Goal: Task Accomplishment & Management: Use online tool/utility

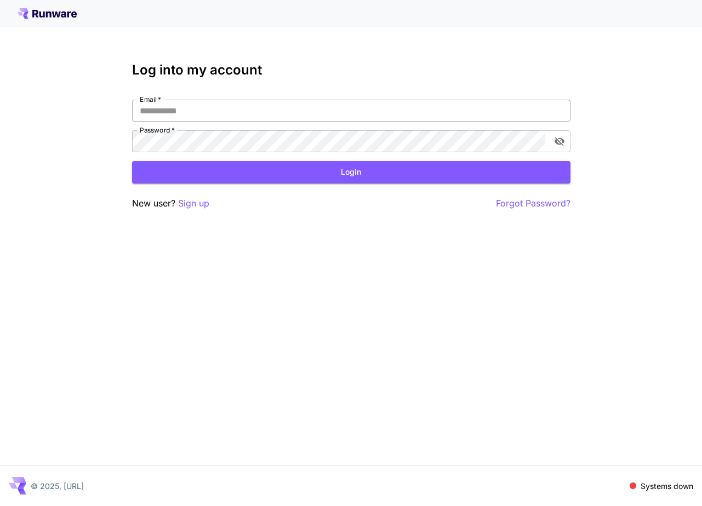
click at [176, 112] on input "Email   *" at bounding box center [351, 111] width 438 height 22
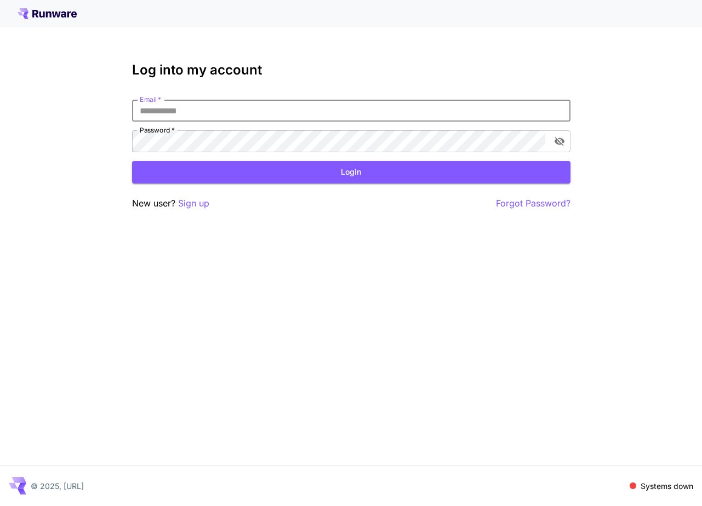
click at [0, 506] on com-1password-button at bounding box center [0, 506] width 0 height 0
type input "**********"
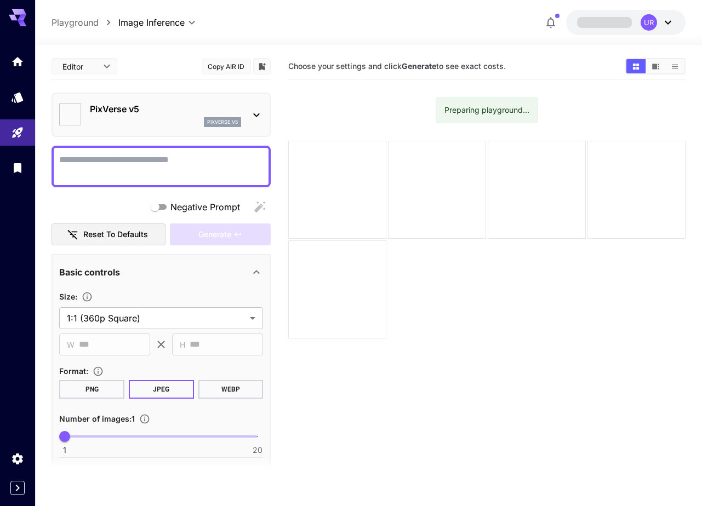
type input "*******"
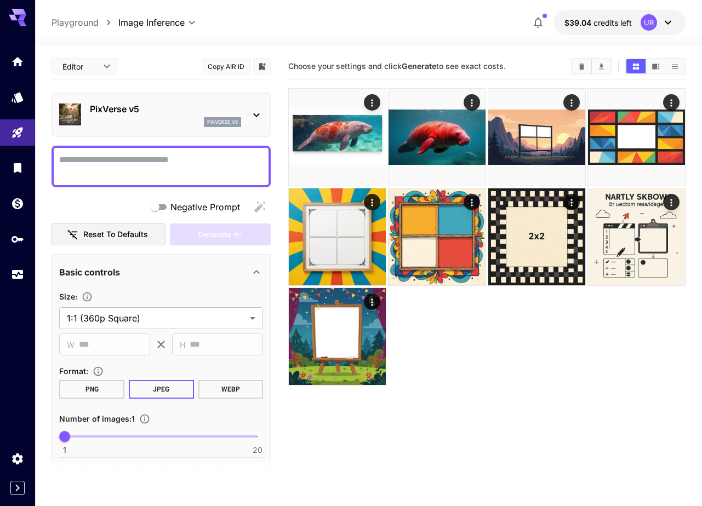
click at [142, 156] on textarea "Negative Prompt" at bounding box center [161, 166] width 204 height 26
click at [210, 119] on p "pixverse_v5" at bounding box center [222, 122] width 31 height 8
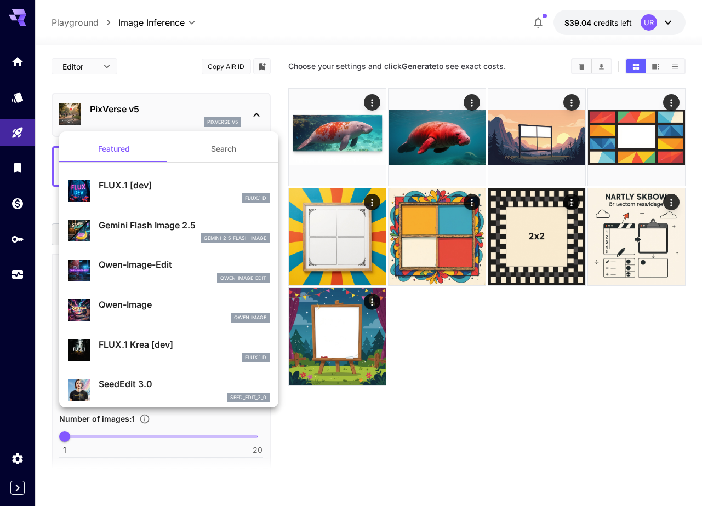
click at [210, 119] on div at bounding box center [351, 253] width 702 height 506
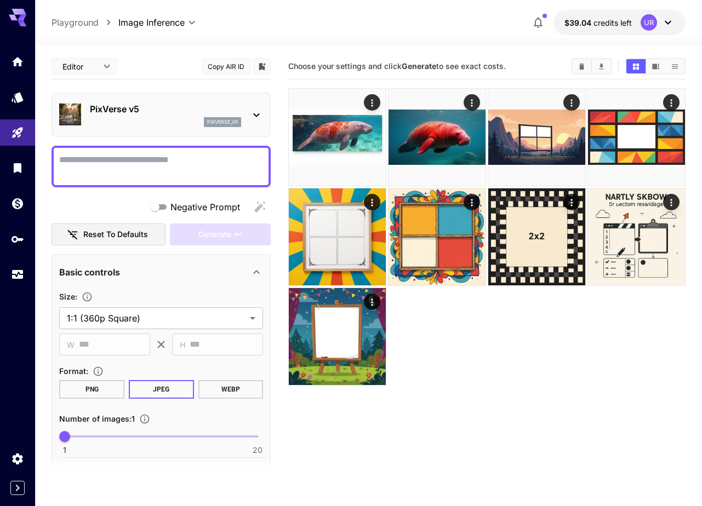
click at [187, 107] on p "PixVerse v5" at bounding box center [165, 108] width 151 height 13
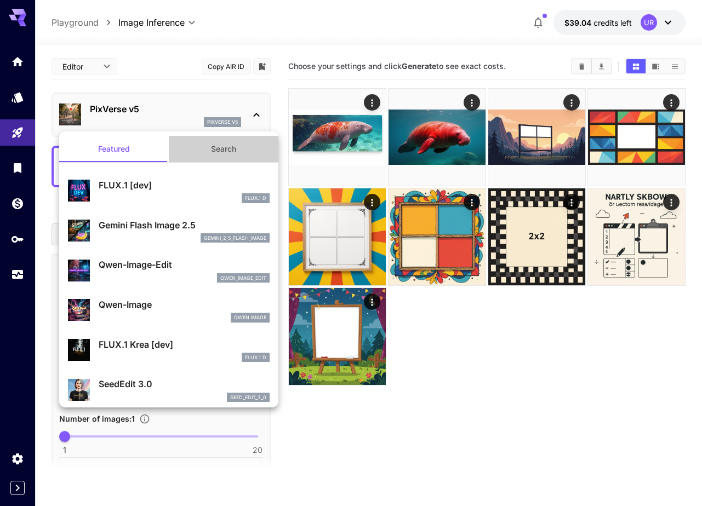
click at [200, 148] on button "Search" at bounding box center [224, 149] width 110 height 26
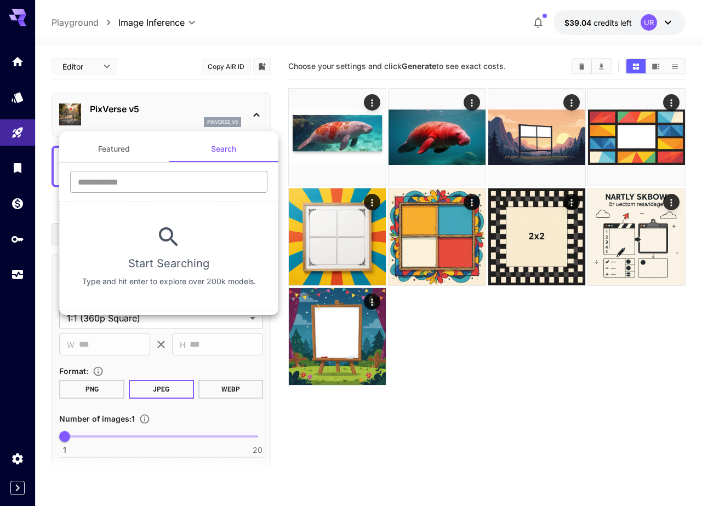
click at [150, 177] on input "text" at bounding box center [168, 182] width 197 height 22
type input "*"
click at [502, 396] on div at bounding box center [351, 253] width 702 height 506
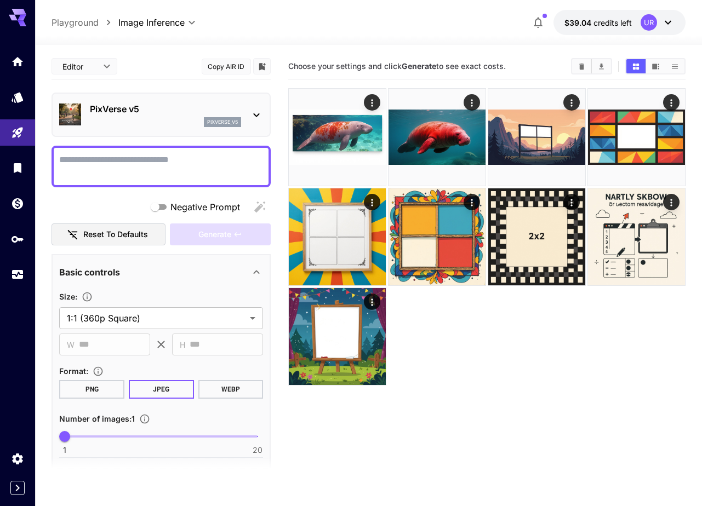
click at [98, 71] on body "**********" at bounding box center [351, 296] width 702 height 593
click at [98, 72] on div at bounding box center [351, 253] width 702 height 506
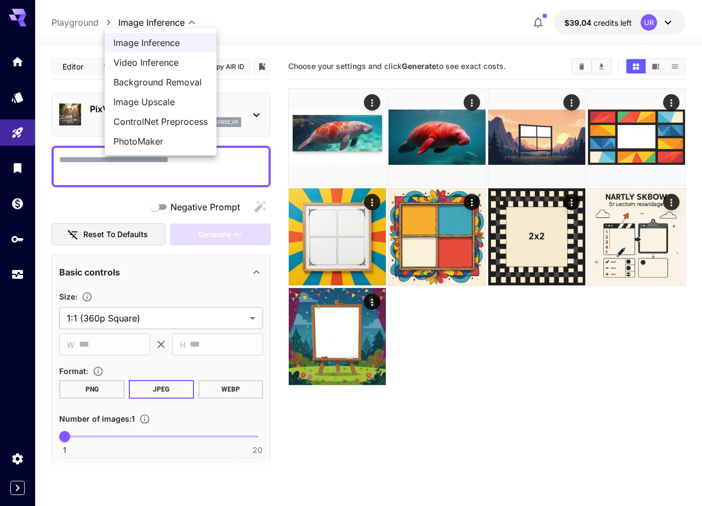
click at [147, 24] on body "**********" at bounding box center [351, 296] width 702 height 593
click at [142, 66] on span "Video Inference" at bounding box center [160, 62] width 94 height 13
type input "**********"
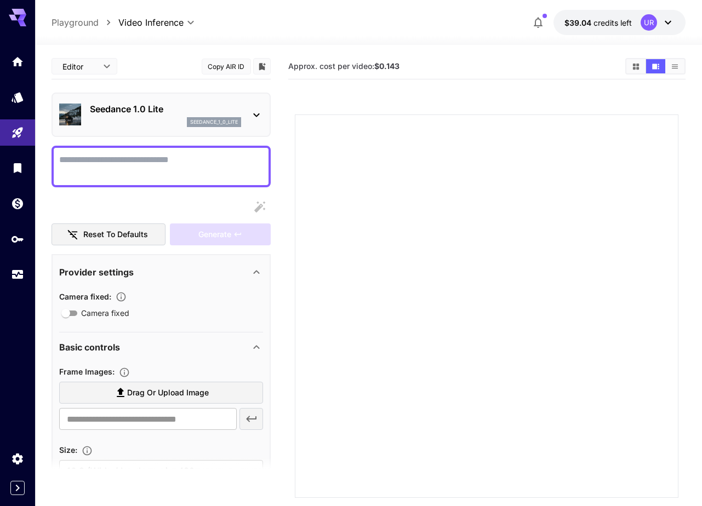
click at [142, 116] on div "Seedance 1.0 Lite seedance_1_0_lite" at bounding box center [165, 114] width 151 height 25
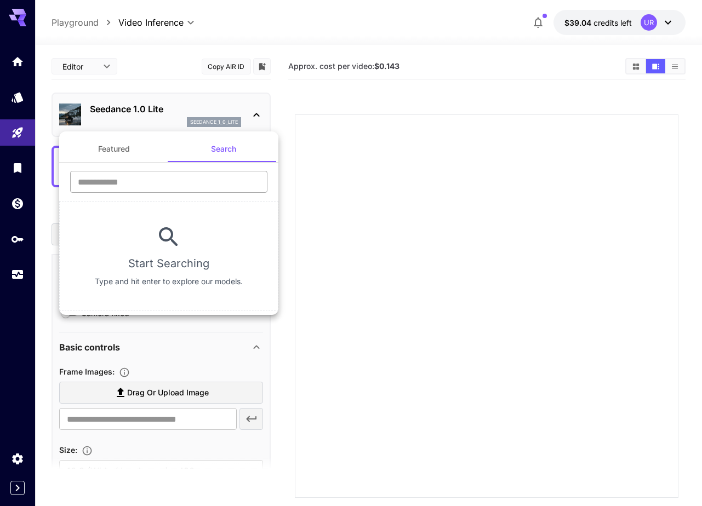
click at [138, 185] on input "text" at bounding box center [168, 182] width 197 height 22
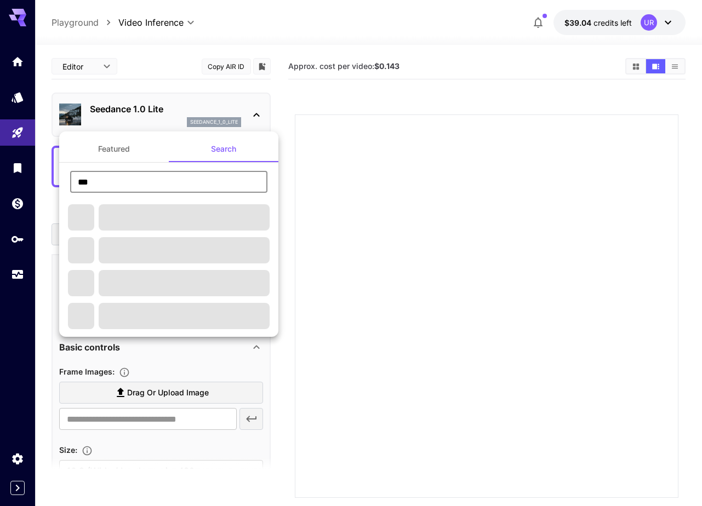
type input "***"
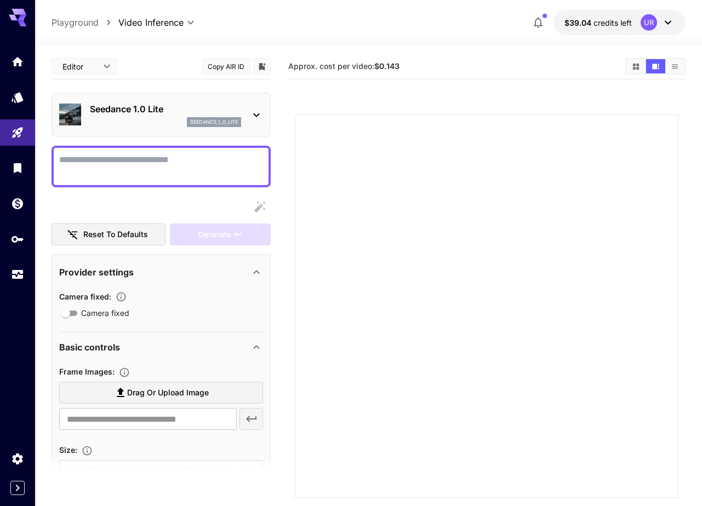
click at [61, 21] on p "Playground" at bounding box center [74, 22] width 47 height 13
type input "**********"
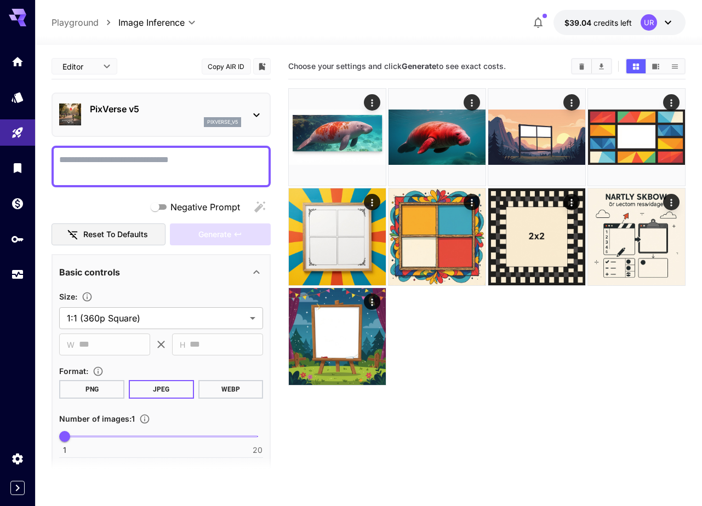
click at [68, 19] on p "Playground" at bounding box center [74, 22] width 47 height 13
click at [11, 67] on link at bounding box center [17, 61] width 35 height 27
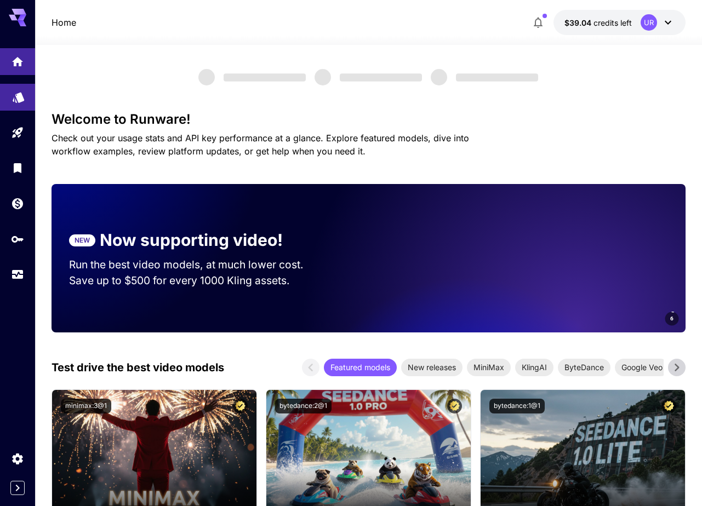
click at [19, 105] on link at bounding box center [17, 97] width 35 height 27
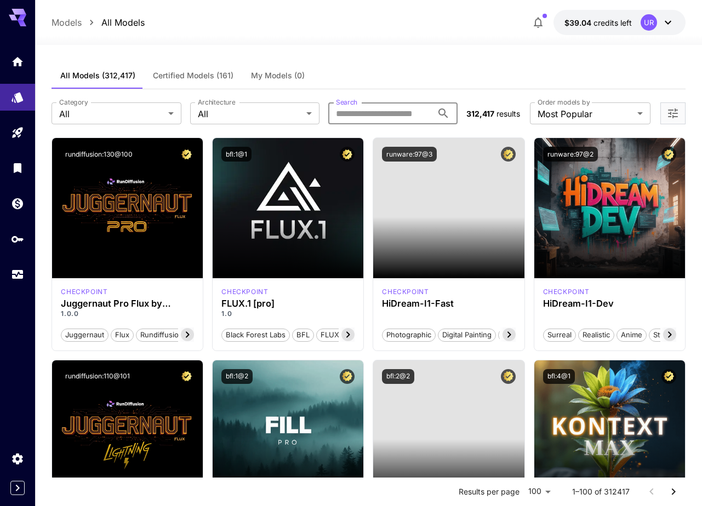
click at [396, 110] on input "Search" at bounding box center [380, 113] width 104 height 22
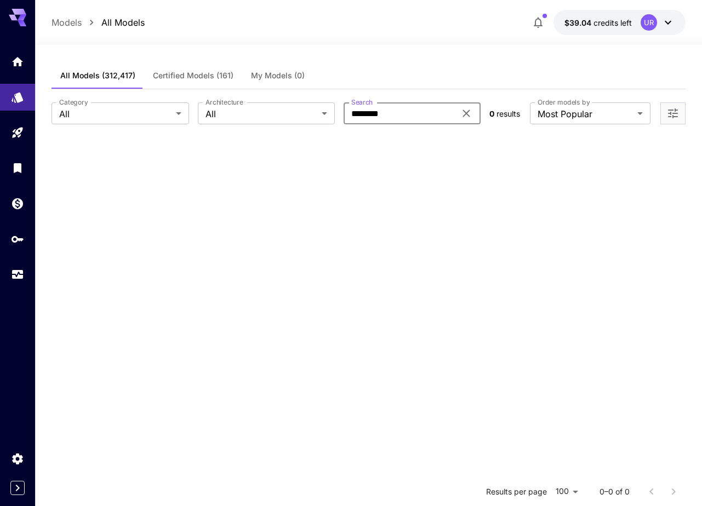
type input "********"
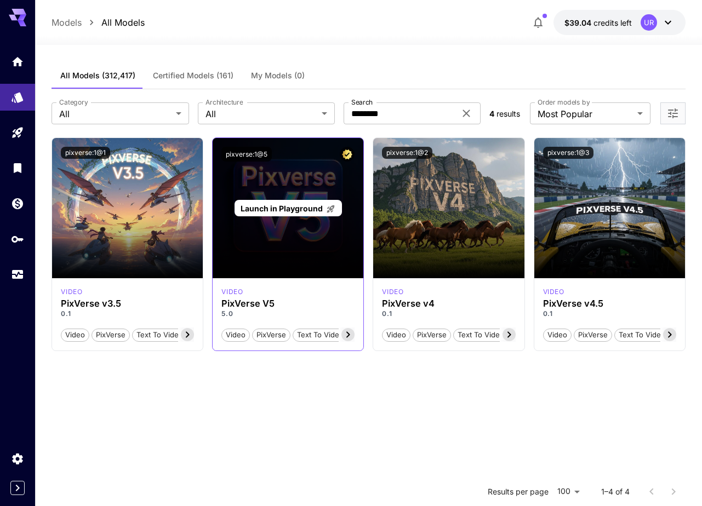
click at [277, 207] on span "Launch in Playground" at bounding box center [281, 208] width 82 height 9
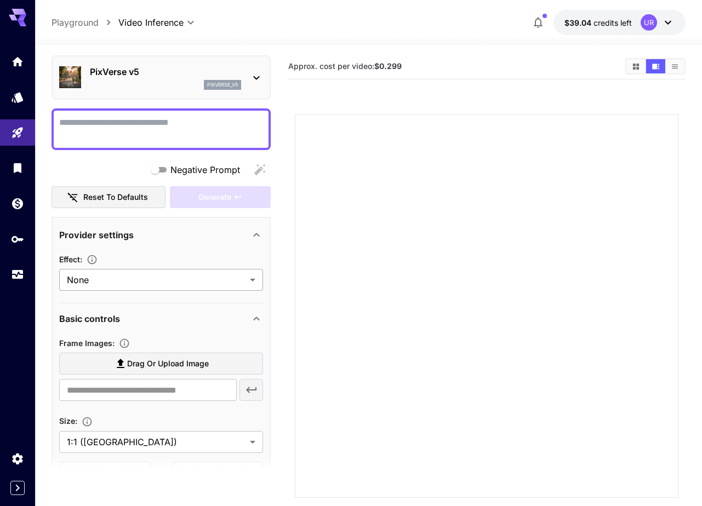
scroll to position [52, 0]
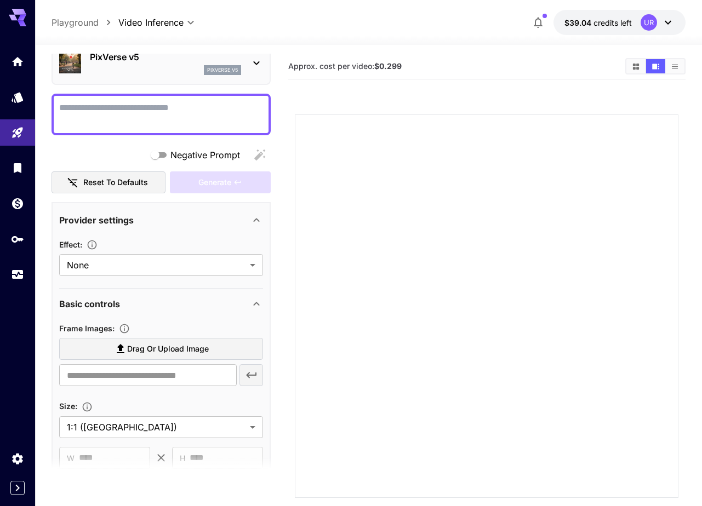
click at [164, 347] on span "Drag or upload image" at bounding box center [168, 349] width 82 height 14
click at [0, 0] on input "Drag or upload image" at bounding box center [0, 0] width 0 height 0
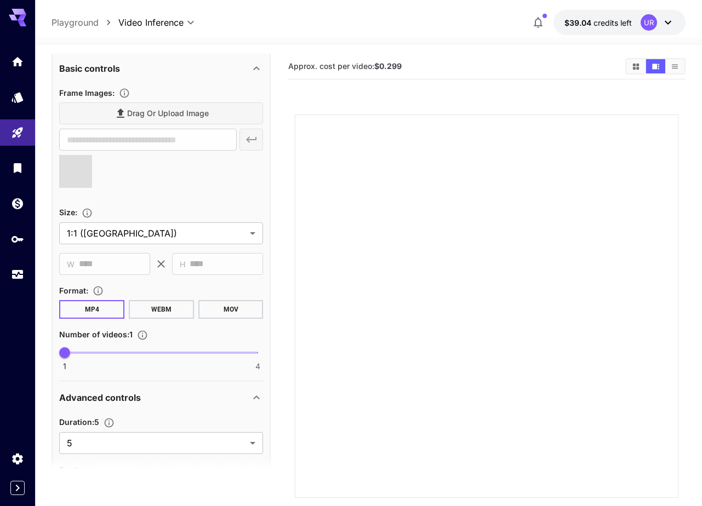
scroll to position [282, 0]
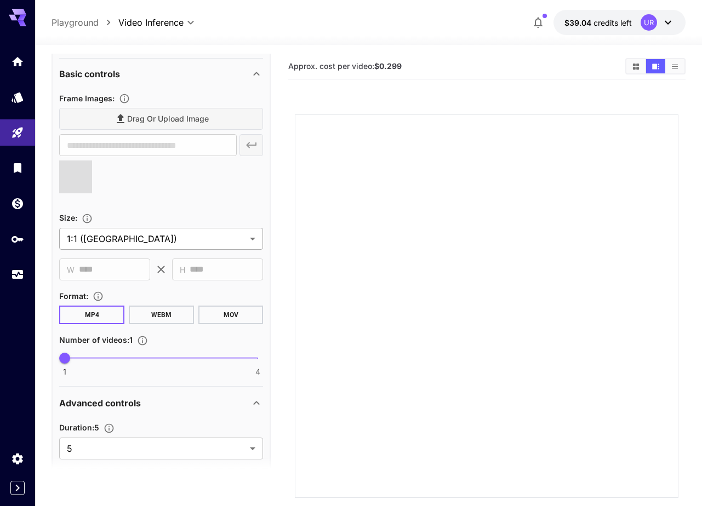
click at [165, 238] on body "**********" at bounding box center [351, 296] width 702 height 593
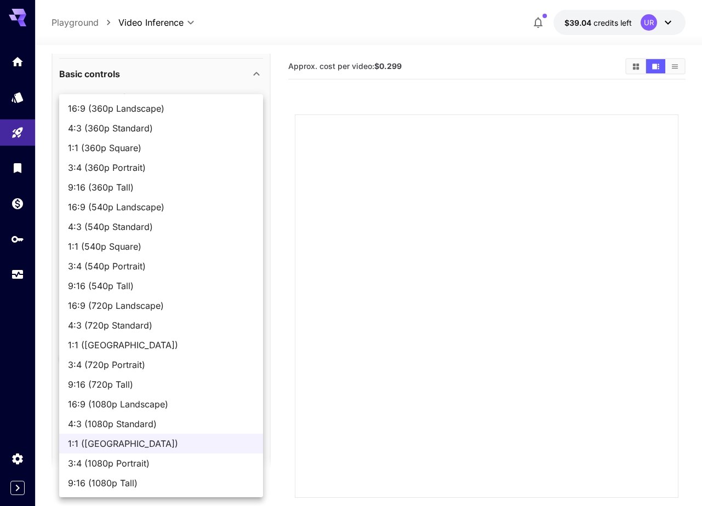
type input "**********"
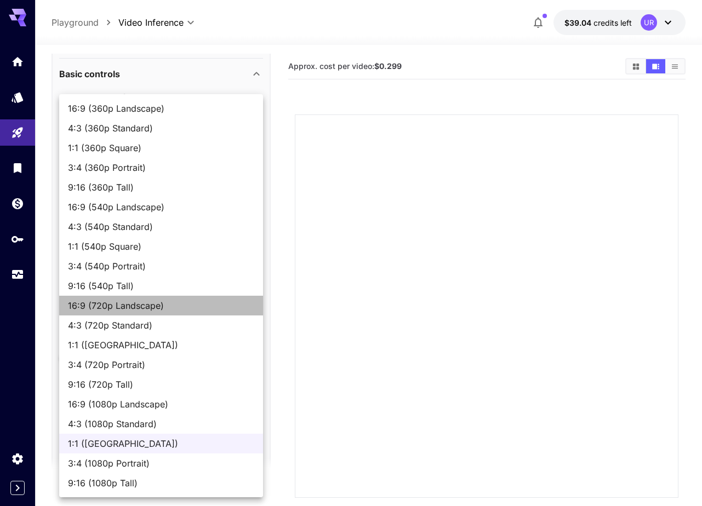
click at [182, 307] on span "16:9 (720p Landscape)" at bounding box center [161, 305] width 186 height 13
type input "**********"
type input "****"
type input "***"
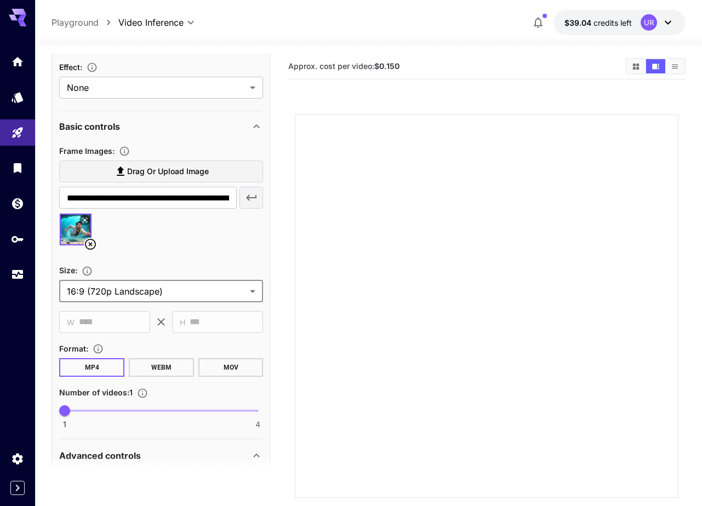
scroll to position [190, 0]
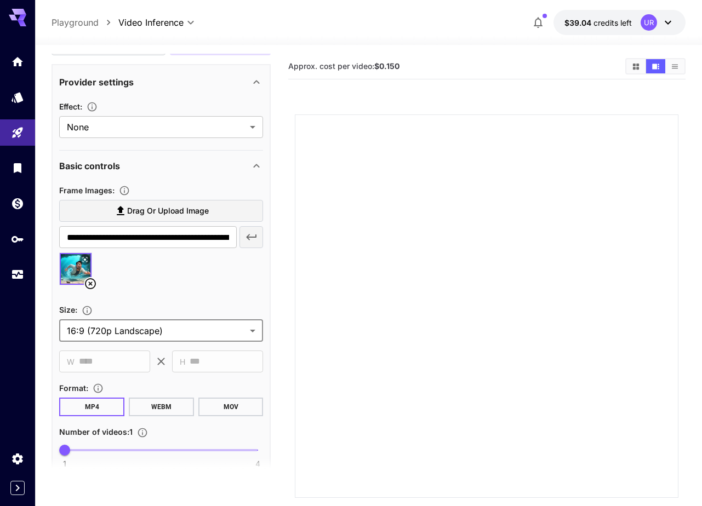
click at [165, 328] on body "**********" at bounding box center [351, 296] width 702 height 593
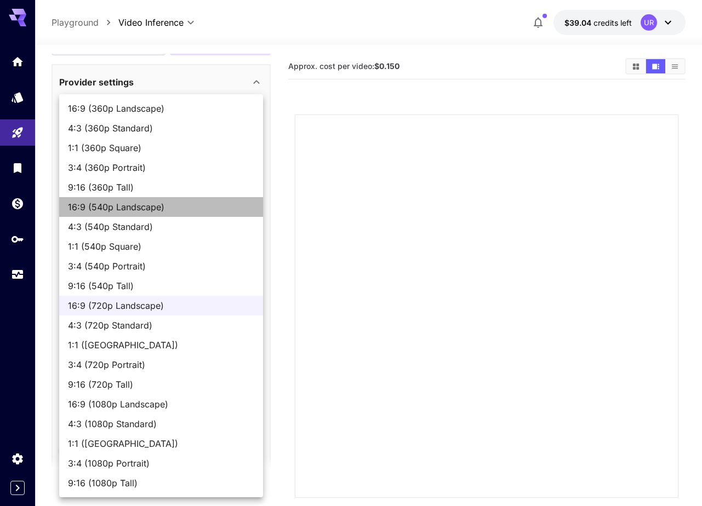
click at [190, 210] on span "16:9 (540p Landscape)" at bounding box center [161, 206] width 186 height 13
type input "**********"
type input "***"
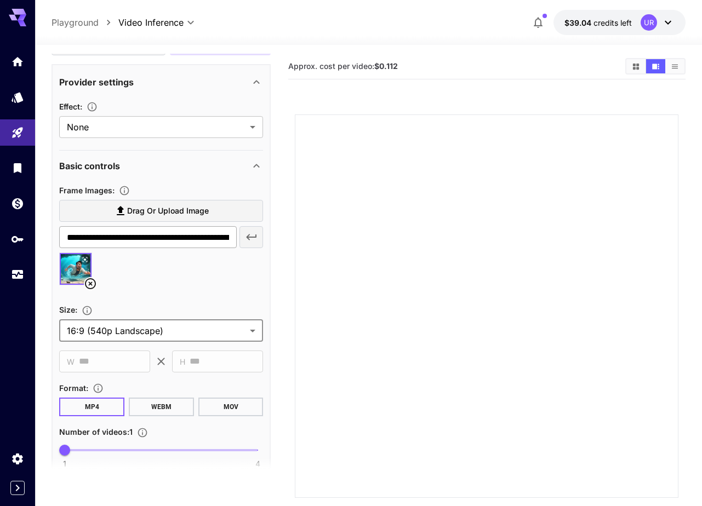
scroll to position [0, 0]
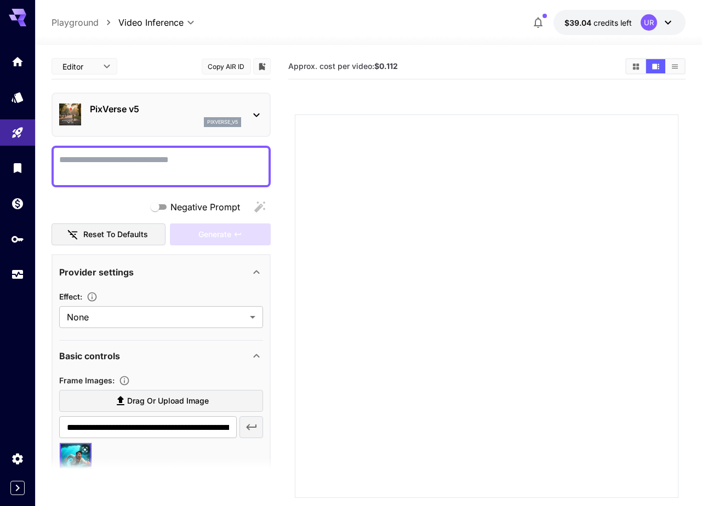
click at [117, 160] on textarea "Negative Prompt" at bounding box center [161, 166] width 204 height 26
type textarea "**********"
click at [233, 228] on div "Generate" at bounding box center [220, 234] width 101 height 22
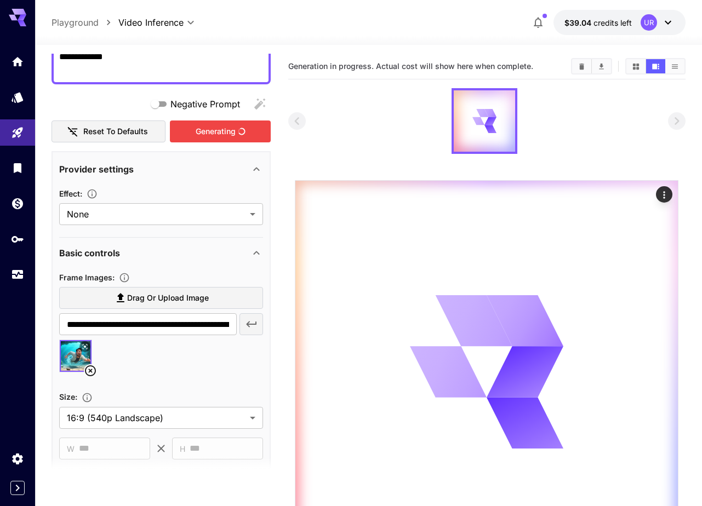
scroll to position [104, 0]
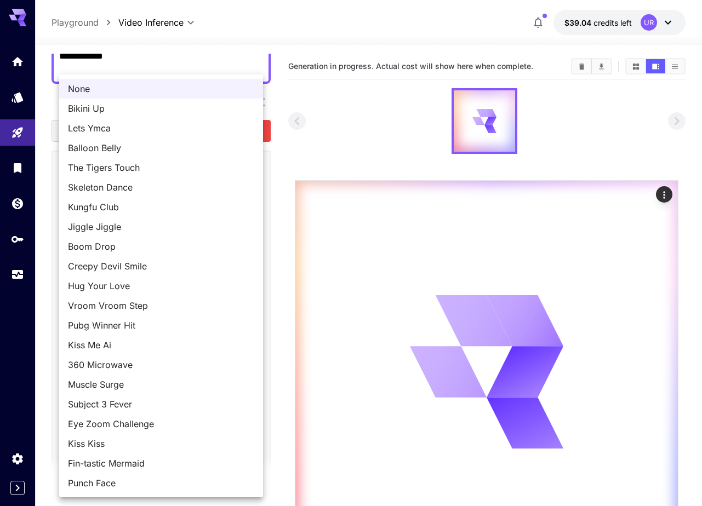
click at [223, 217] on body "**********" at bounding box center [351, 298] width 702 height 597
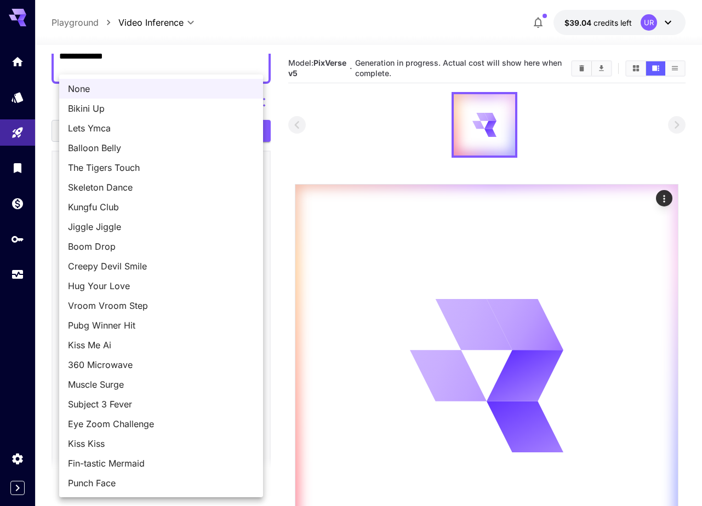
click at [278, 205] on div at bounding box center [351, 253] width 702 height 506
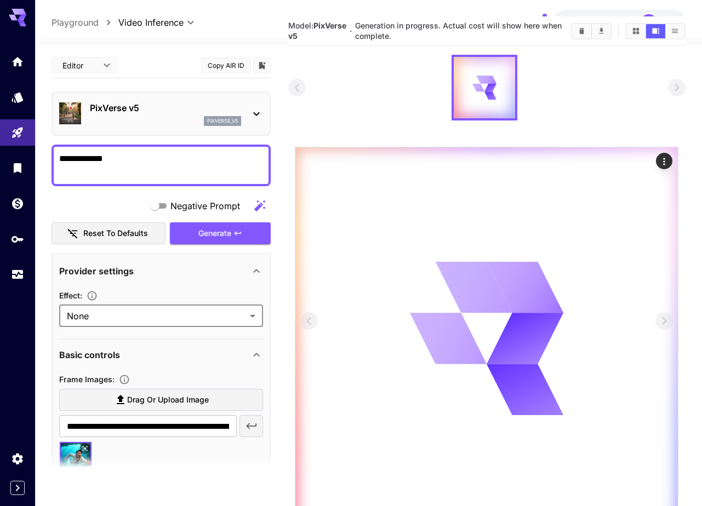
scroll to position [0, 0]
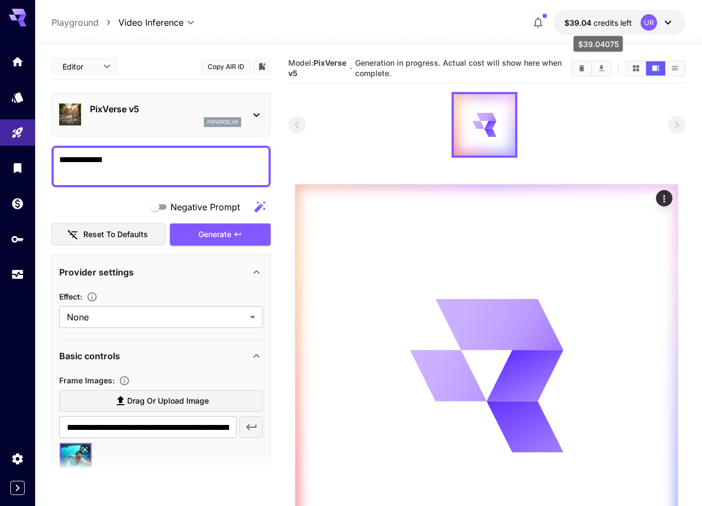
click at [591, 24] on span "$39.04" at bounding box center [578, 22] width 29 height 9
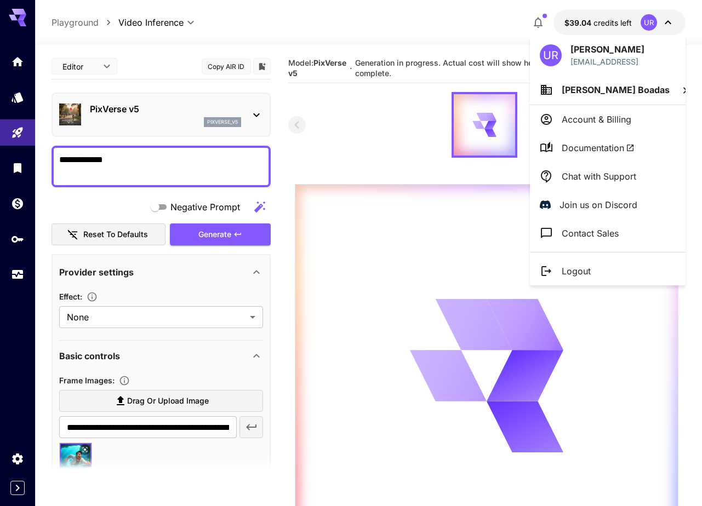
click at [591, 24] on div at bounding box center [351, 253] width 702 height 506
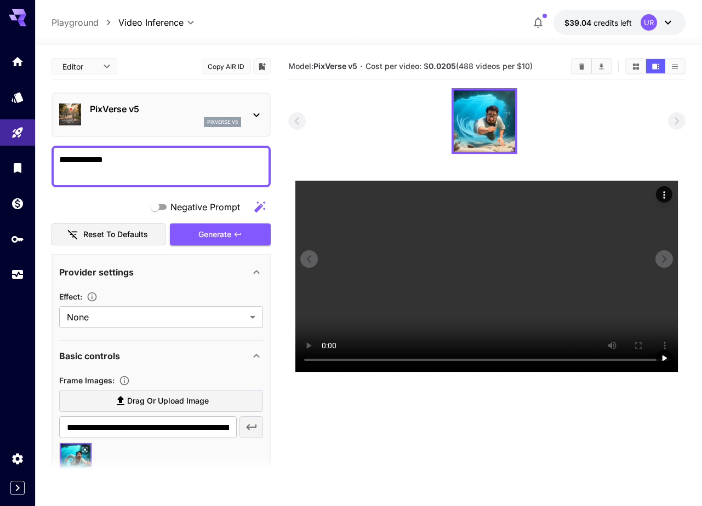
click at [369, 256] on video at bounding box center [486, 276] width 382 height 191
click at [220, 67] on button "Copy AIR ID" at bounding box center [226, 67] width 49 height 16
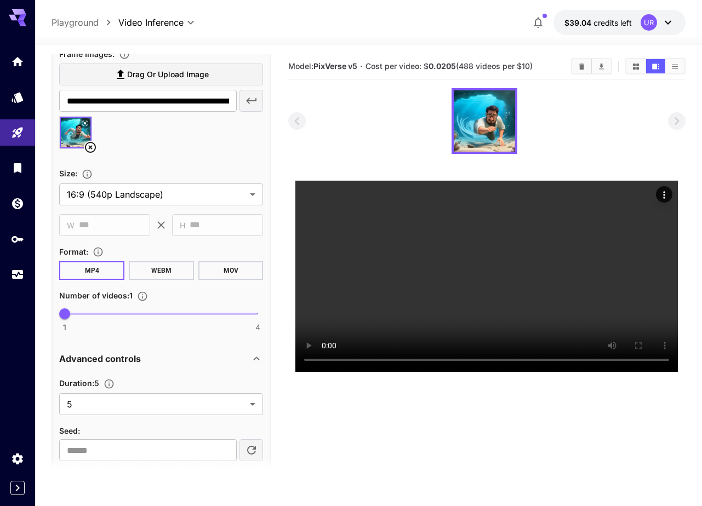
scroll to position [335, 0]
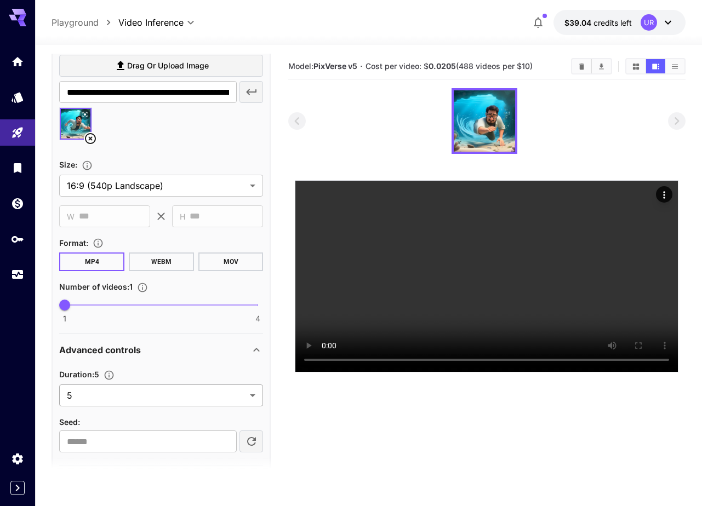
click at [122, 394] on body "**********" at bounding box center [351, 296] width 702 height 593
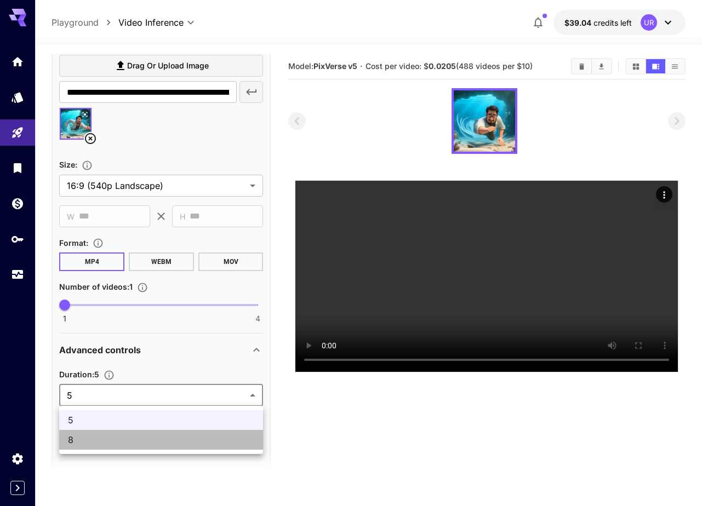
click at [110, 438] on span "8" at bounding box center [161, 439] width 186 height 13
type input "*"
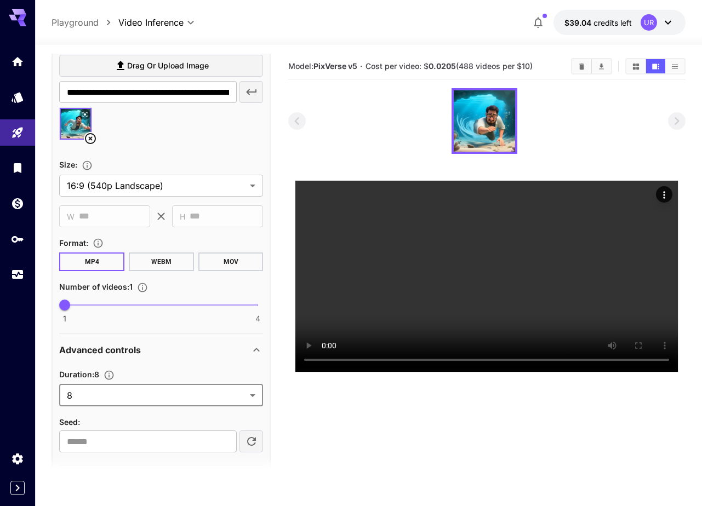
click at [143, 391] on body "**********" at bounding box center [351, 296] width 702 height 593
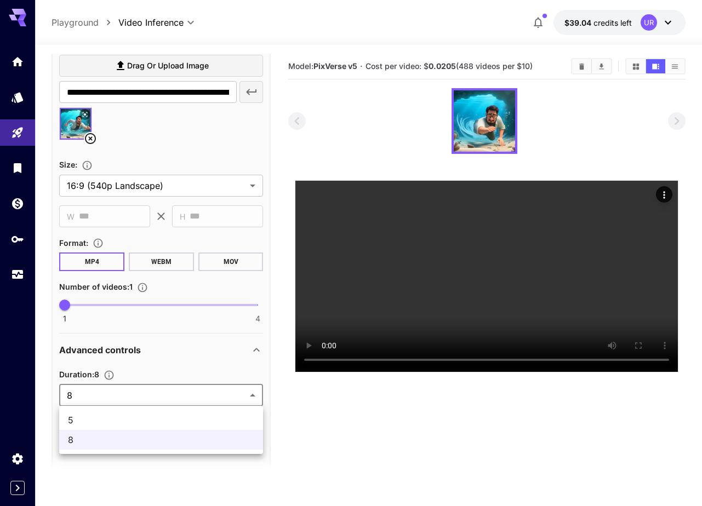
click at [381, 456] on div at bounding box center [351, 253] width 702 height 506
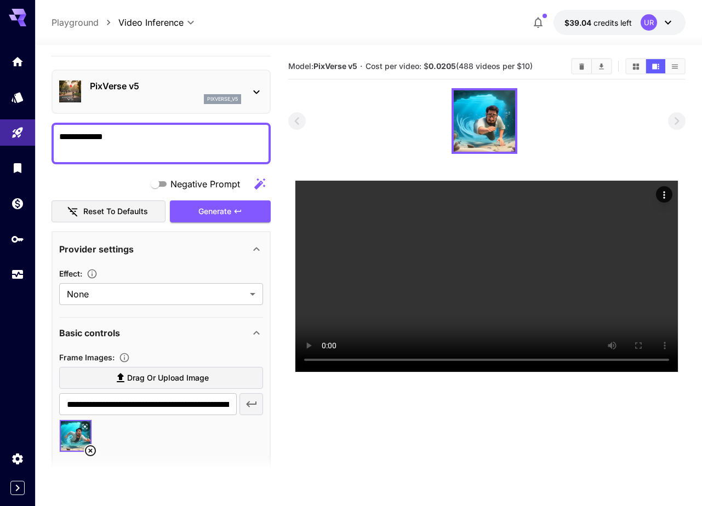
scroll to position [0, 0]
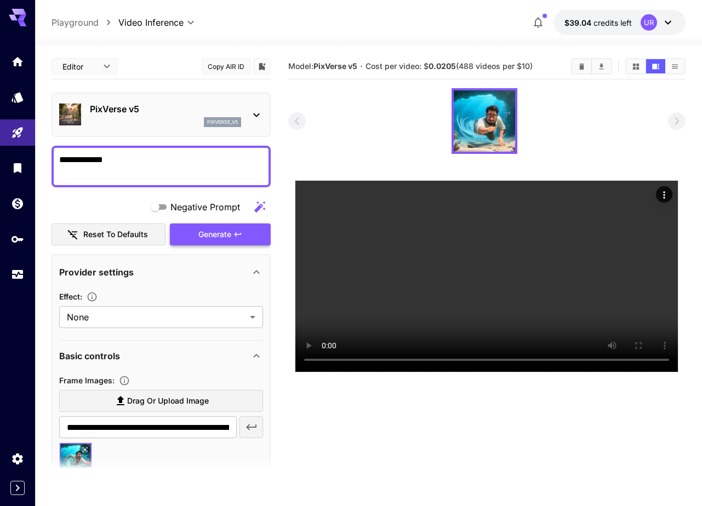
click at [216, 238] on div "Generate" at bounding box center [220, 234] width 101 height 22
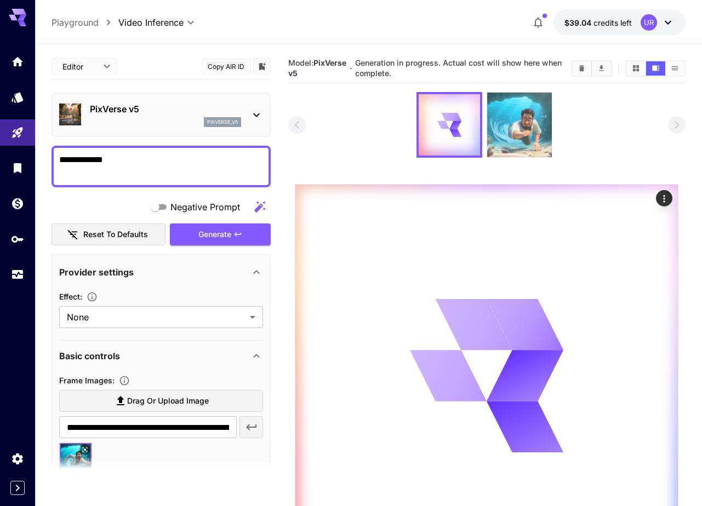
click at [519, 121] on img at bounding box center [519, 125] width 65 height 65
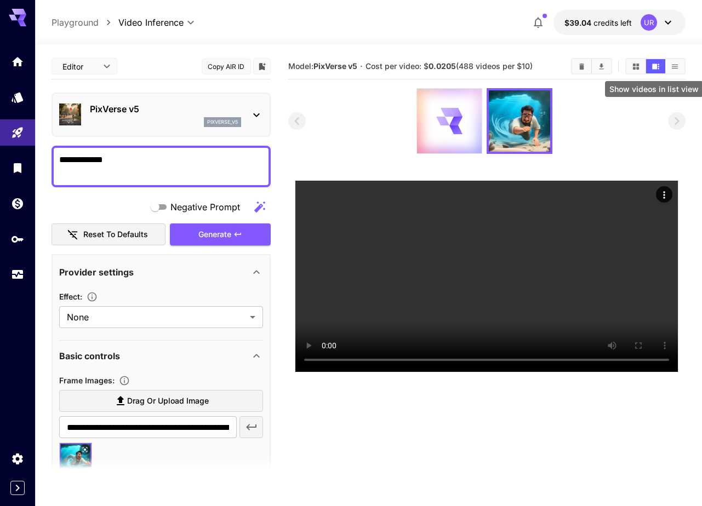
click at [677, 61] on button "Show videos in list view" at bounding box center [674, 66] width 19 height 14
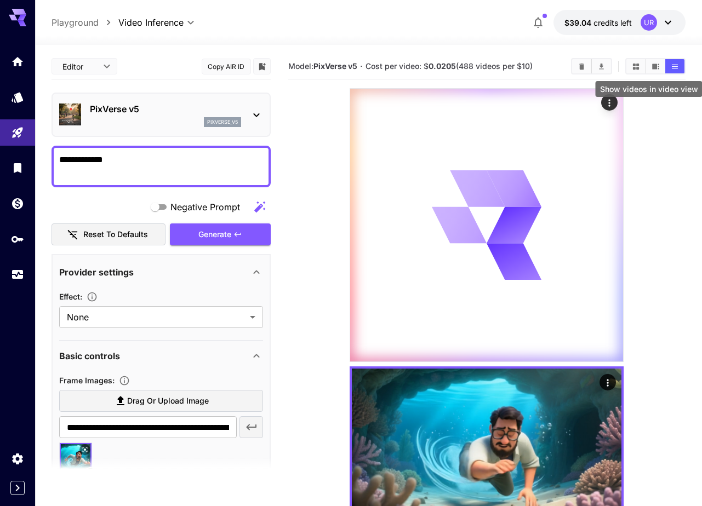
click at [655, 66] on icon "Show videos in video view" at bounding box center [655, 66] width 7 height 5
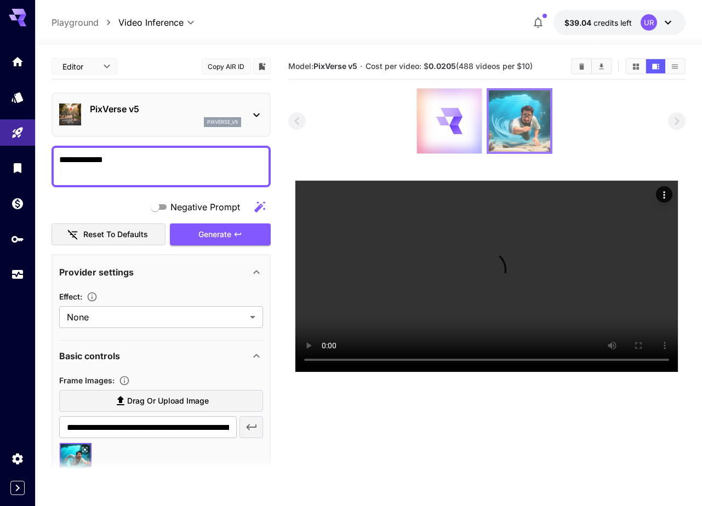
click at [527, 124] on img at bounding box center [519, 120] width 61 height 61
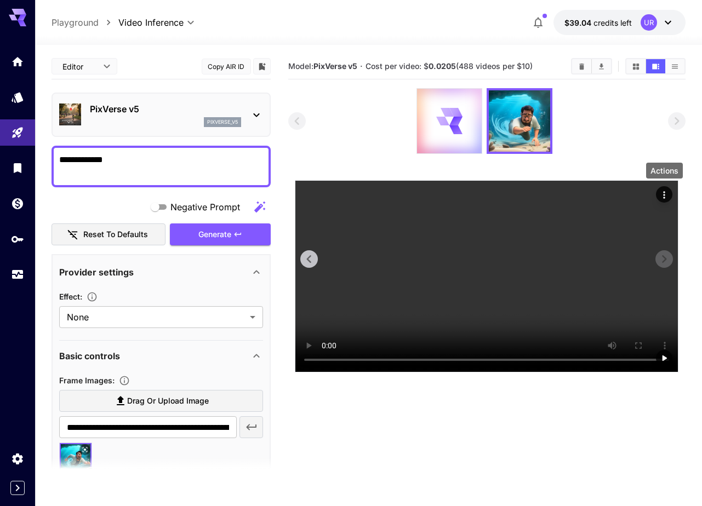
click at [661, 191] on icon "Actions" at bounding box center [663, 195] width 11 height 11
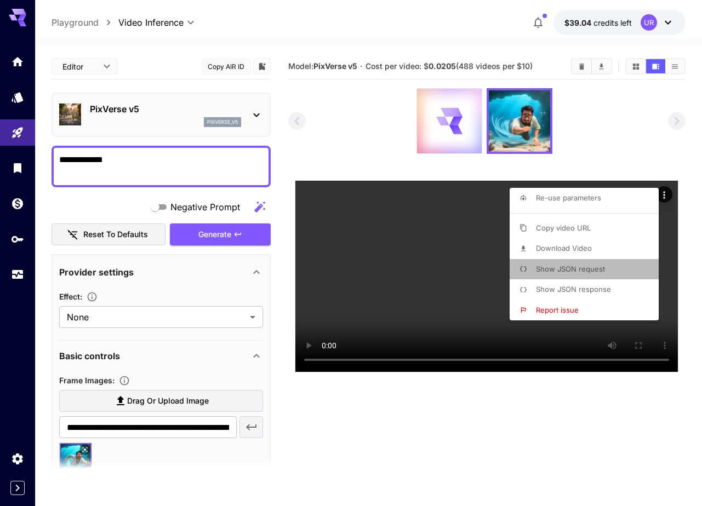
click at [594, 269] on span "Show JSON request" at bounding box center [570, 269] width 69 height 9
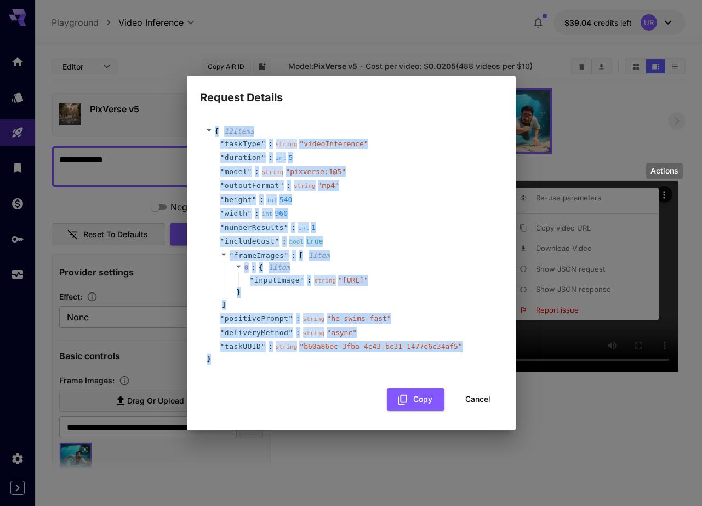
drag, startPoint x: 217, startPoint y: 135, endPoint x: 265, endPoint y: 381, distance: 250.6
click at [265, 375] on div "{ 12 item s " taskType " : string " videoInference " " duration " : int 5 " mod…" at bounding box center [351, 245] width 302 height 260
copy div "{ 12 item s " taskType " : string " videoInference " " duration " : int 5 " mod…"
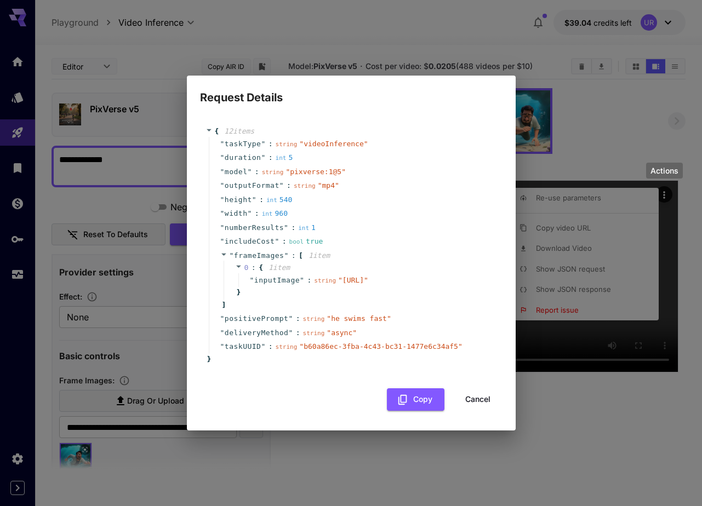
click at [170, 267] on div "Request Details { 12 item s " taskType " : string " videoInference " " duration…" at bounding box center [351, 253] width 702 height 506
click at [458, 409] on button "Cancel" at bounding box center [477, 399] width 49 height 22
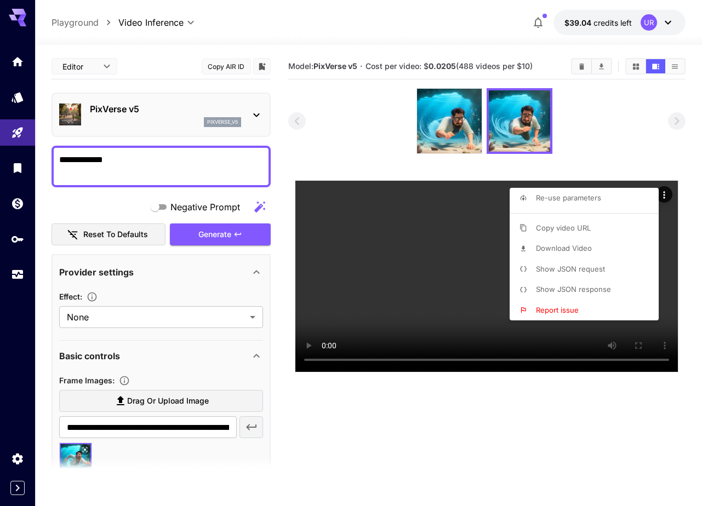
click at [451, 112] on div at bounding box center [351, 253] width 702 height 506
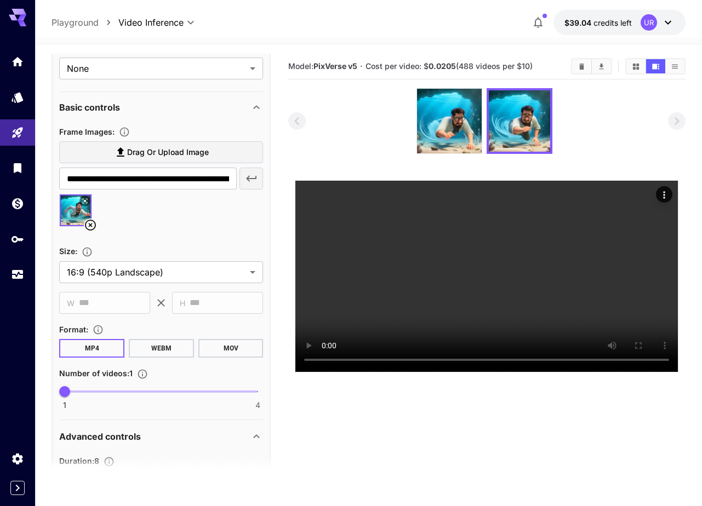
scroll to position [279, 0]
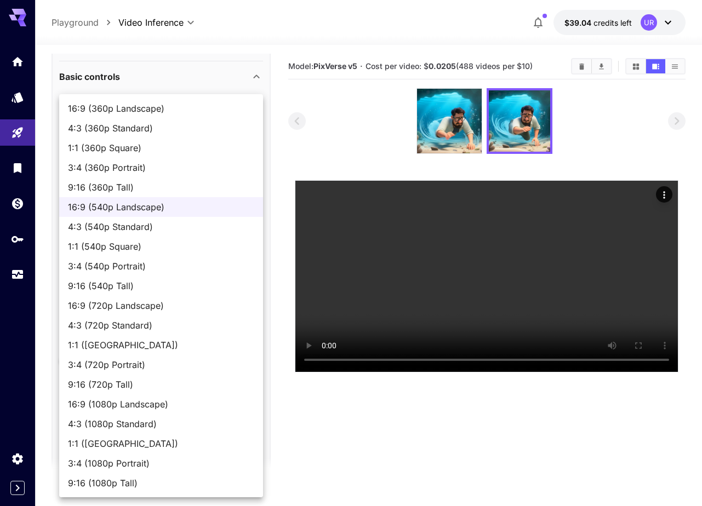
click at [205, 242] on body "**********" at bounding box center [351, 296] width 702 height 593
click at [210, 104] on span "16:9 (360p Landscape)" at bounding box center [161, 108] width 186 height 13
type input "**********"
type input "***"
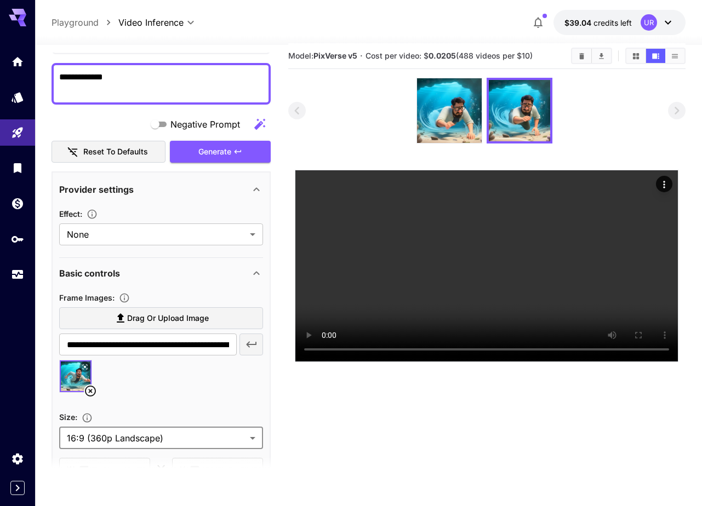
scroll to position [0, 0]
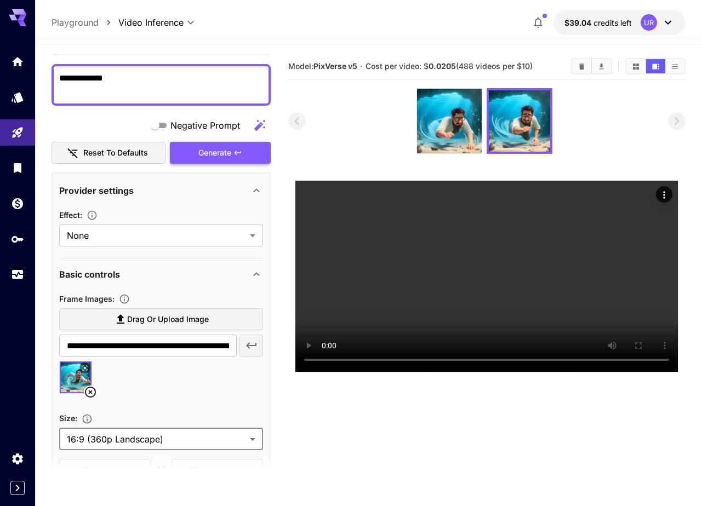
click at [215, 151] on div "Generate" at bounding box center [220, 153] width 101 height 22
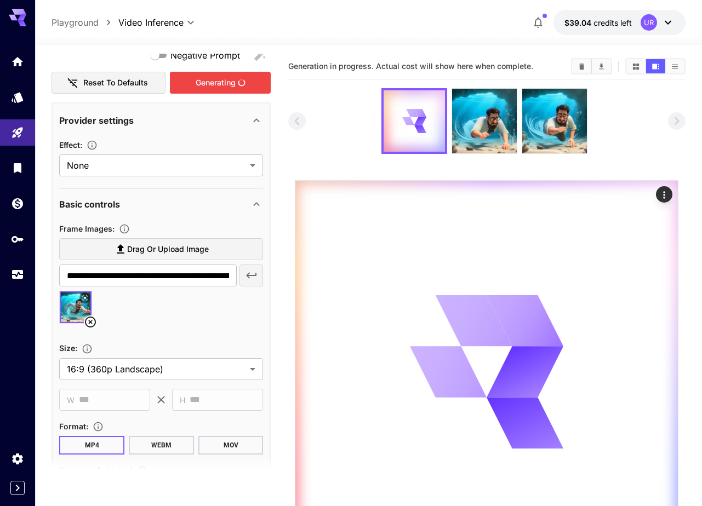
scroll to position [160, 0]
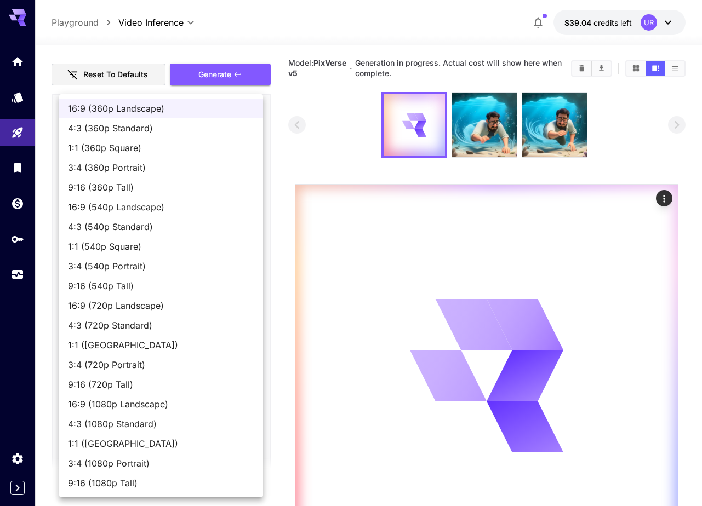
click at [163, 362] on body "**********" at bounding box center [351, 300] width 702 height 600
click at [182, 305] on span "16:9 (720p Landscape)" at bounding box center [161, 305] width 186 height 13
type input "**********"
type input "****"
type input "***"
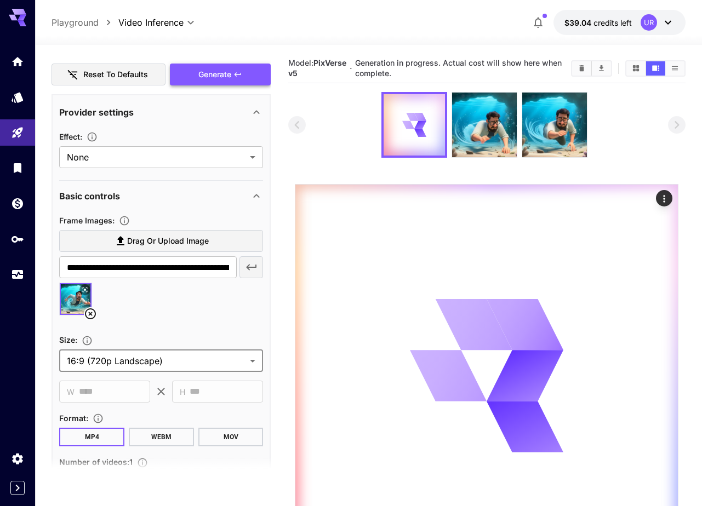
click at [236, 84] on div "Generate" at bounding box center [220, 75] width 101 height 22
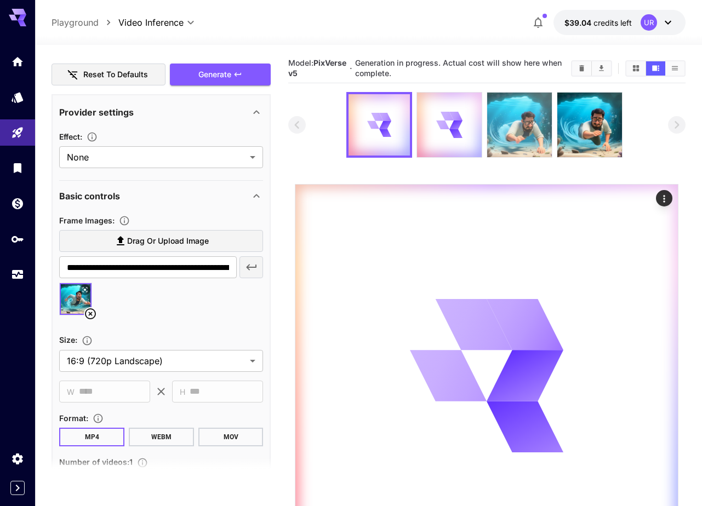
click at [529, 114] on img at bounding box center [519, 125] width 65 height 65
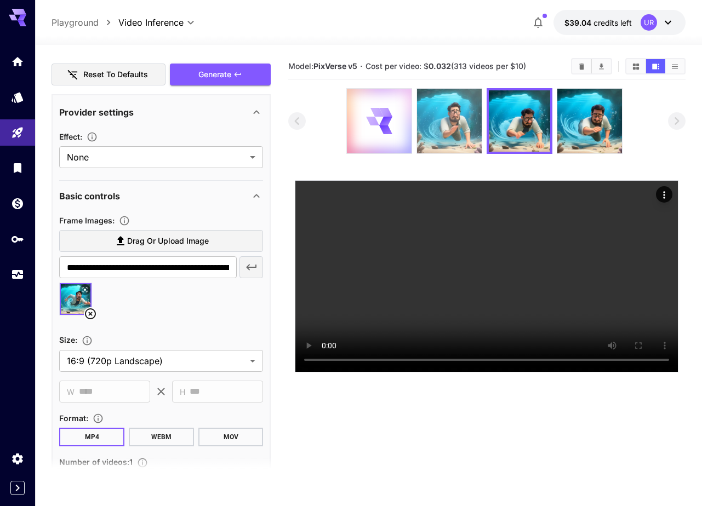
click at [445, 123] on img at bounding box center [449, 121] width 65 height 65
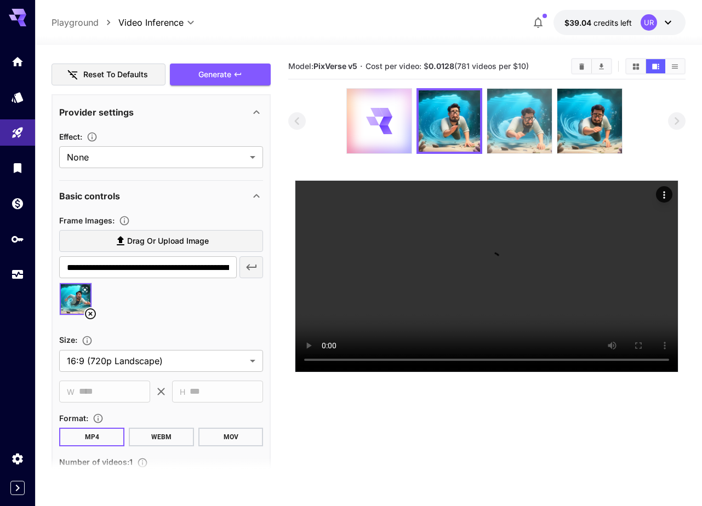
click at [526, 103] on img at bounding box center [519, 121] width 65 height 65
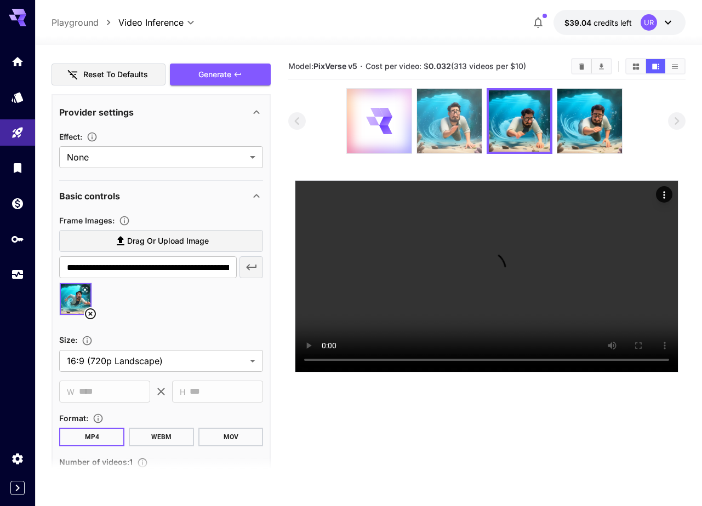
click at [458, 109] on img at bounding box center [449, 121] width 65 height 65
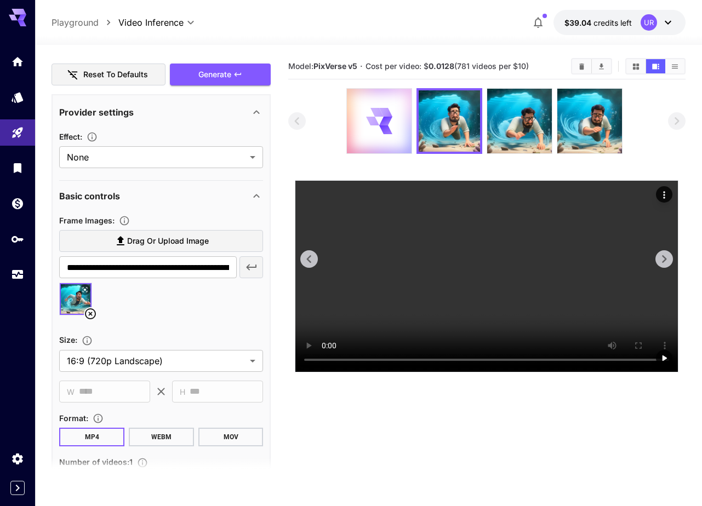
click at [485, 272] on video at bounding box center [486, 276] width 382 height 191
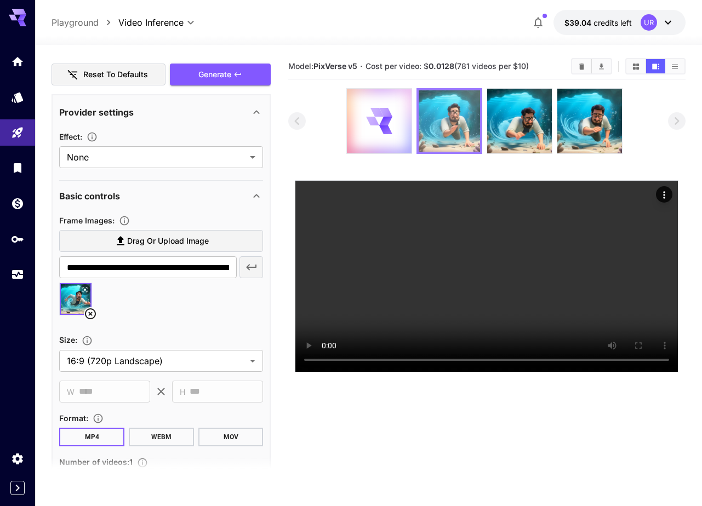
click at [473, 101] on img at bounding box center [448, 120] width 61 height 61
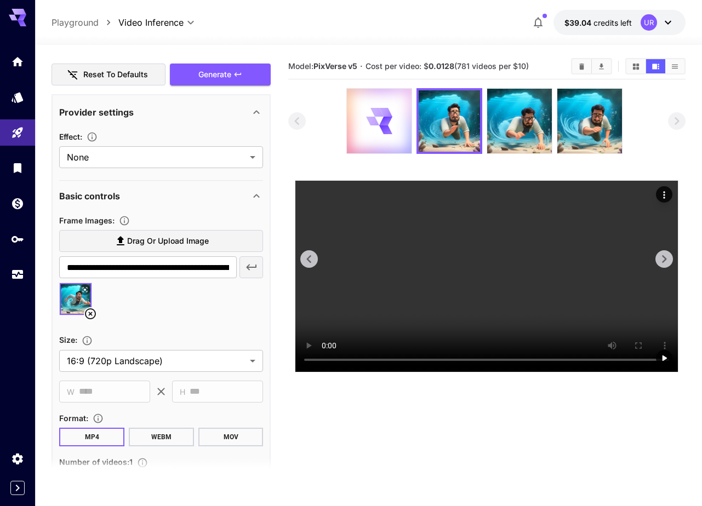
click at [669, 196] on icon "Actions" at bounding box center [663, 195] width 11 height 11
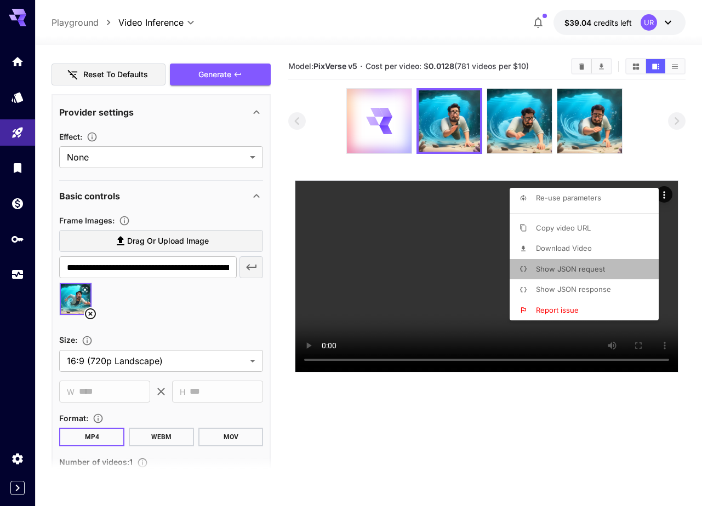
click at [580, 273] on p "Show JSON request" at bounding box center [570, 269] width 69 height 11
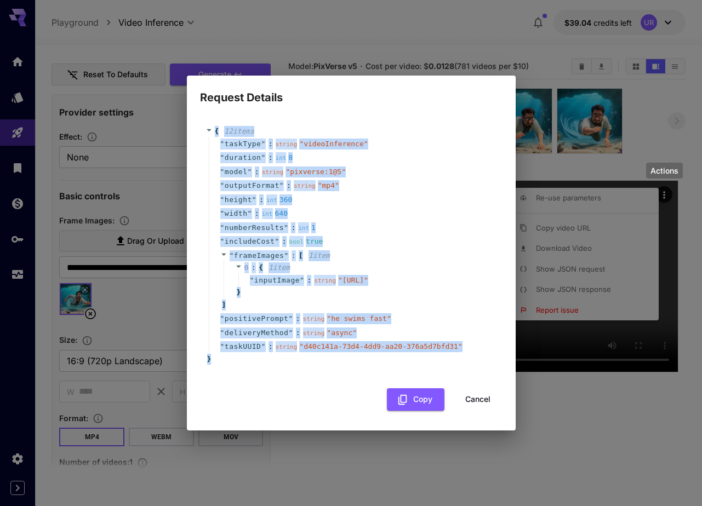
drag, startPoint x: 243, startPoint y: 371, endPoint x: 204, endPoint y: 110, distance: 264.2
click at [204, 115] on div "{ 12 item s " taskType " : string " videoInference " " duration " : int 8 " mod…" at bounding box center [351, 245] width 302 height 260
copy div "{ 12 item s " taskType " : string " videoInference " " duration " : int 8 " mod…"
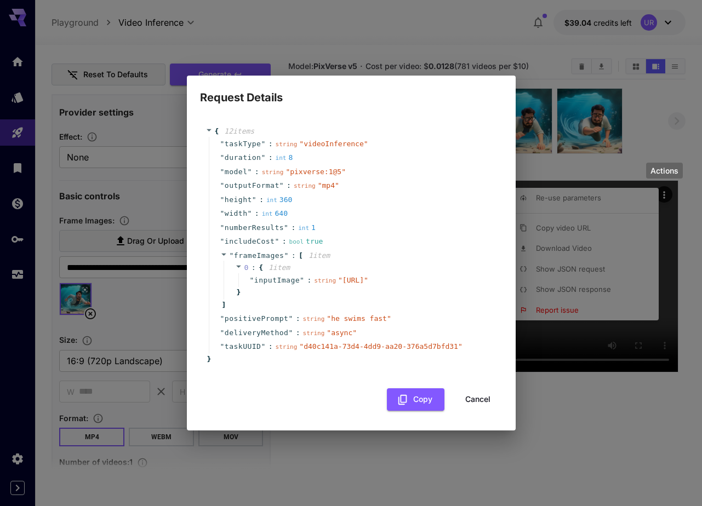
click at [416, 51] on div "Request Details { 12 item s " taskType " : string " videoInference " " duration…" at bounding box center [351, 253] width 702 height 506
click at [412, 49] on div "Request Details { 12 item s " taskType " : string " videoInference " " duration…" at bounding box center [351, 253] width 702 height 506
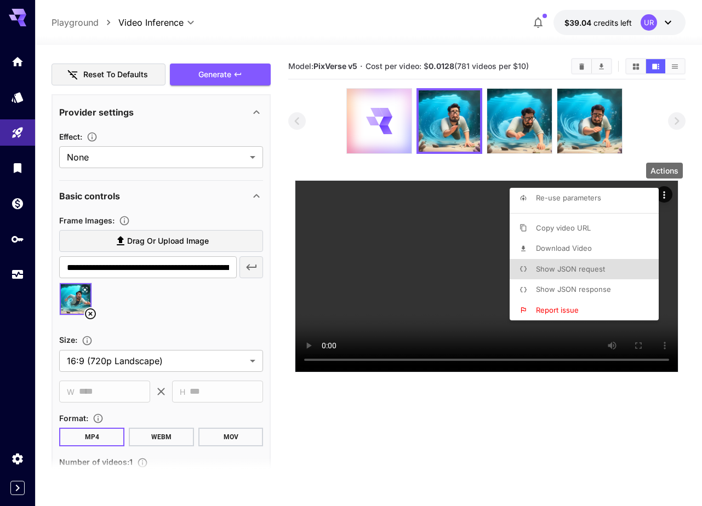
click at [387, 123] on div at bounding box center [351, 253] width 702 height 506
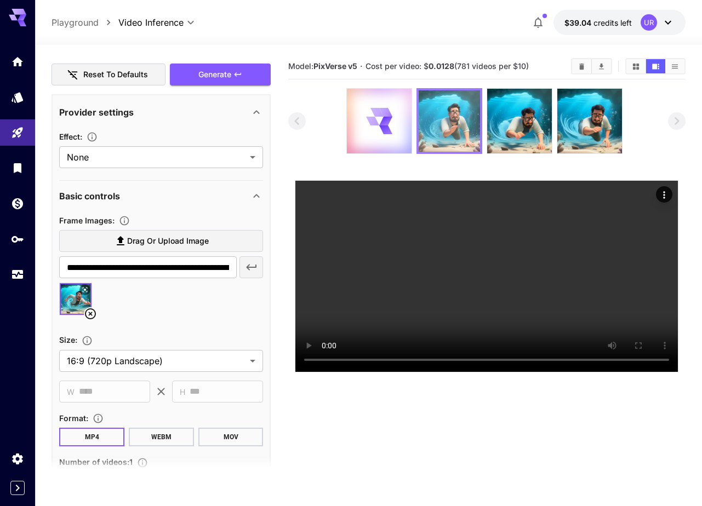
click at [443, 128] on img at bounding box center [448, 120] width 61 height 61
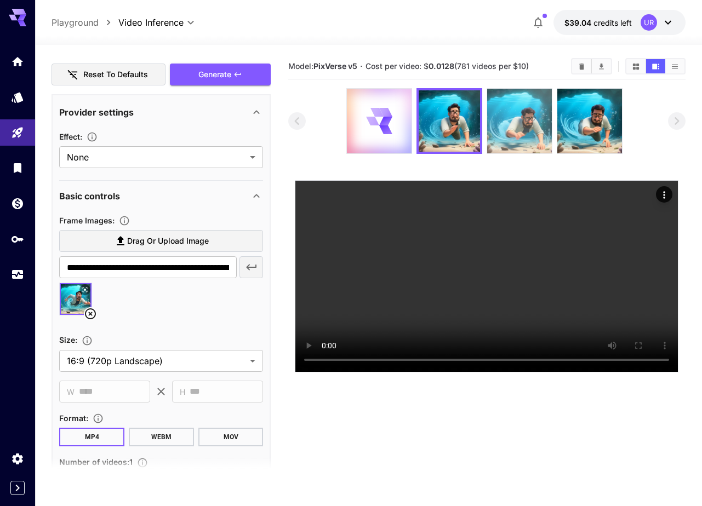
click at [517, 134] on img at bounding box center [519, 121] width 65 height 65
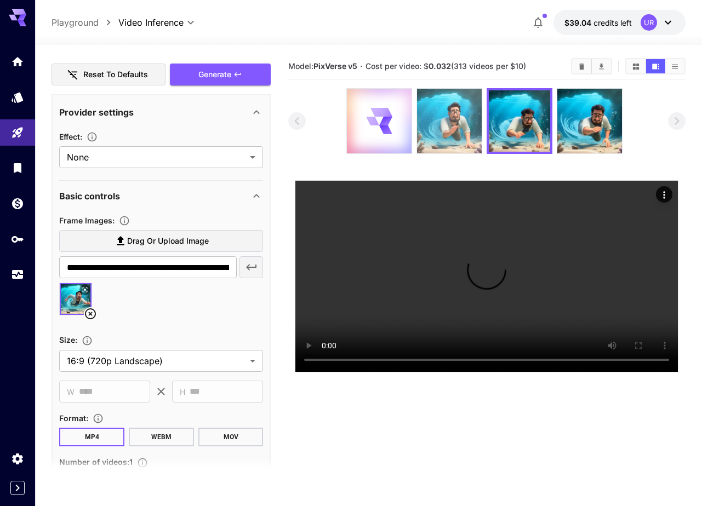
click at [442, 119] on img at bounding box center [449, 121] width 65 height 65
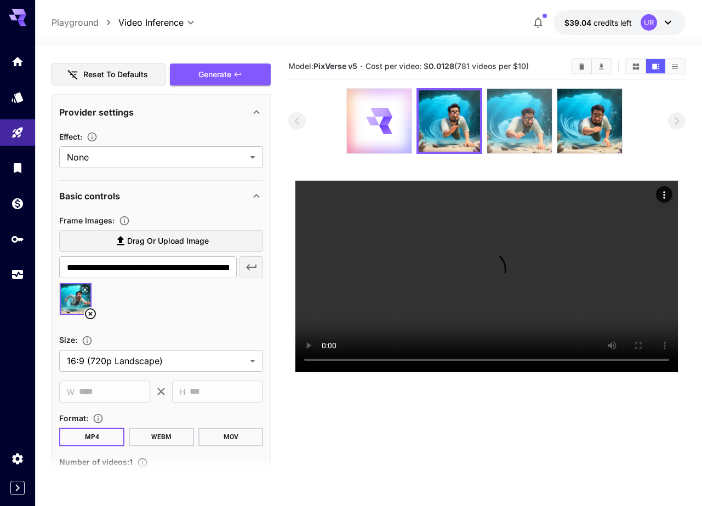
click at [523, 121] on img at bounding box center [519, 121] width 65 height 65
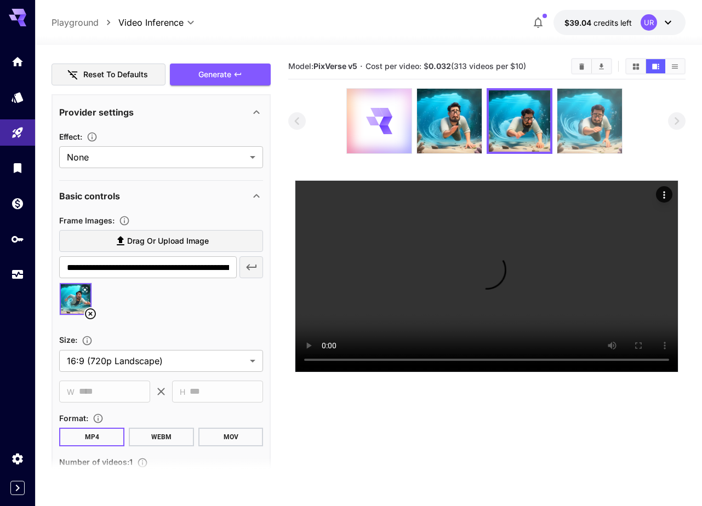
click at [560, 113] on img at bounding box center [589, 121] width 65 height 65
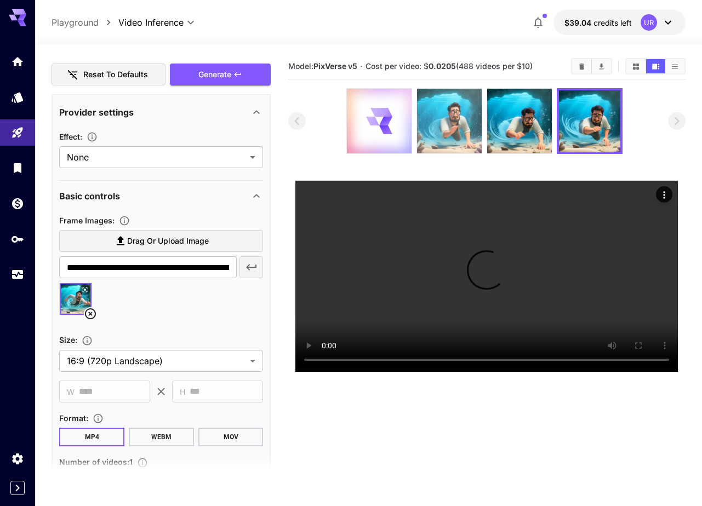
click at [444, 119] on img at bounding box center [449, 121] width 65 height 65
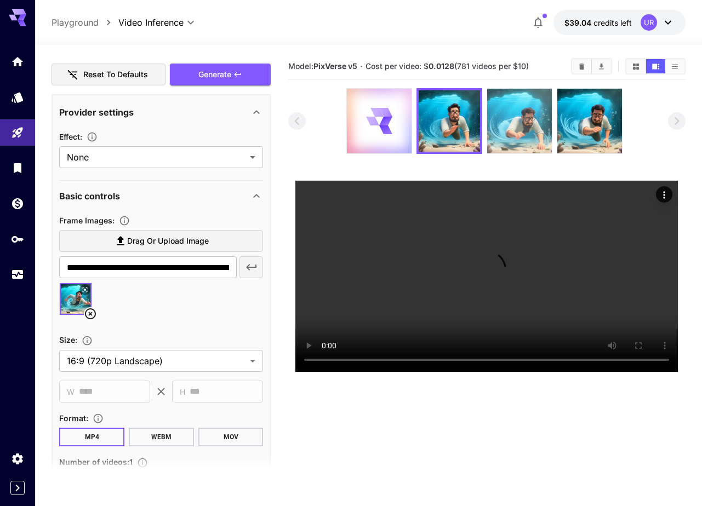
click at [520, 136] on img at bounding box center [519, 121] width 65 height 65
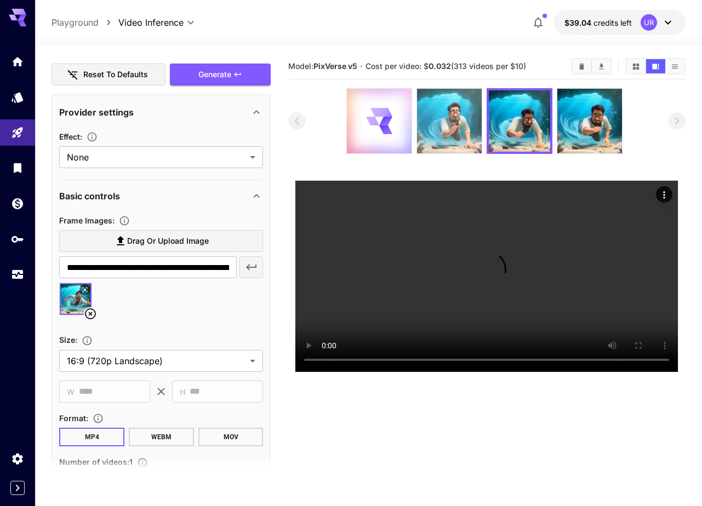
click at [457, 129] on img at bounding box center [449, 121] width 65 height 65
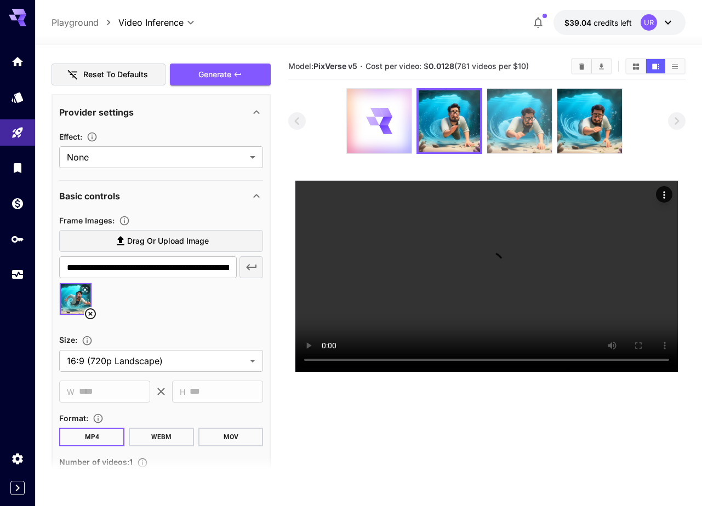
click at [526, 125] on img at bounding box center [519, 121] width 65 height 65
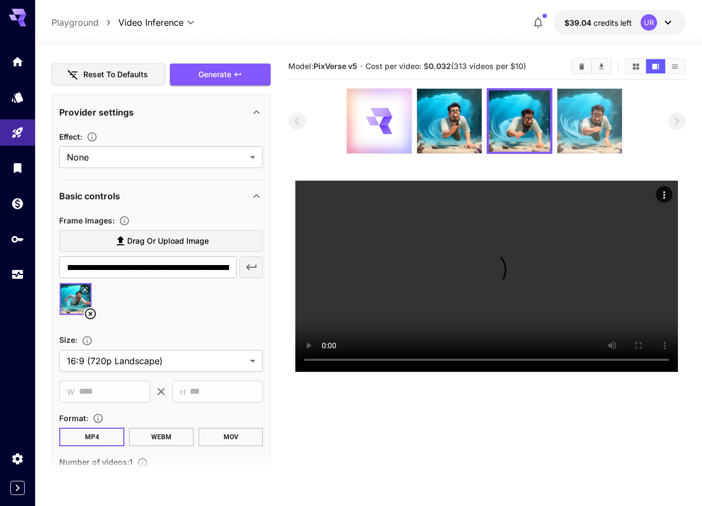
click at [589, 133] on img at bounding box center [589, 121] width 65 height 65
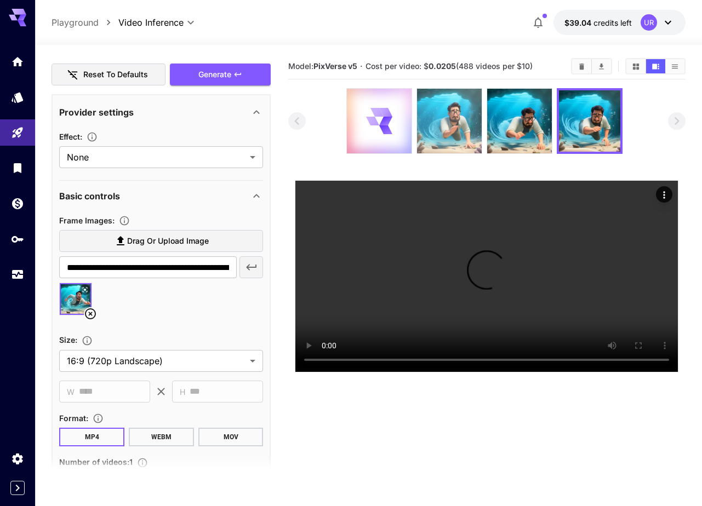
click at [460, 122] on img at bounding box center [449, 121] width 65 height 65
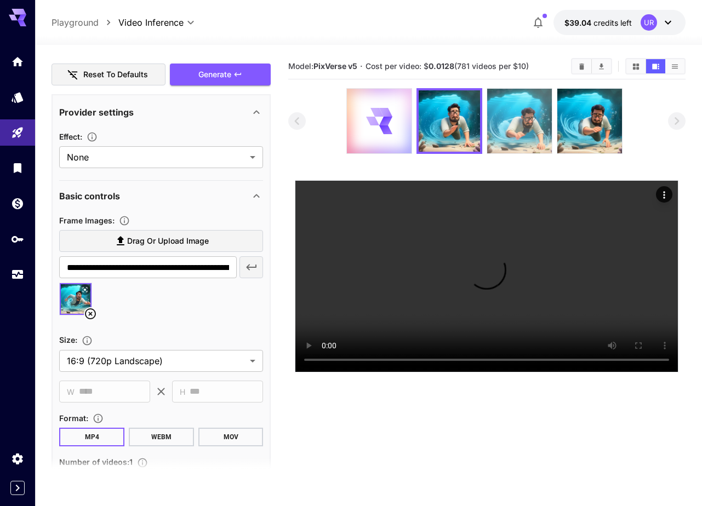
click at [520, 122] on img at bounding box center [519, 121] width 65 height 65
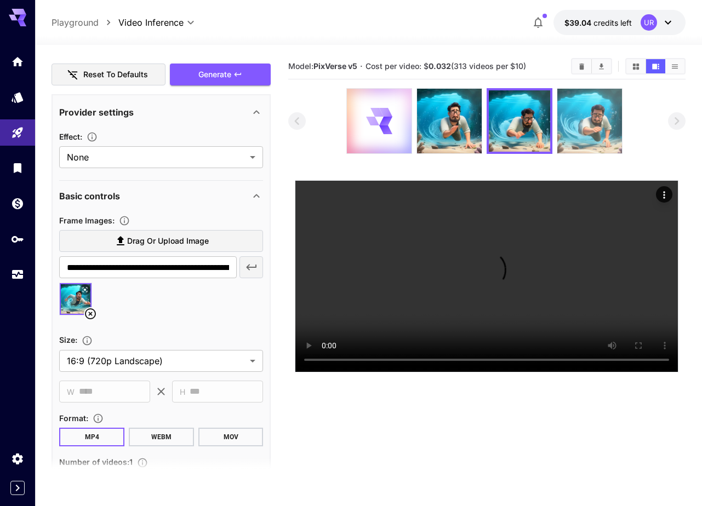
click at [586, 124] on img at bounding box center [589, 121] width 65 height 65
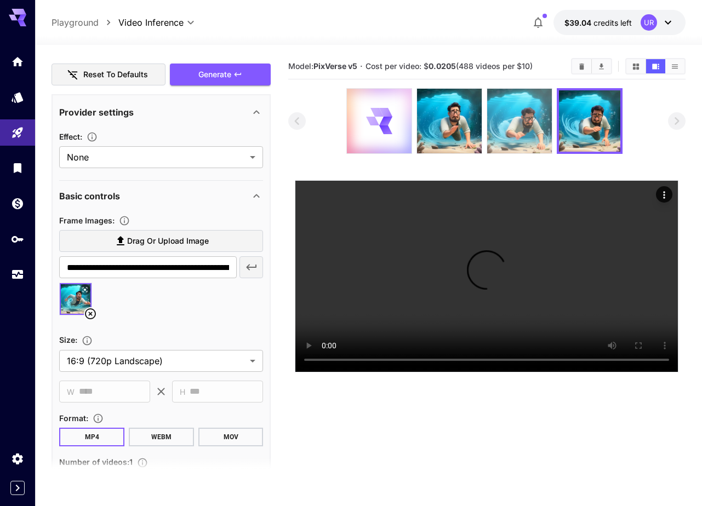
click at [540, 125] on img at bounding box center [519, 121] width 65 height 65
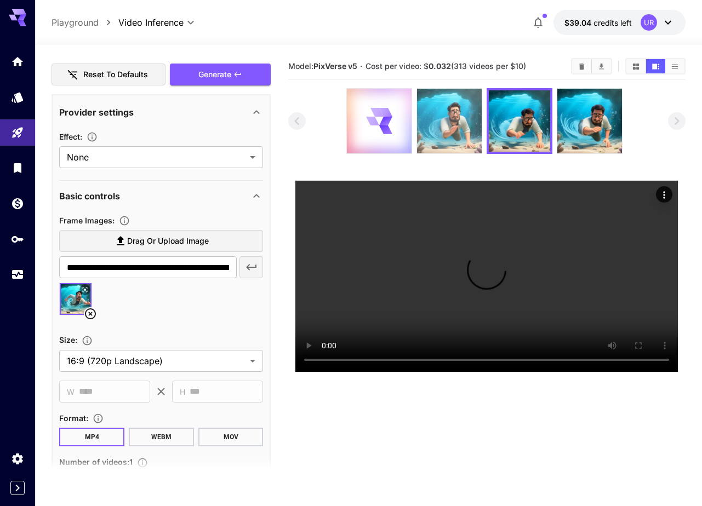
click at [474, 125] on img at bounding box center [449, 121] width 65 height 65
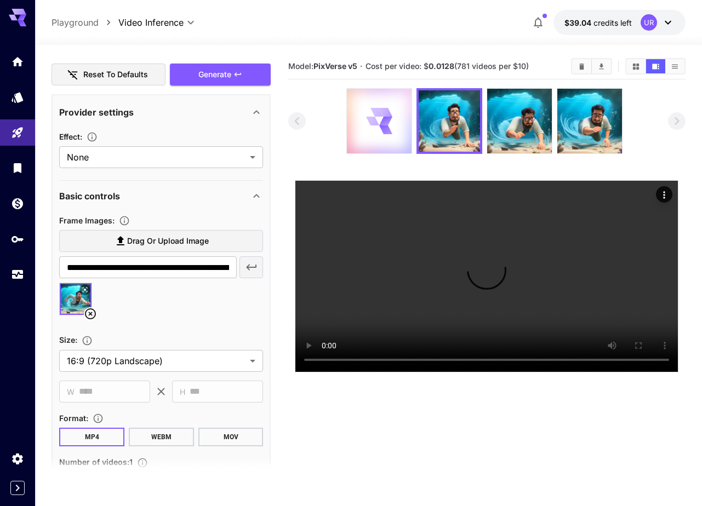
click at [378, 121] on icon at bounding box center [379, 121] width 26 height 26
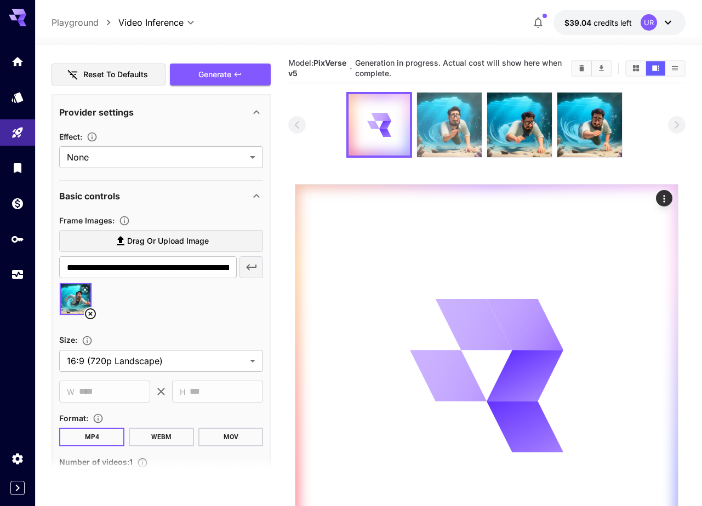
click at [448, 124] on img at bounding box center [449, 125] width 65 height 65
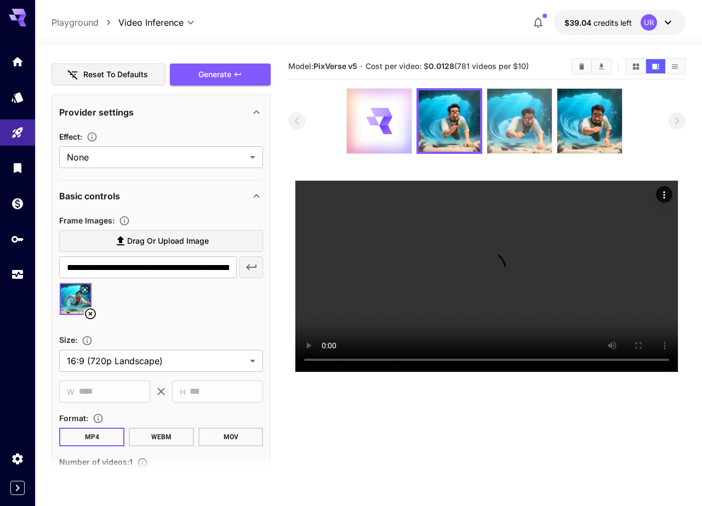
click at [515, 130] on img at bounding box center [519, 121] width 65 height 65
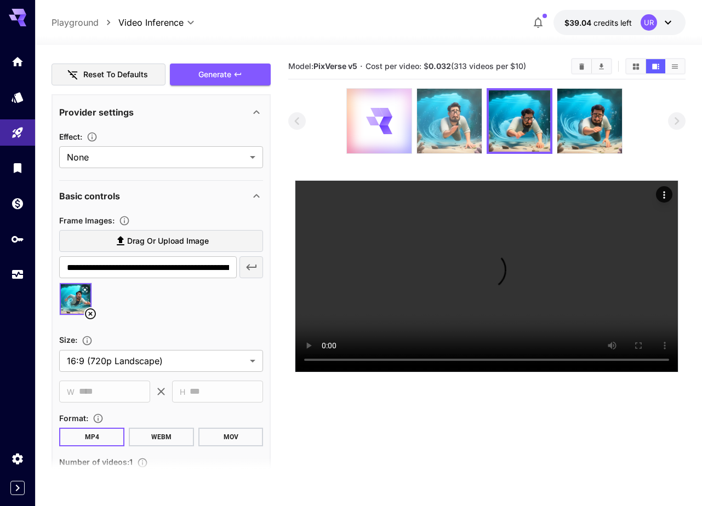
click at [451, 129] on img at bounding box center [449, 121] width 65 height 65
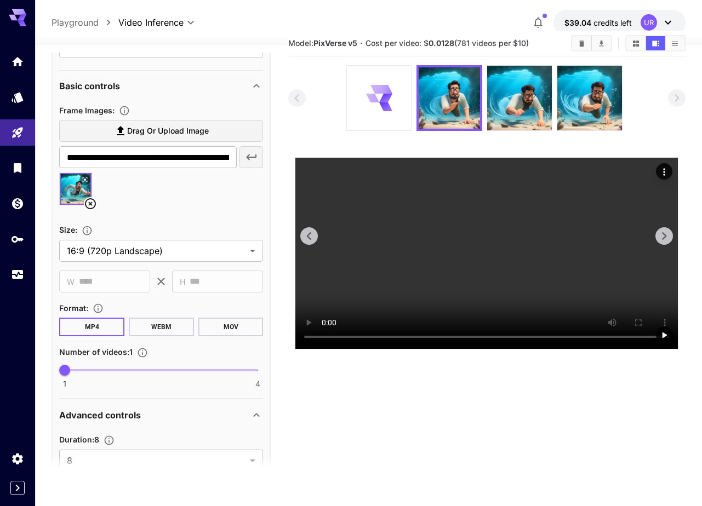
scroll to position [0, 0]
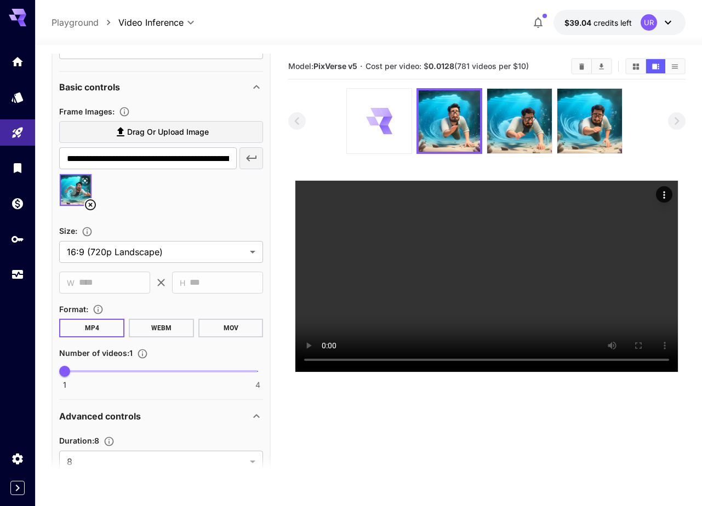
click at [387, 114] on icon at bounding box center [379, 121] width 26 height 26
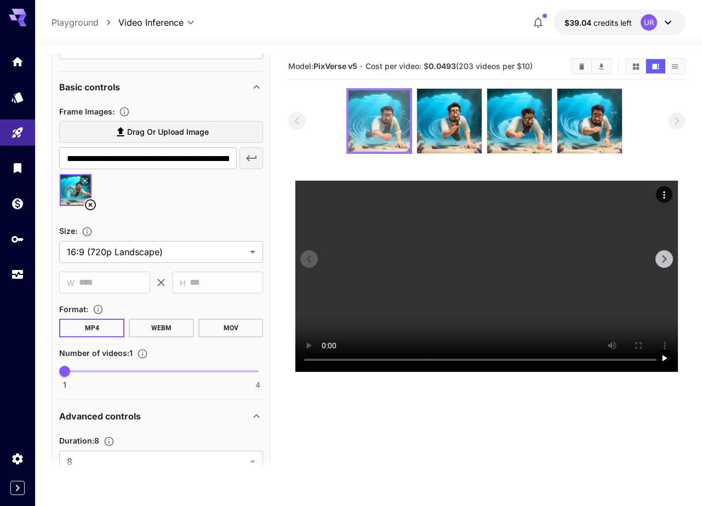
click at [383, 261] on video at bounding box center [486, 276] width 382 height 191
click at [405, 254] on video at bounding box center [486, 276] width 382 height 191
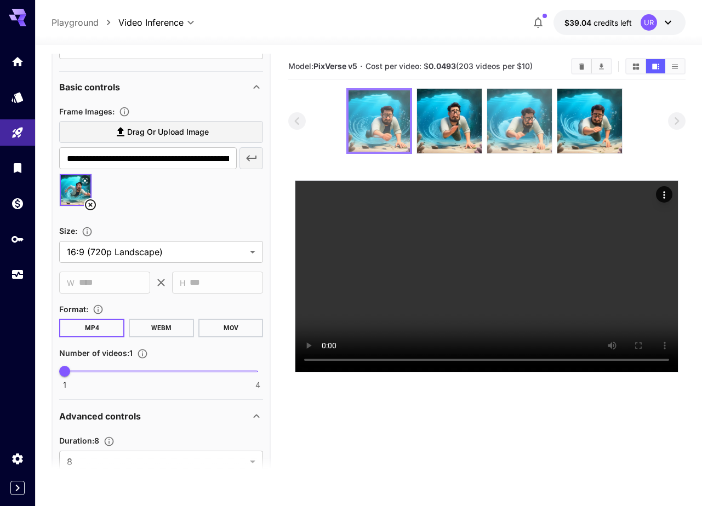
click at [526, 106] on img at bounding box center [519, 121] width 65 height 65
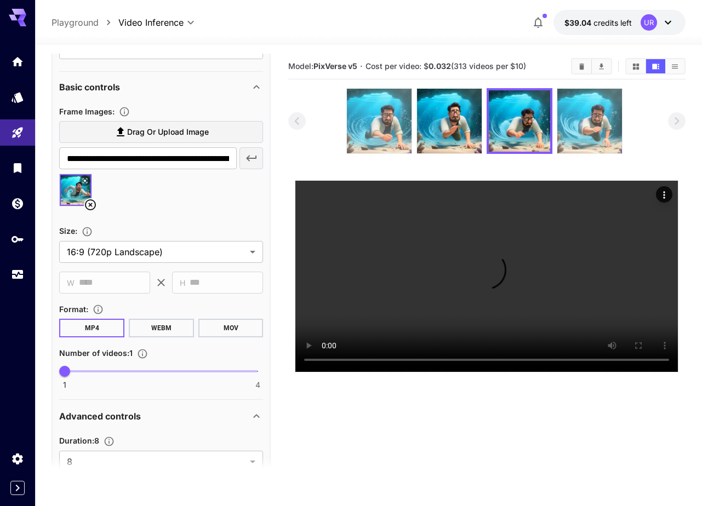
click at [585, 115] on img at bounding box center [589, 121] width 65 height 65
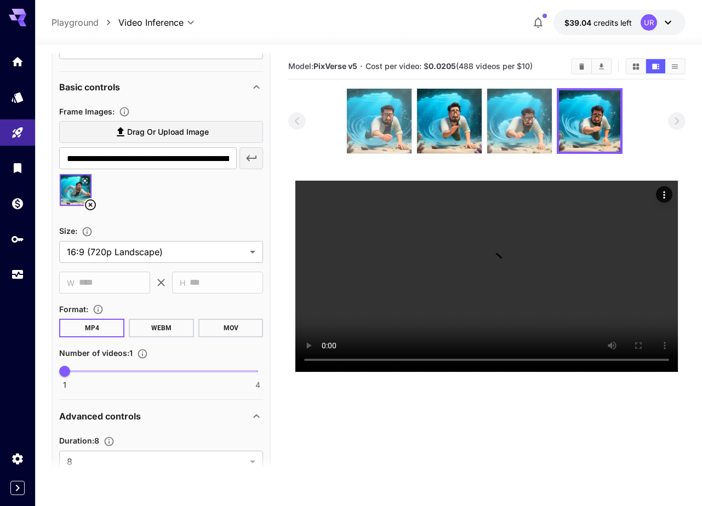
click at [530, 117] on img at bounding box center [519, 121] width 65 height 65
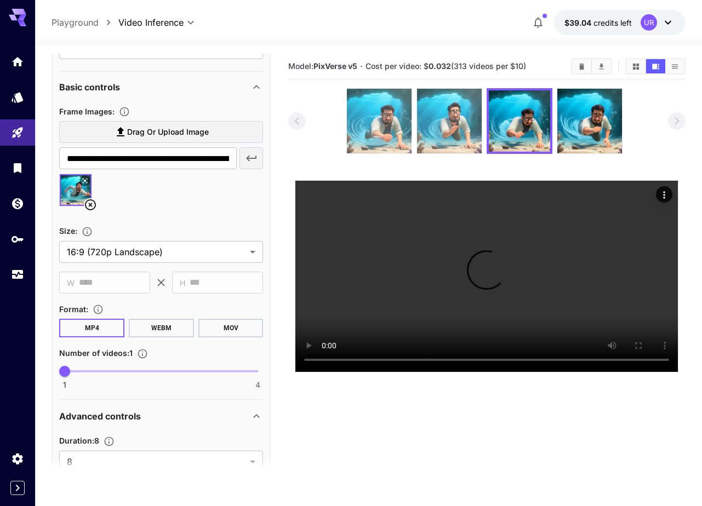
click at [472, 111] on img at bounding box center [449, 121] width 65 height 65
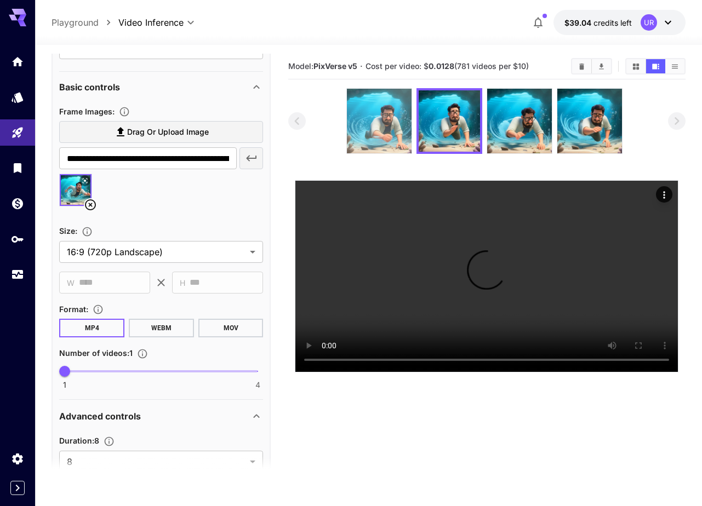
click at [402, 106] on img at bounding box center [379, 121] width 65 height 65
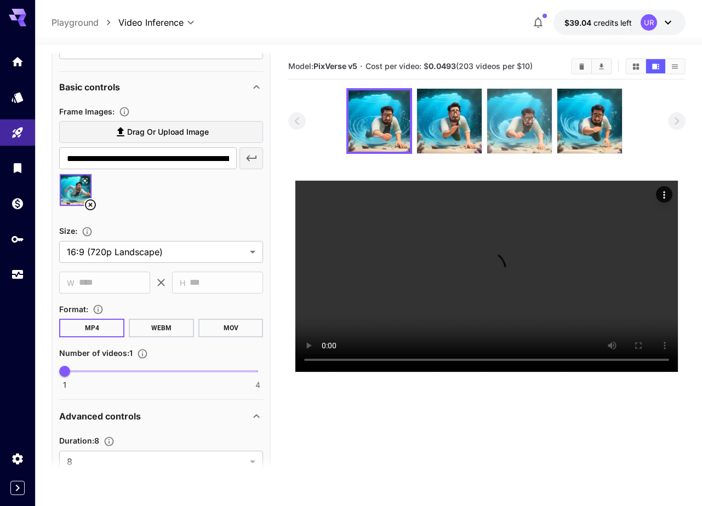
click at [517, 108] on img at bounding box center [519, 121] width 65 height 65
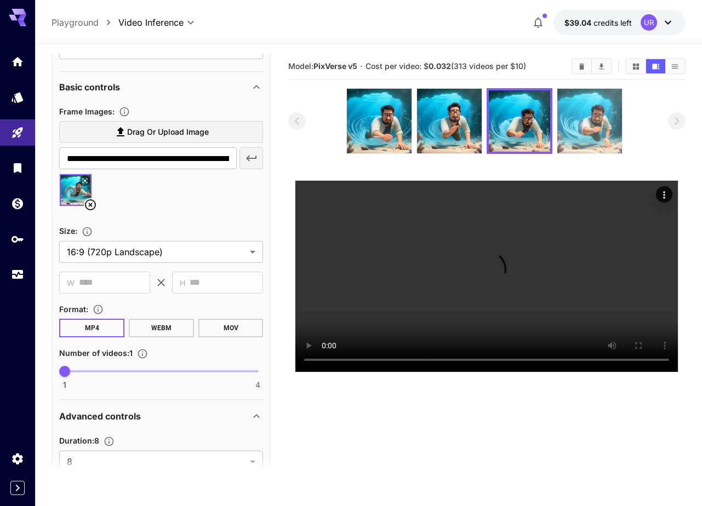
click at [592, 112] on img at bounding box center [589, 121] width 65 height 65
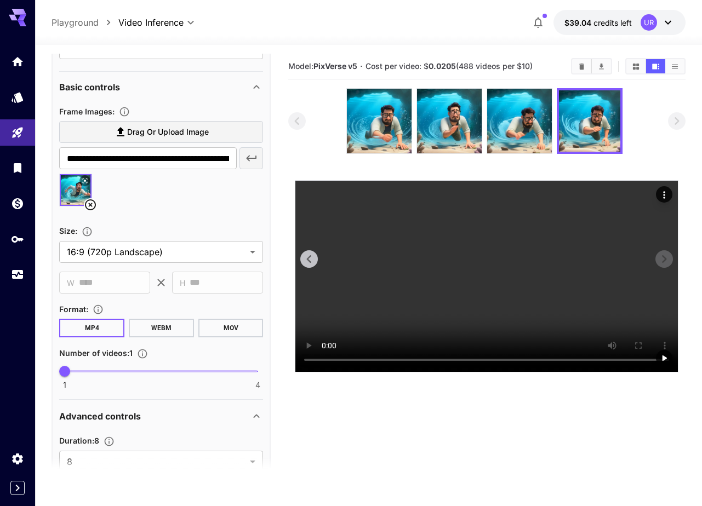
click at [389, 244] on video at bounding box center [486, 276] width 382 height 191
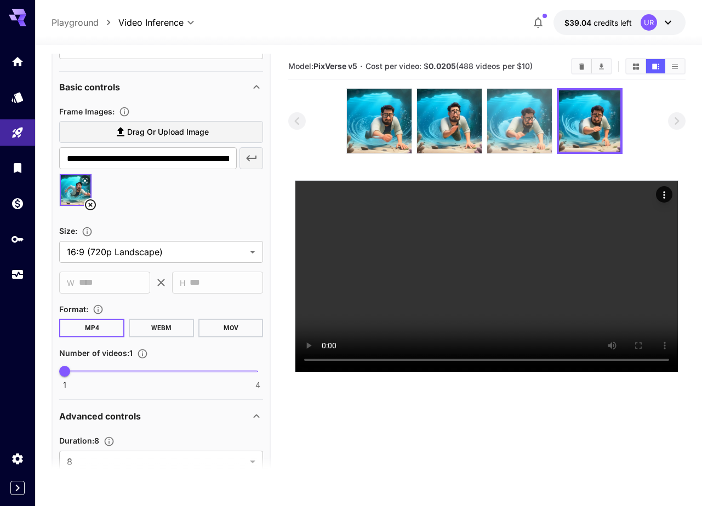
click at [530, 124] on img at bounding box center [519, 121] width 65 height 65
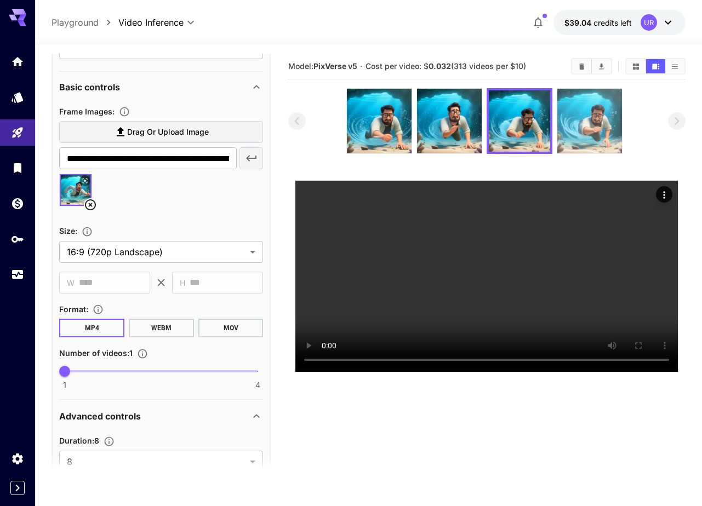
click at [587, 119] on img at bounding box center [589, 121] width 65 height 65
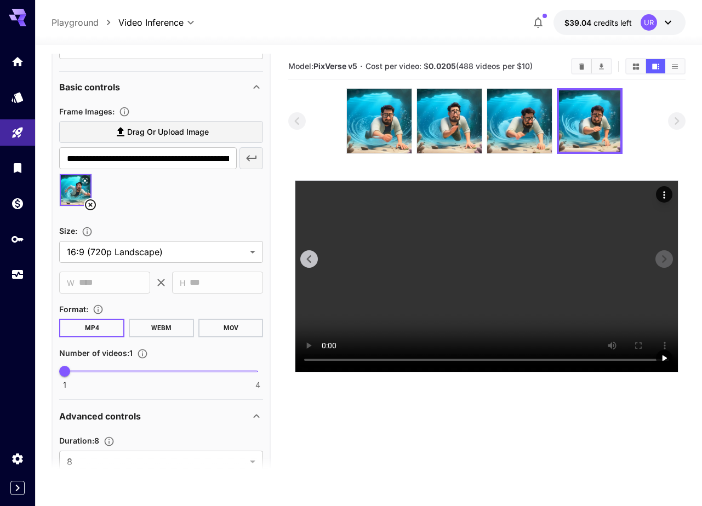
click at [490, 247] on video at bounding box center [486, 276] width 382 height 191
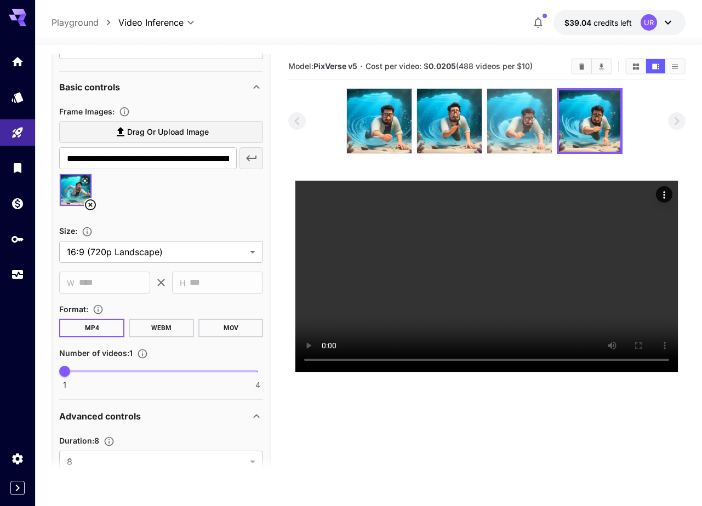
click at [547, 112] on img at bounding box center [519, 121] width 65 height 65
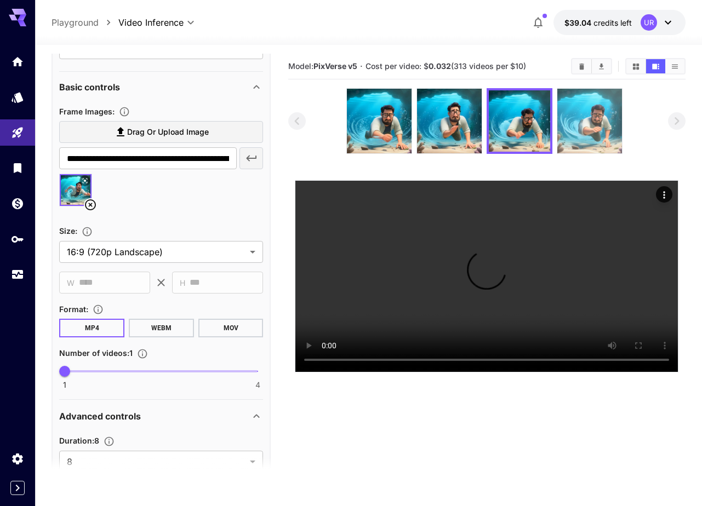
click at [586, 116] on img at bounding box center [589, 121] width 65 height 65
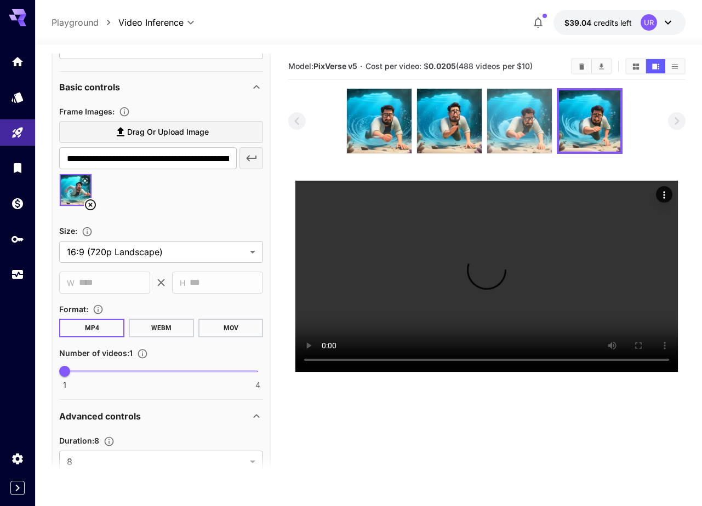
click at [529, 124] on img at bounding box center [519, 121] width 65 height 65
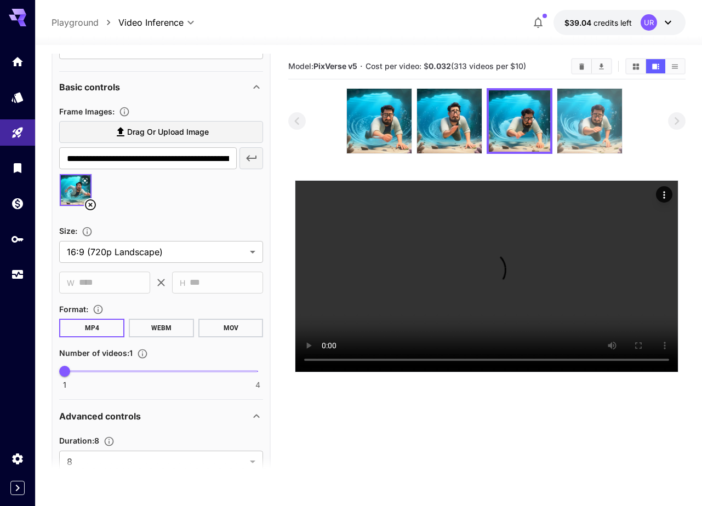
click at [594, 125] on img at bounding box center [589, 121] width 65 height 65
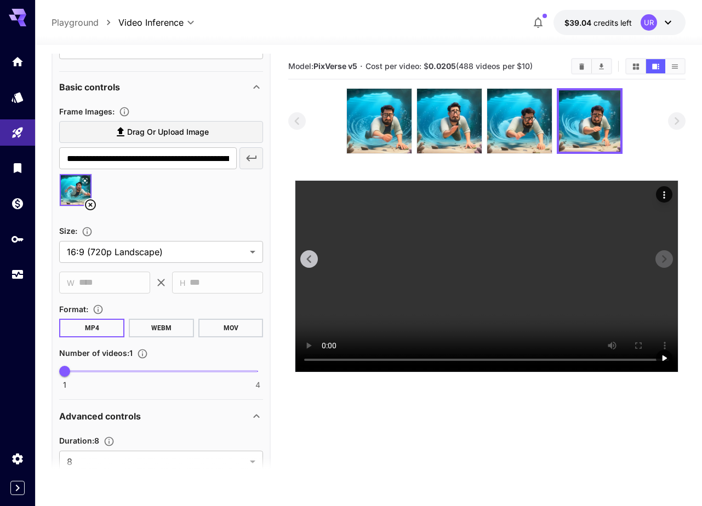
click at [469, 230] on video at bounding box center [486, 276] width 382 height 191
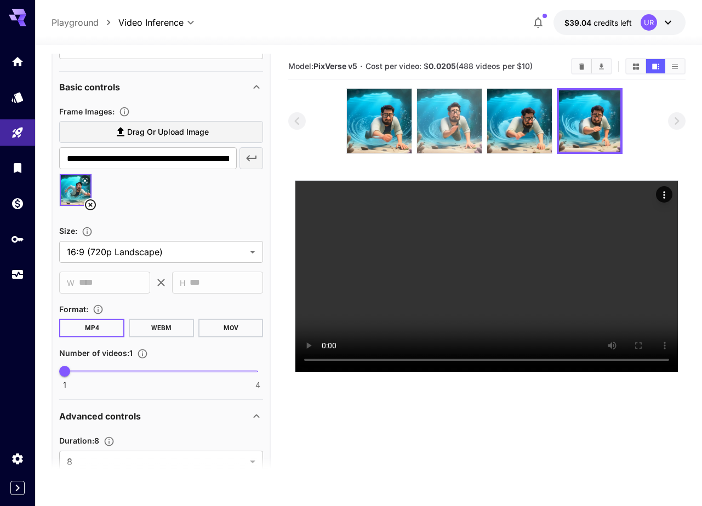
click at [446, 114] on img at bounding box center [449, 121] width 65 height 65
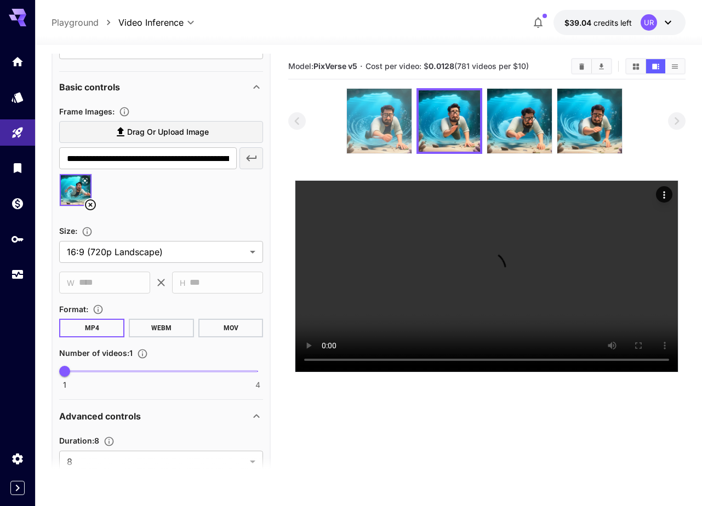
click at [390, 141] on img at bounding box center [379, 121] width 65 height 65
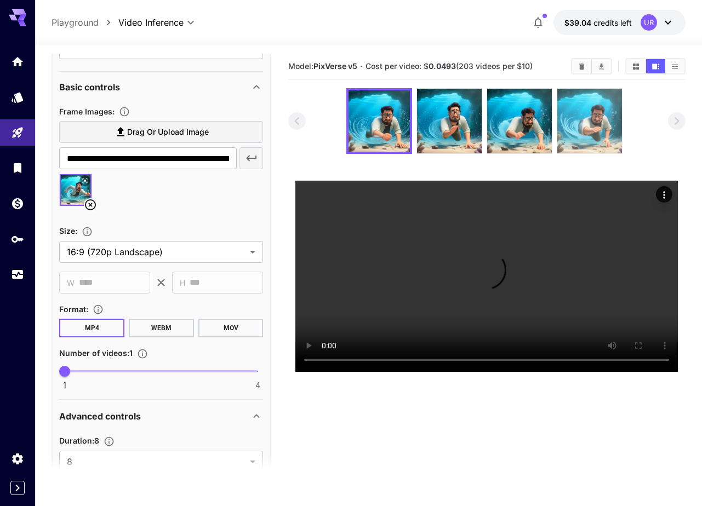
click at [575, 116] on img at bounding box center [589, 121] width 65 height 65
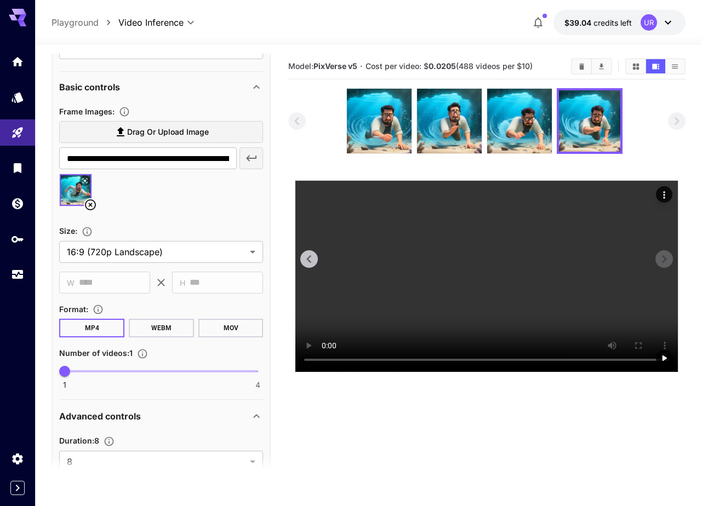
click at [447, 262] on video at bounding box center [486, 276] width 382 height 191
click at [399, 270] on video at bounding box center [486, 276] width 382 height 191
click at [141, 251] on body "**********" at bounding box center [351, 296] width 702 height 593
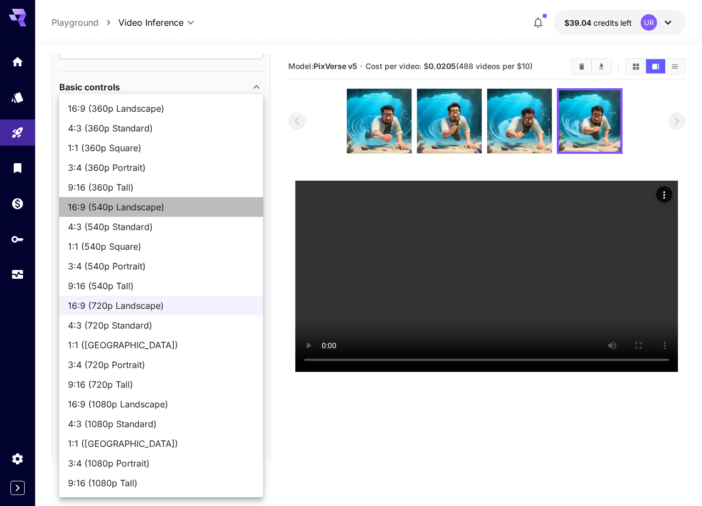
click at [173, 204] on span "16:9 (540p Landscape)" at bounding box center [161, 206] width 186 height 13
type input "**********"
type input "***"
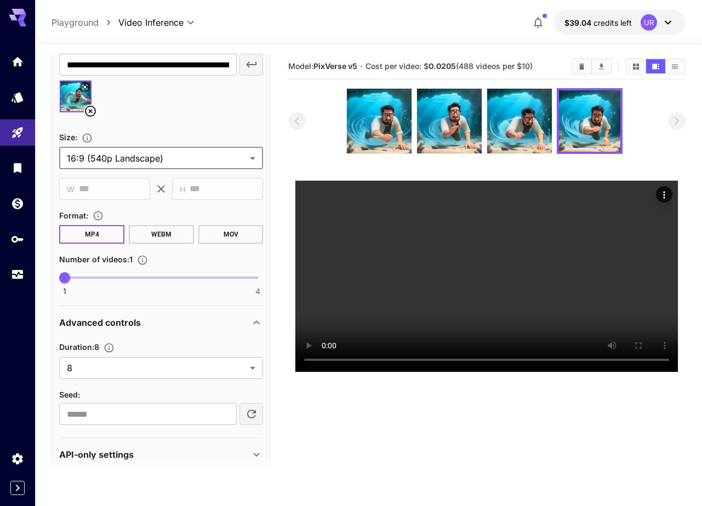
scroll to position [378, 0]
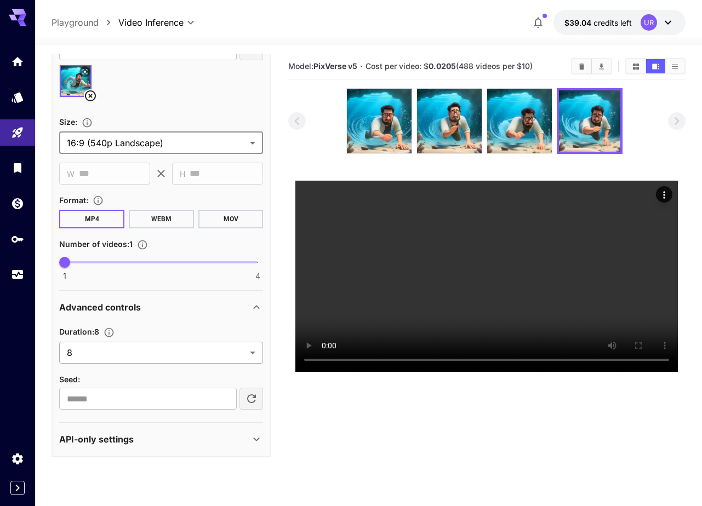
click at [183, 348] on body "**********" at bounding box center [351, 296] width 702 height 593
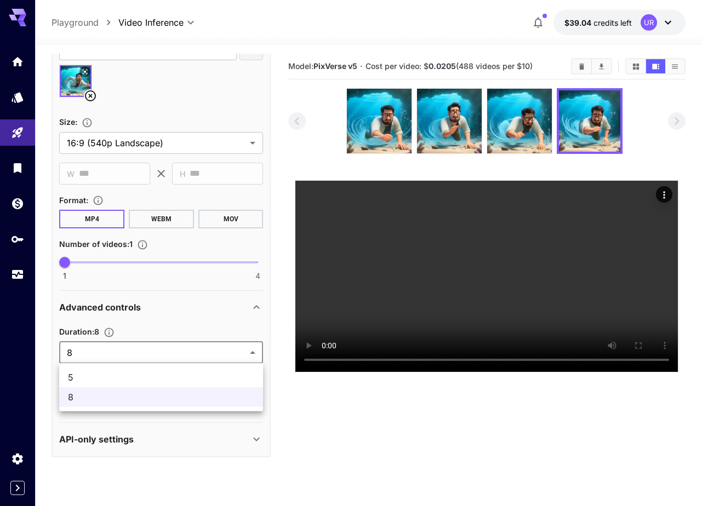
click at [107, 377] on span "5" at bounding box center [161, 377] width 186 height 13
type input "*"
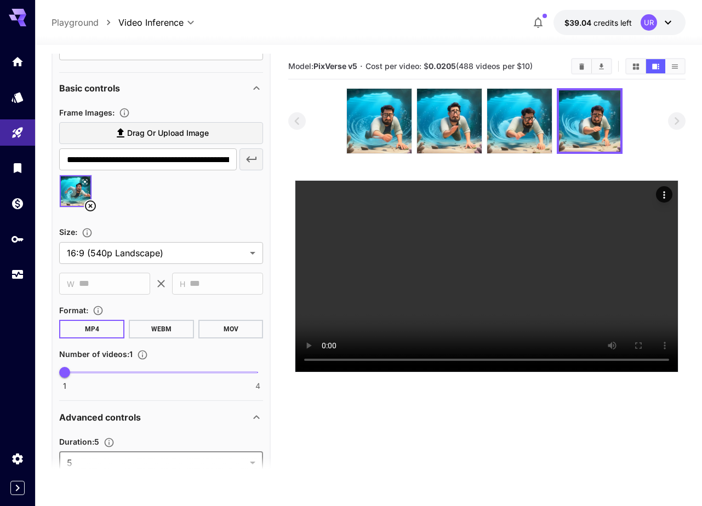
scroll to position [270, 0]
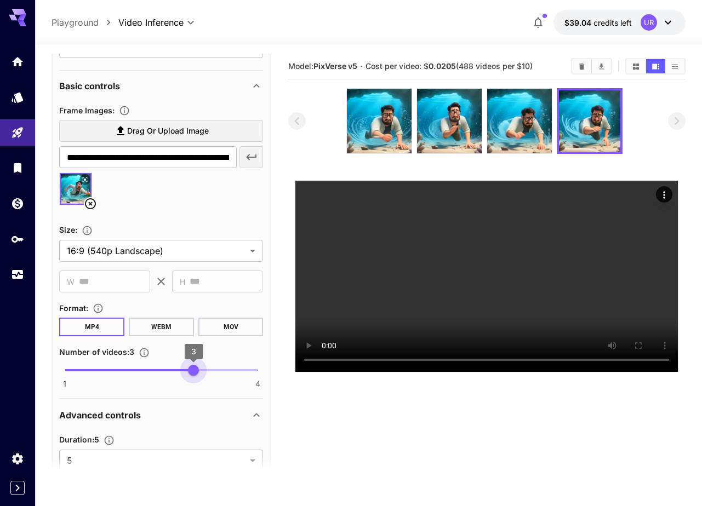
type input "*"
drag, startPoint x: 67, startPoint y: 372, endPoint x: 248, endPoint y: 376, distance: 180.8
click at [248, 376] on span "1 4 4" at bounding box center [161, 370] width 193 height 16
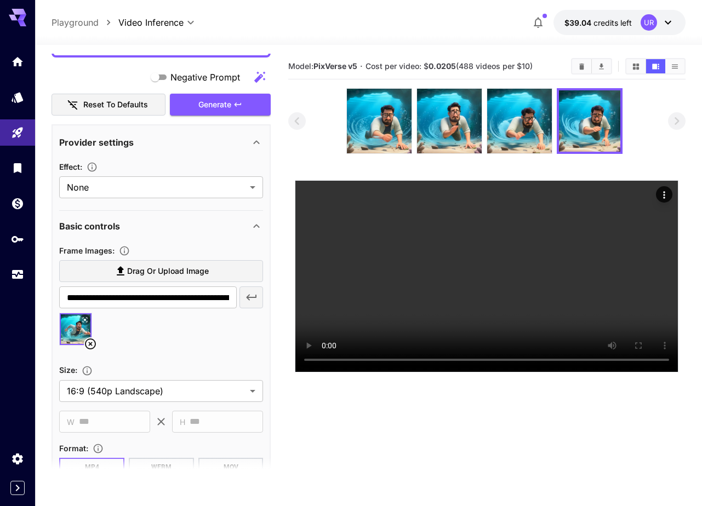
scroll to position [100, 0]
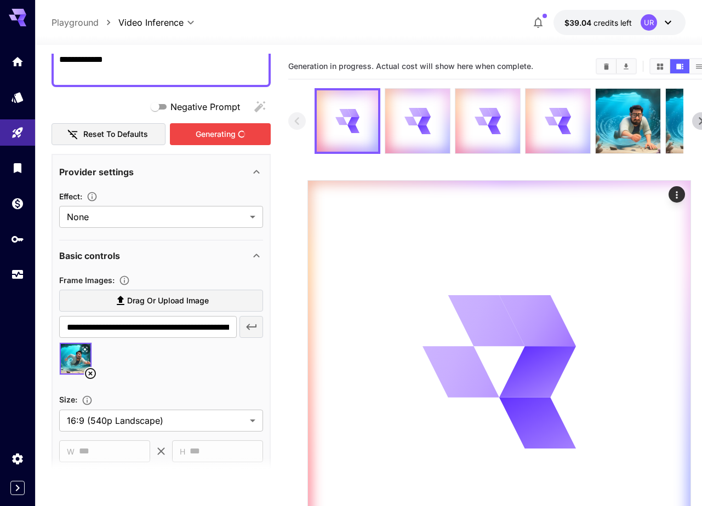
click at [221, 128] on div "Generating" at bounding box center [220, 134] width 101 height 22
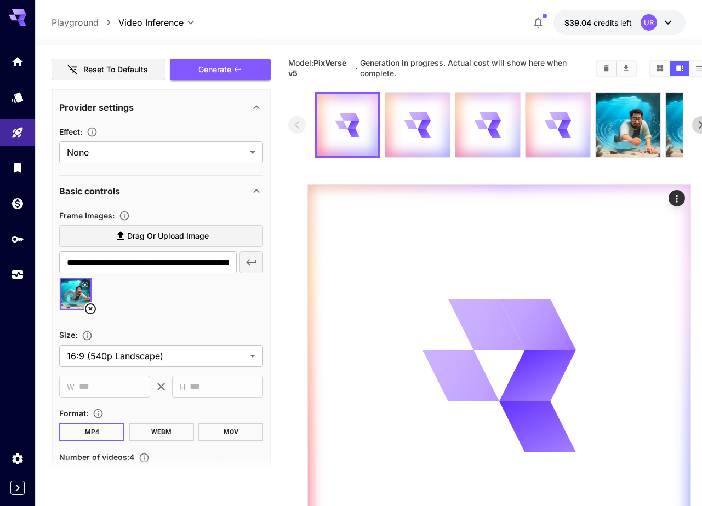
scroll to position [176, 0]
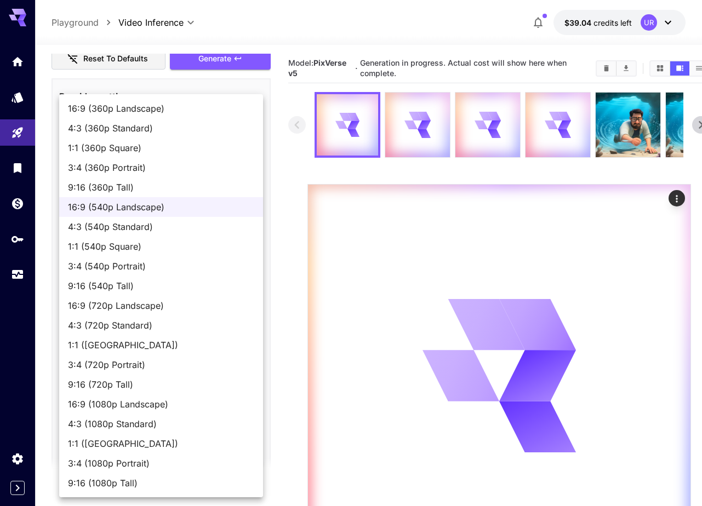
click at [190, 345] on body "**********" at bounding box center [351, 300] width 702 height 600
click at [293, 311] on div at bounding box center [351, 253] width 702 height 506
click at [110, 338] on body "**********" at bounding box center [351, 300] width 702 height 600
click at [283, 249] on div at bounding box center [351, 253] width 702 height 506
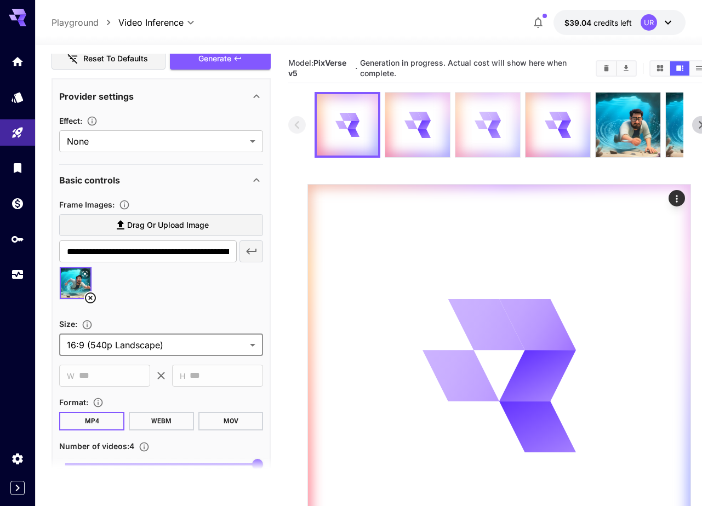
scroll to position [0, 8]
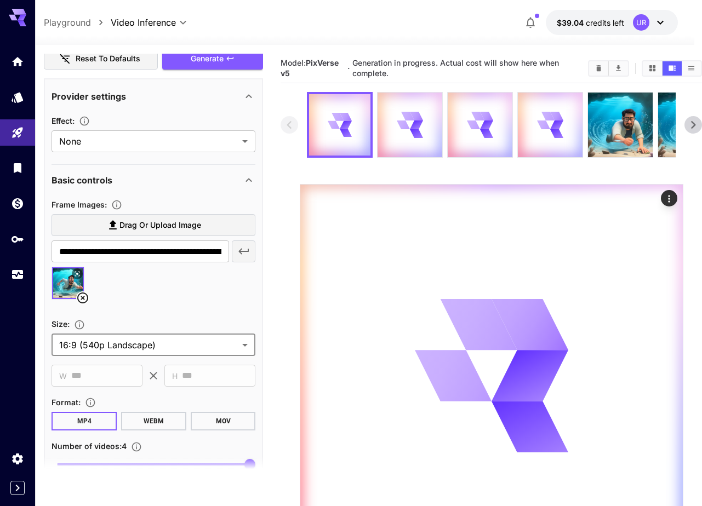
click at [692, 125] on icon at bounding box center [693, 125] width 16 height 16
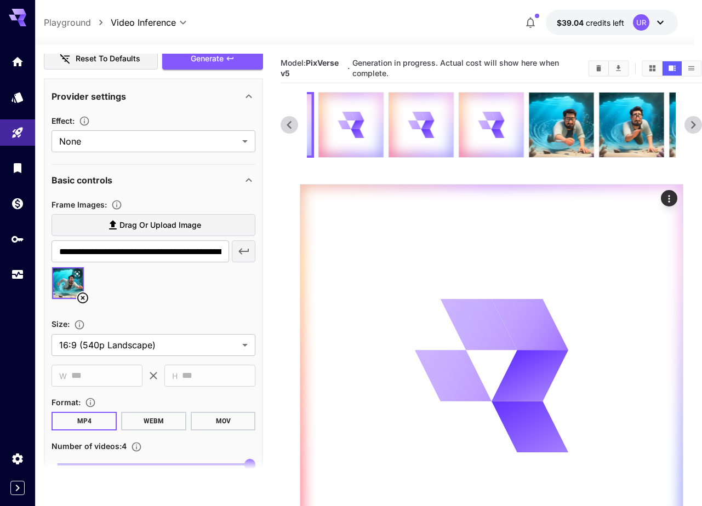
click at [692, 125] on icon at bounding box center [693, 125] width 16 height 16
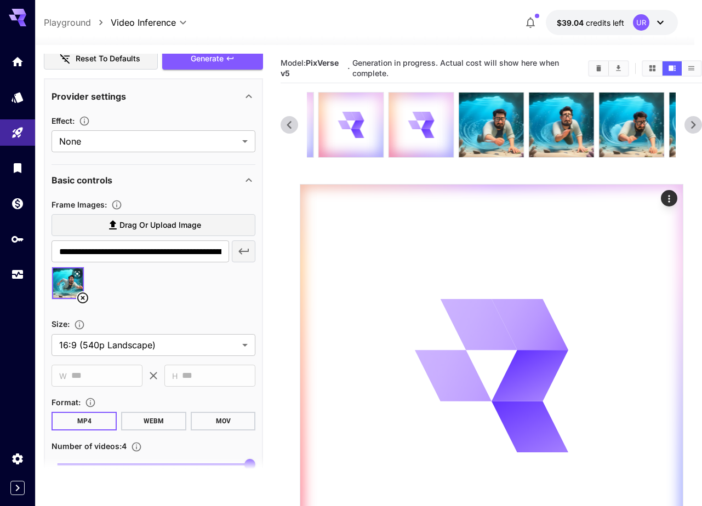
click at [692, 125] on icon at bounding box center [693, 125] width 16 height 16
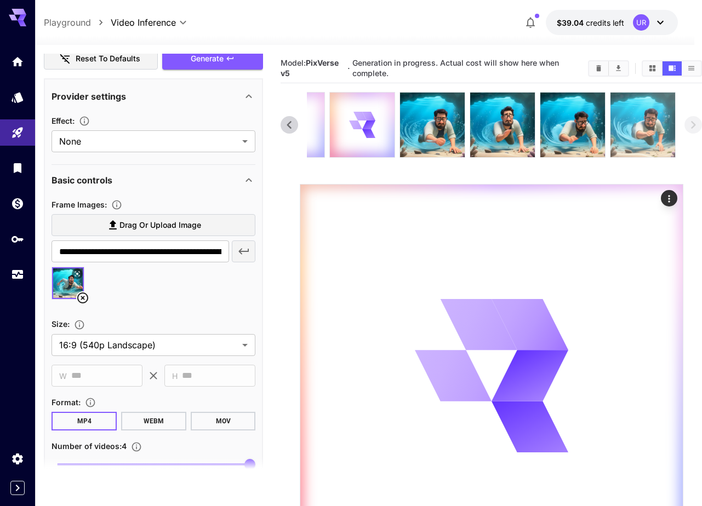
click at [624, 120] on img at bounding box center [642, 125] width 65 height 65
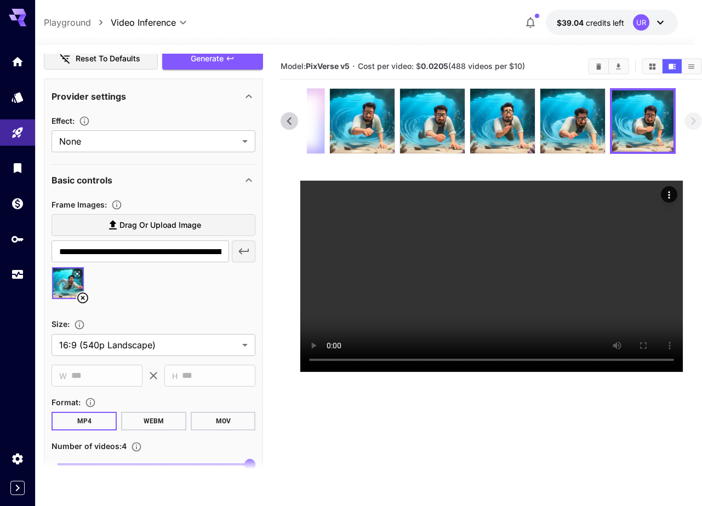
click at [297, 123] on icon at bounding box center [289, 121] width 16 height 16
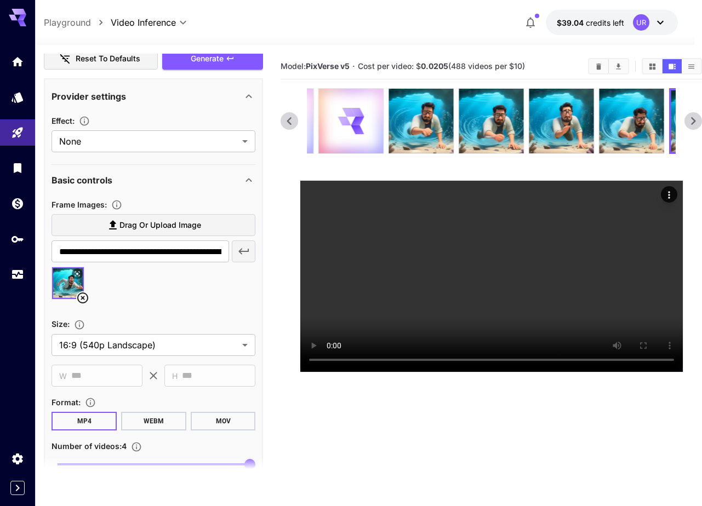
click at [297, 123] on icon at bounding box center [289, 121] width 16 height 16
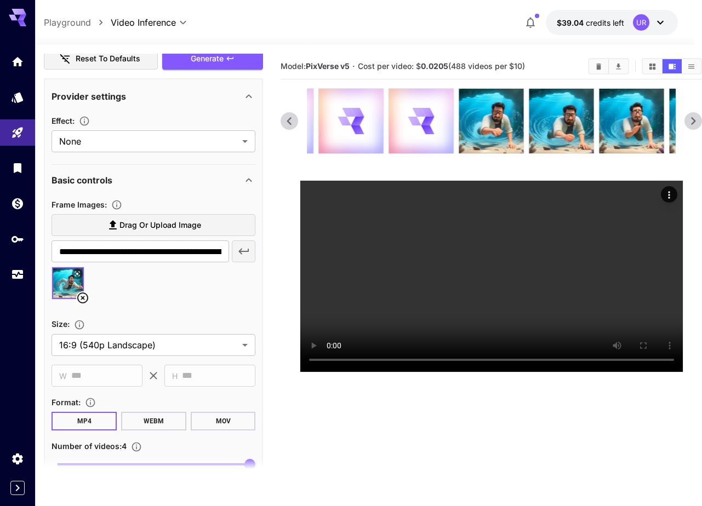
click at [297, 123] on icon at bounding box center [289, 121] width 16 height 16
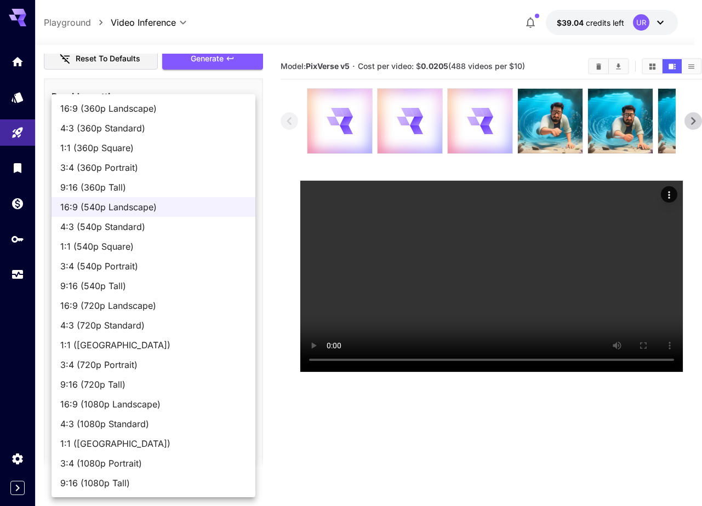
click at [166, 343] on body "**********" at bounding box center [343, 296] width 702 height 593
click at [329, 463] on div at bounding box center [351, 253] width 702 height 506
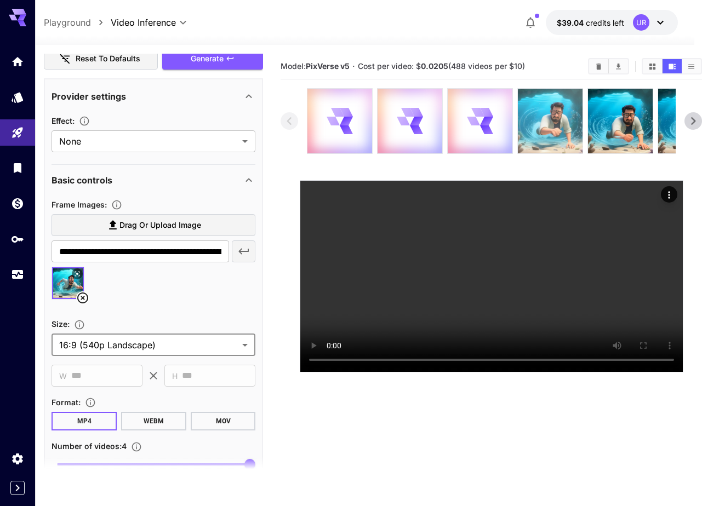
scroll to position [0, 0]
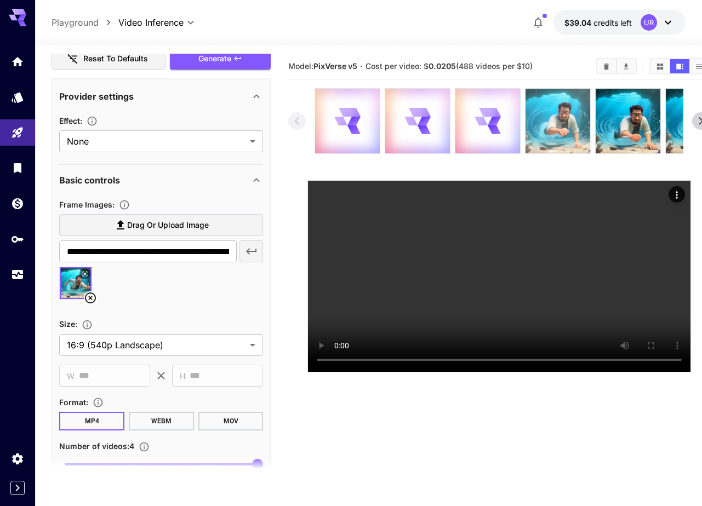
click at [560, 108] on img at bounding box center [557, 121] width 65 height 65
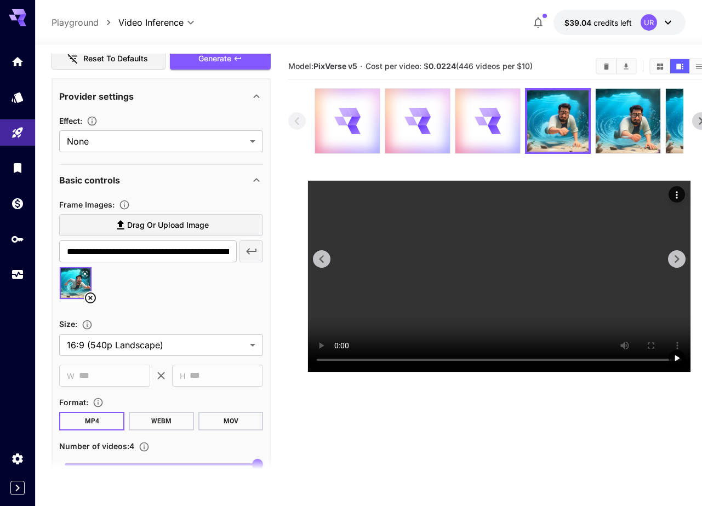
click at [397, 269] on video at bounding box center [499, 276] width 382 height 191
click at [673, 188] on div "Actions" at bounding box center [676, 194] width 11 height 13
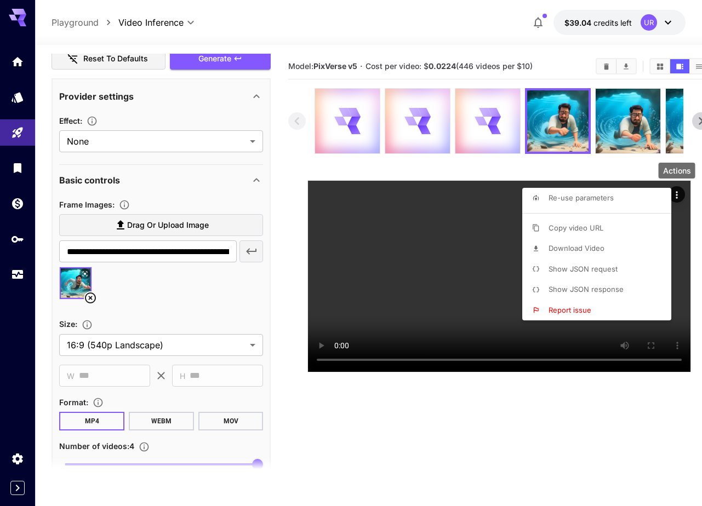
click at [588, 270] on span "Show JSON request" at bounding box center [582, 269] width 69 height 9
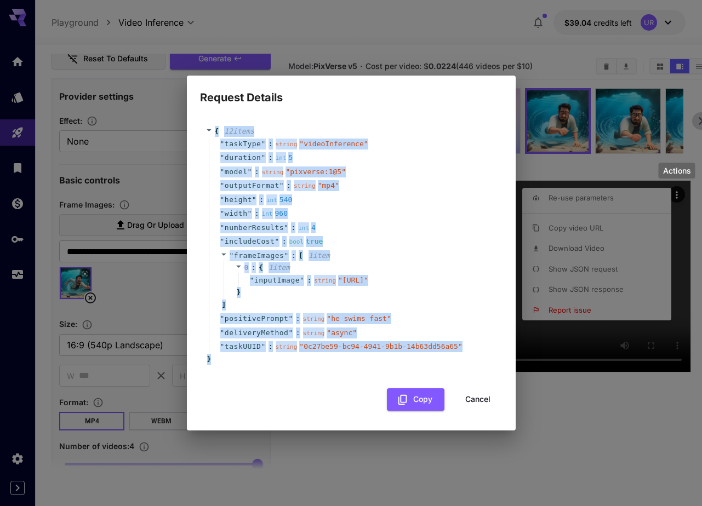
drag, startPoint x: 232, startPoint y: 372, endPoint x: 216, endPoint y: 104, distance: 268.8
click at [216, 115] on div "{ 12 item s " taskType " : string " videoInference " " duration " : int 5 " mod…" at bounding box center [351, 245] width 302 height 260
copy div "{ 12 item s " taskType " : string " videoInference " " duration " : int 5 " mod…"
click at [572, 116] on div "Request Details { 12 item s " taskType " : string " videoInference " " duration…" at bounding box center [351, 253] width 702 height 506
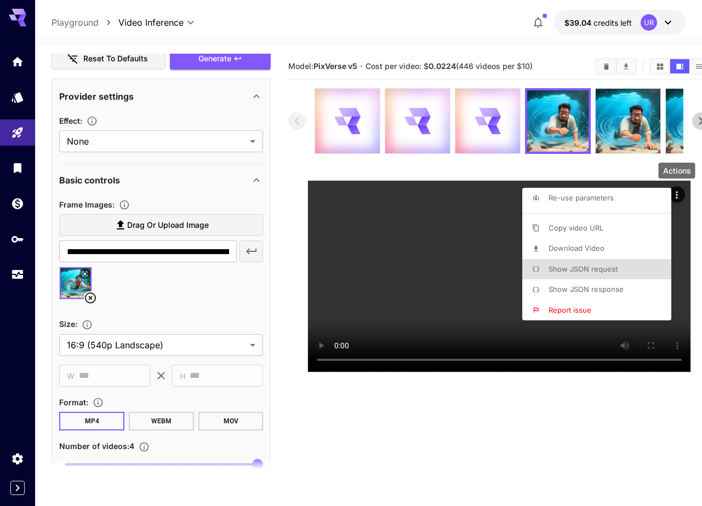
click at [699, 121] on div at bounding box center [351, 253] width 702 height 506
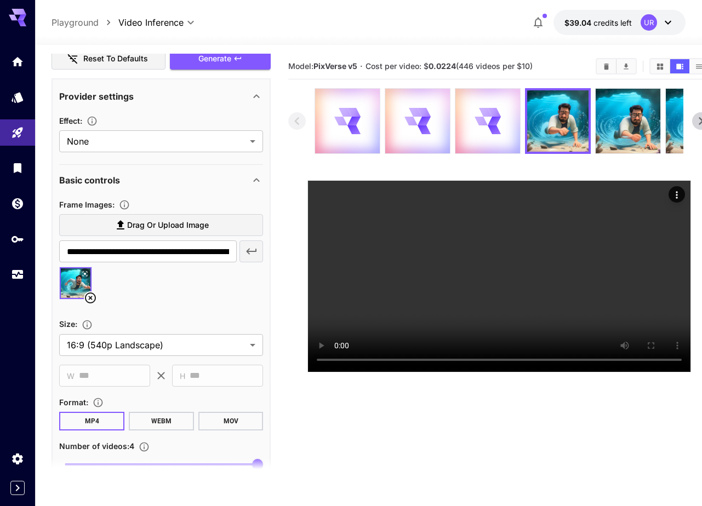
click at [697, 121] on icon at bounding box center [700, 121] width 16 height 16
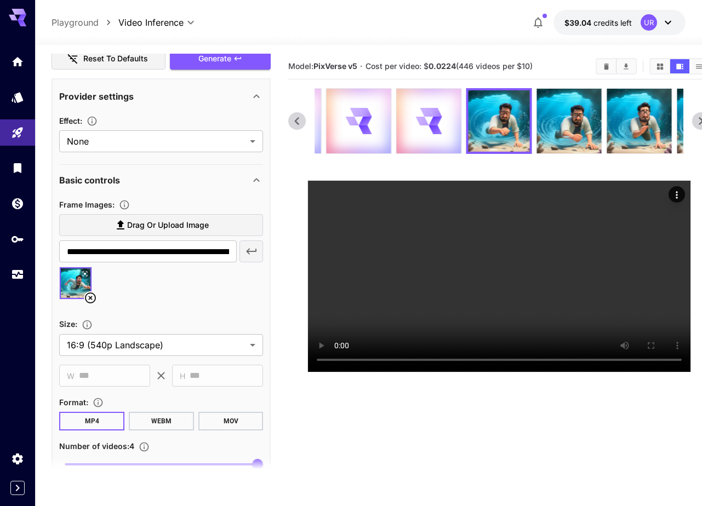
click at [697, 121] on icon at bounding box center [700, 121] width 16 height 16
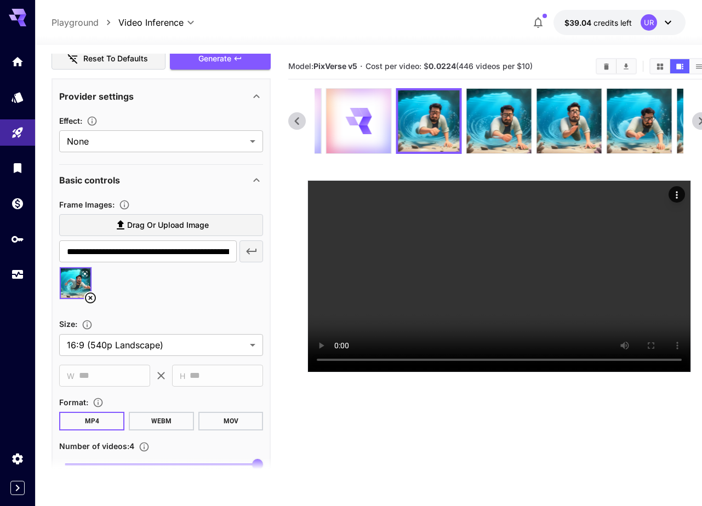
click at [697, 121] on icon at bounding box center [700, 121] width 16 height 16
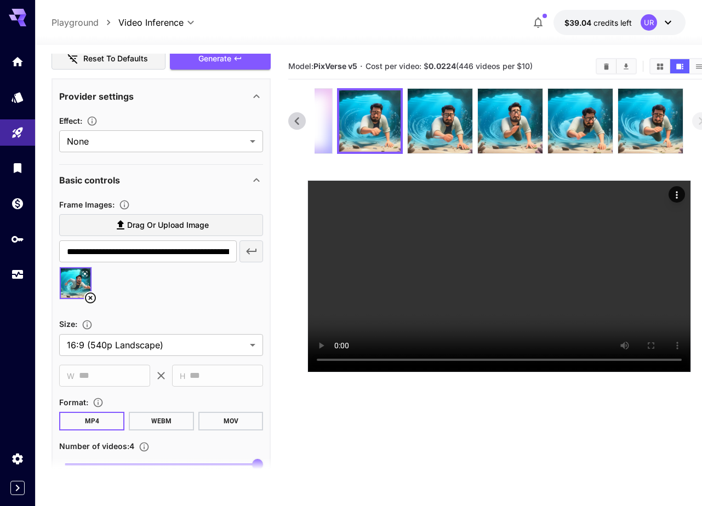
click at [617, 113] on div at bounding box center [498, 121] width 369 height 66
click at [636, 116] on img at bounding box center [650, 121] width 65 height 65
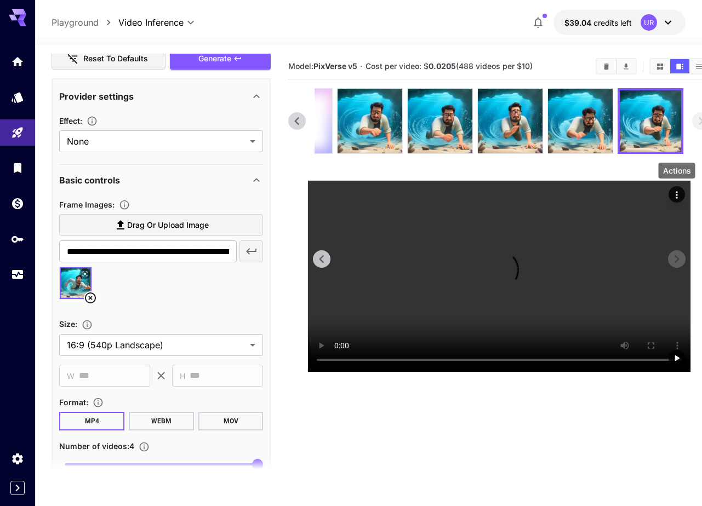
click at [671, 202] on div "Actions" at bounding box center [676, 194] width 16 height 16
click at [675, 194] on icon "Actions" at bounding box center [676, 195] width 11 height 11
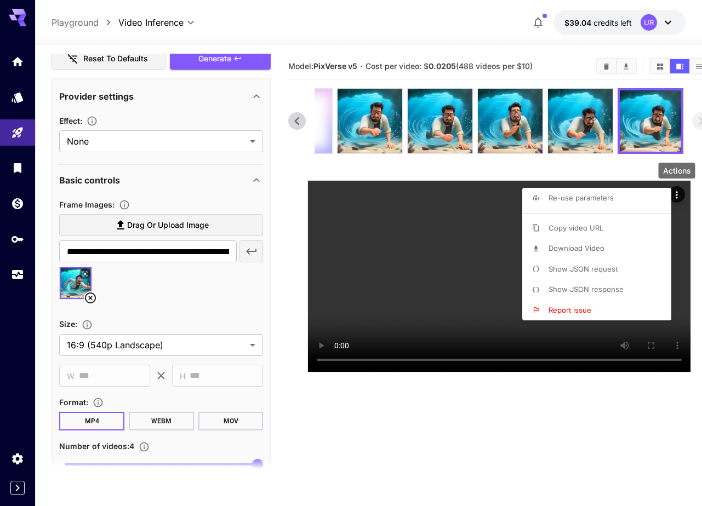
click at [575, 273] on p "Show JSON request" at bounding box center [582, 269] width 69 height 11
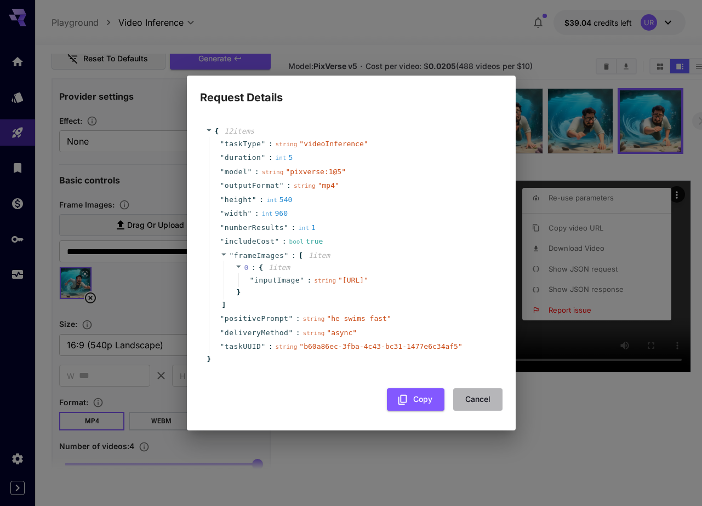
click at [473, 403] on button "Cancel" at bounding box center [477, 399] width 49 height 22
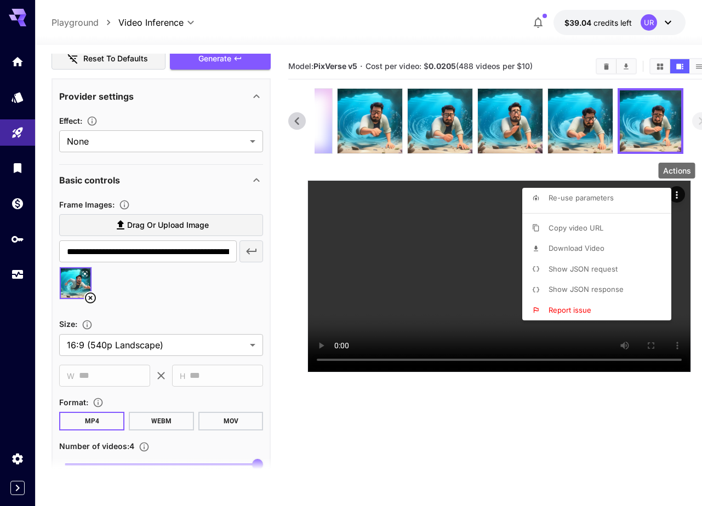
click at [284, 243] on div at bounding box center [351, 253] width 702 height 506
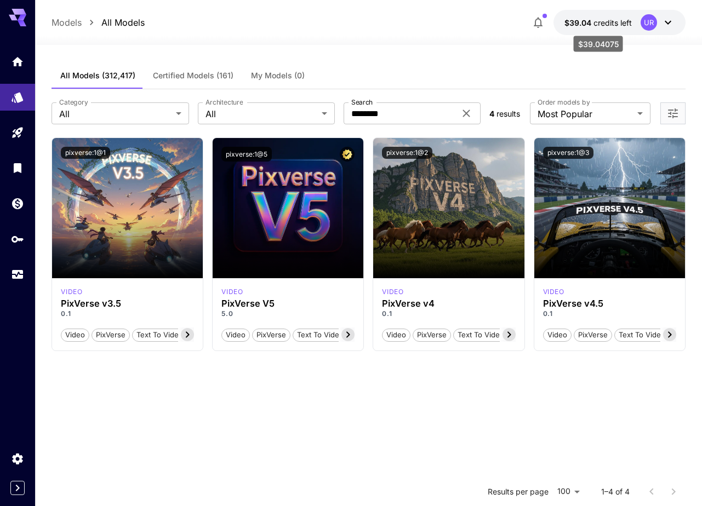
click at [618, 23] on span "credits left" at bounding box center [612, 22] width 38 height 9
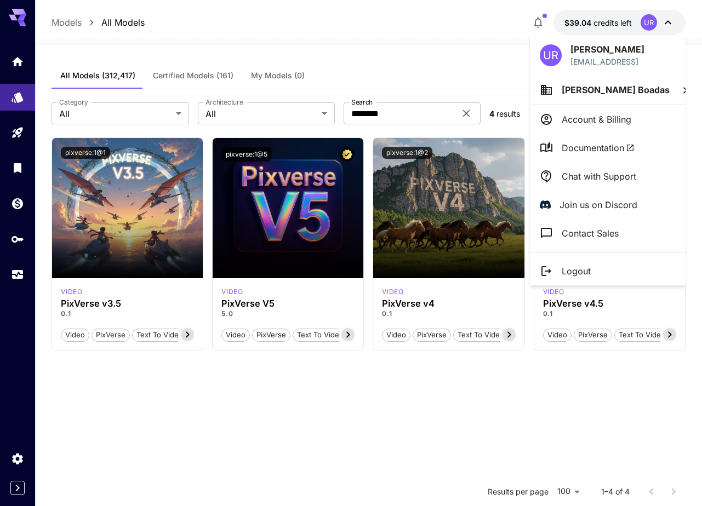
click at [536, 13] on div at bounding box center [351, 253] width 702 height 506
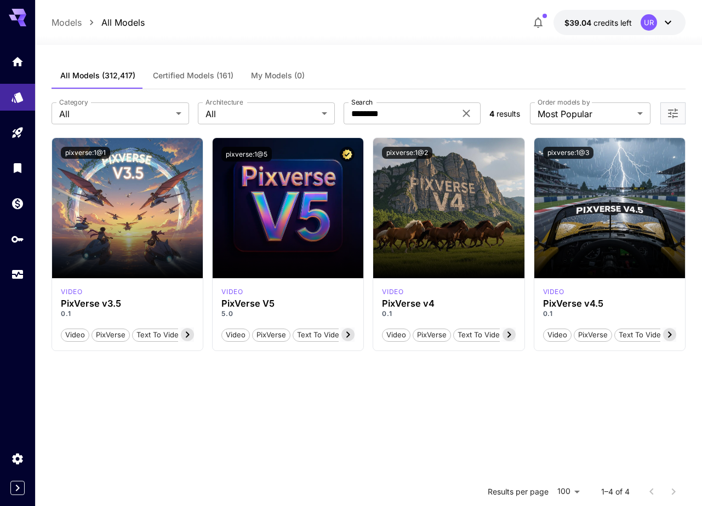
click at [537, 21] on icon "button" at bounding box center [537, 22] width 13 height 13
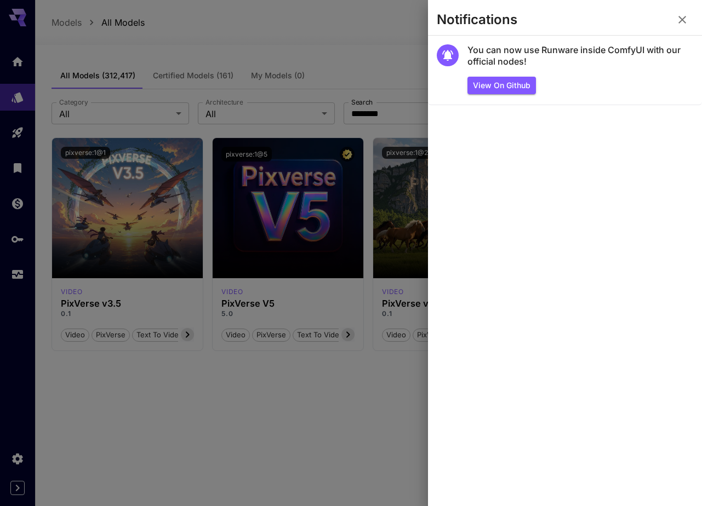
click at [683, 24] on icon "button" at bounding box center [681, 19] width 13 height 13
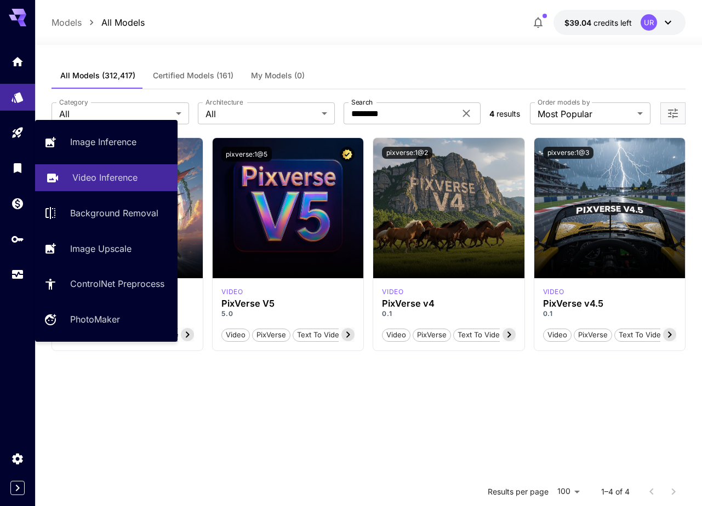
click at [84, 178] on p "Video Inference" at bounding box center [104, 177] width 65 height 13
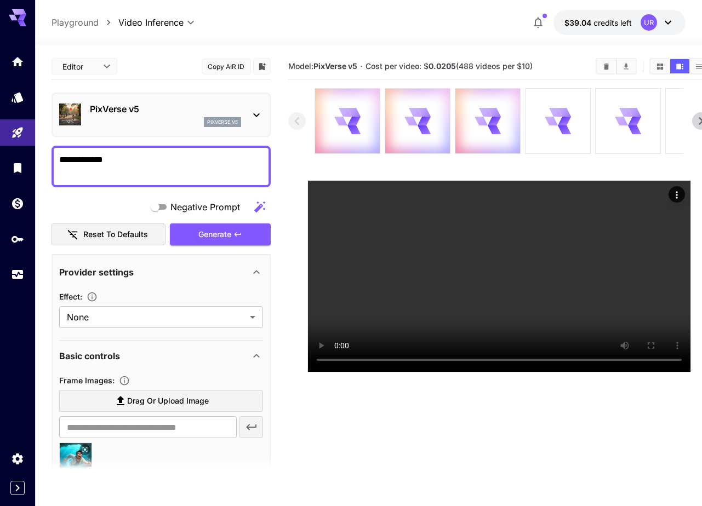
click at [116, 99] on div "PixVerse v5 pixverse_v5" at bounding box center [161, 114] width 204 height 33
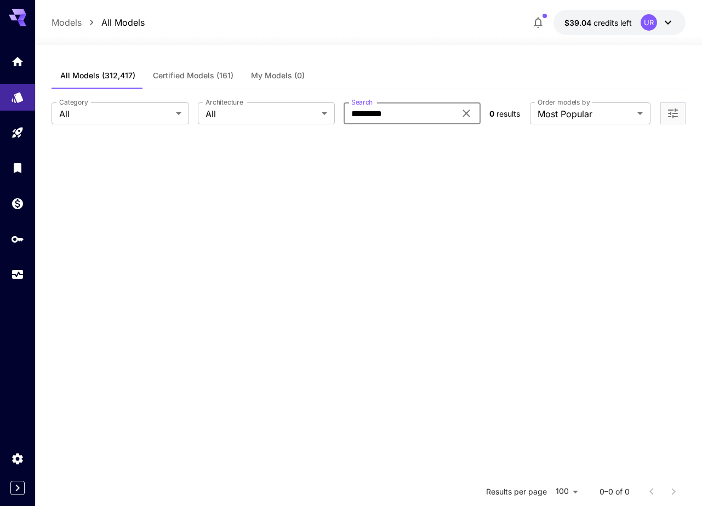
click at [399, 114] on input "*********" at bounding box center [399, 113] width 112 height 22
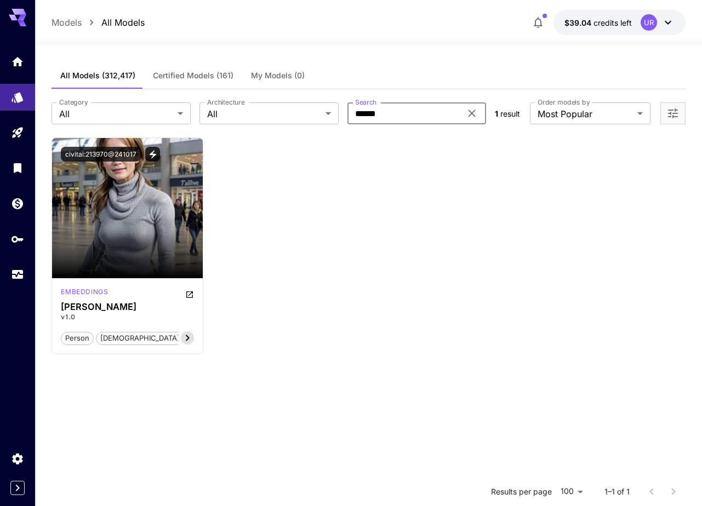
click at [389, 113] on input "*****" at bounding box center [404, 113] width 114 height 22
type input "*****"
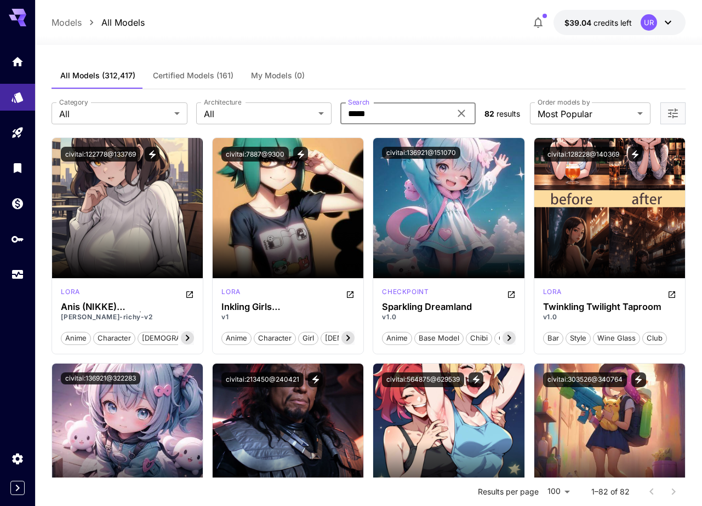
click at [173, 77] on span "Certified Models (161)" at bounding box center [193, 76] width 81 height 10
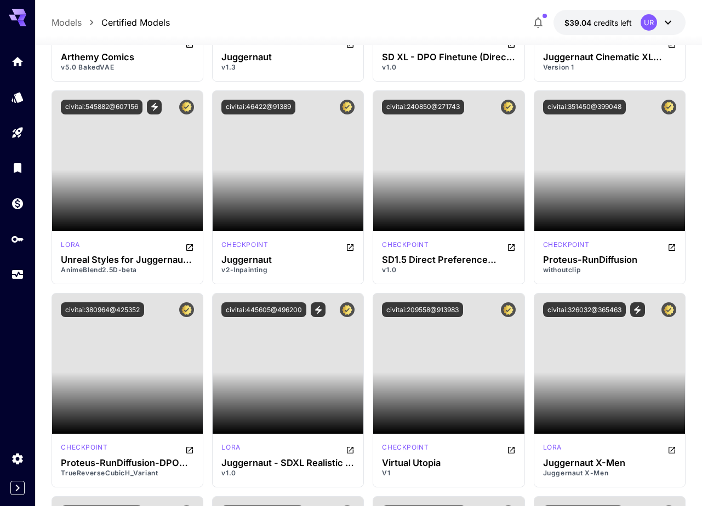
scroll to position [5665, 0]
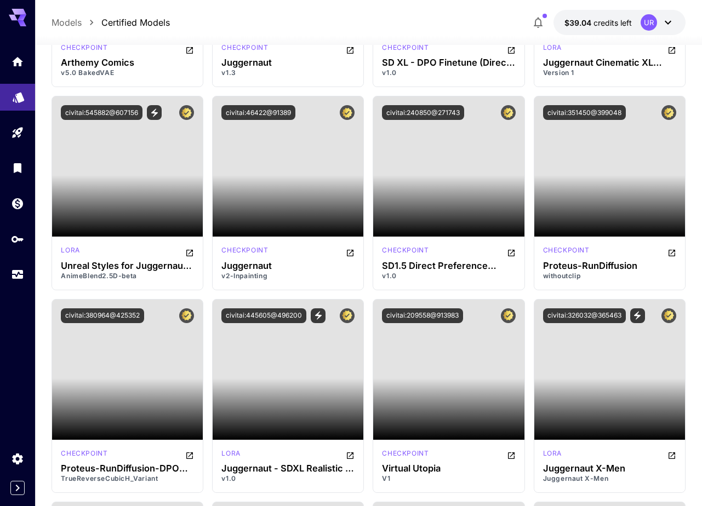
click at [23, 106] on link at bounding box center [17, 97] width 35 height 27
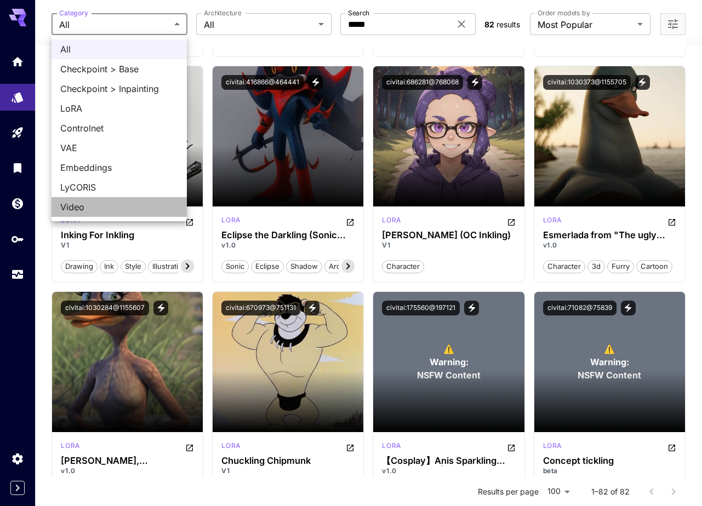
click at [100, 207] on span "Video" at bounding box center [119, 206] width 118 height 13
type input "*****"
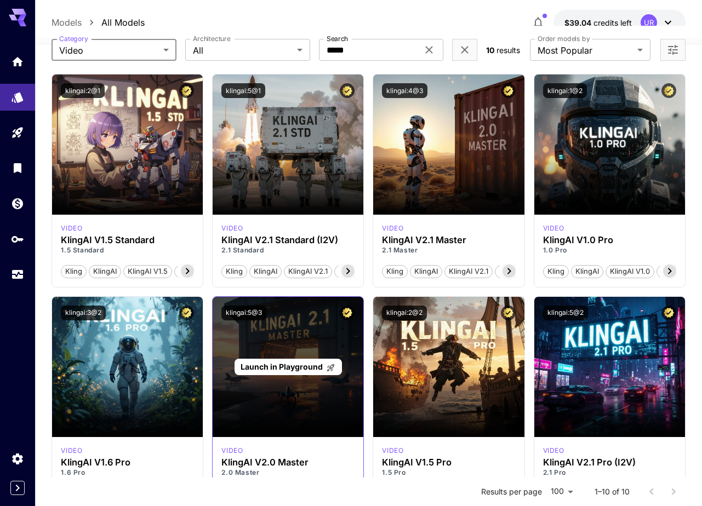
scroll to position [66, 0]
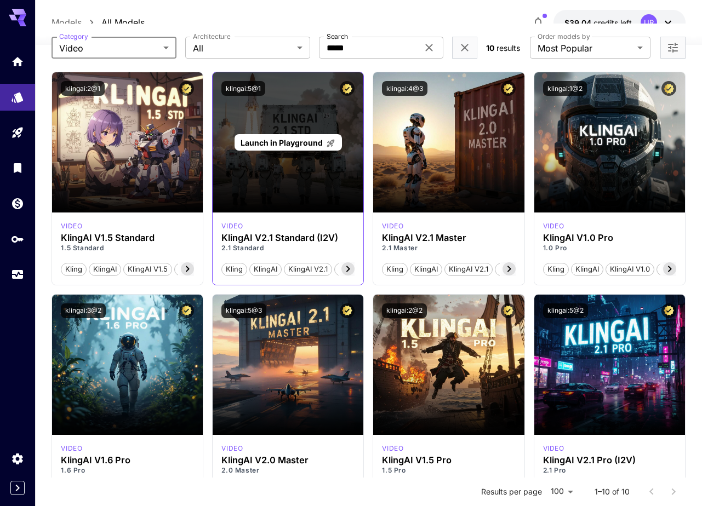
click at [290, 142] on span "Launch in Playground" at bounding box center [281, 142] width 82 height 9
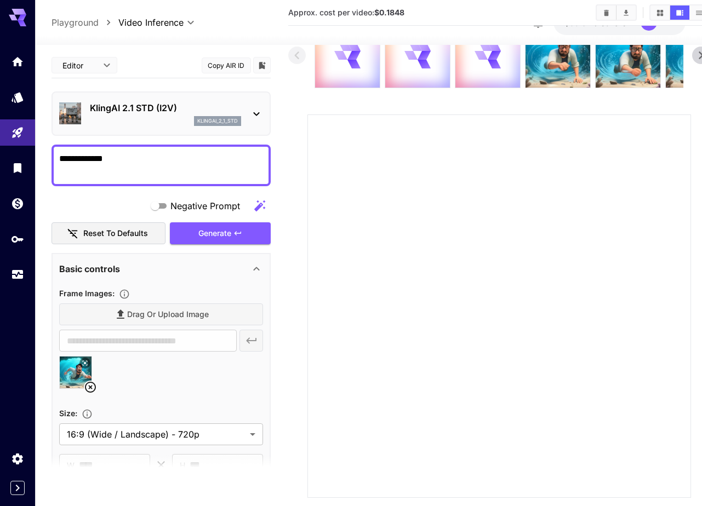
click at [236, 64] on button "Copy AIR ID" at bounding box center [226, 66] width 49 height 16
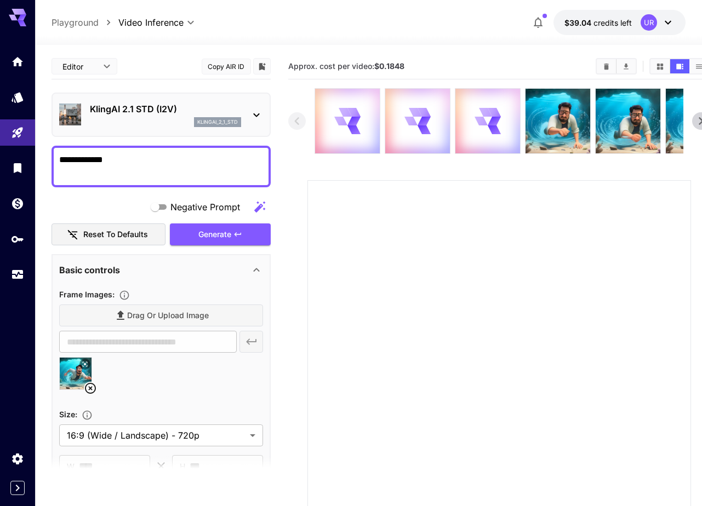
scroll to position [25, 0]
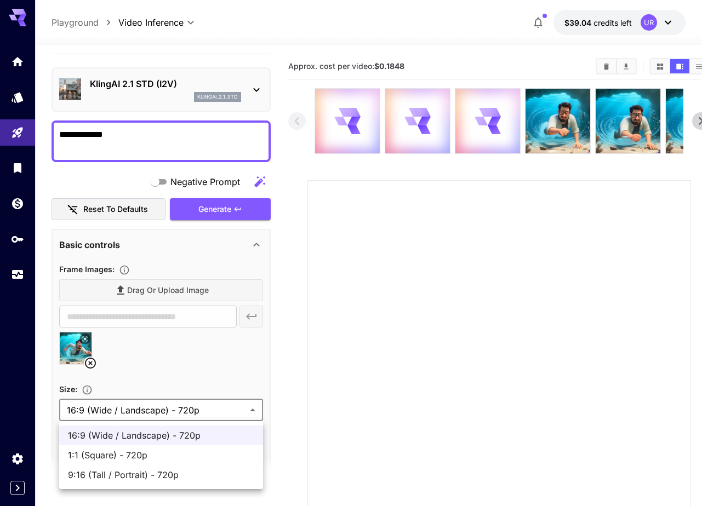
click at [169, 409] on body "**********" at bounding box center [351, 298] width 702 height 597
click at [193, 390] on div at bounding box center [351, 253] width 702 height 506
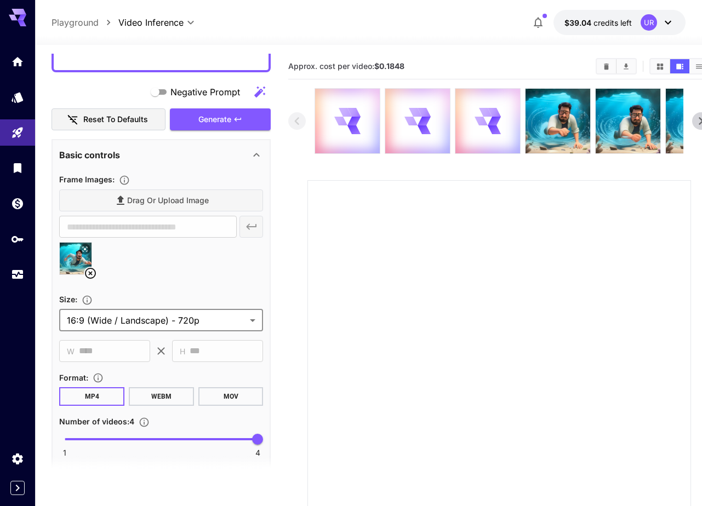
scroll to position [152, 0]
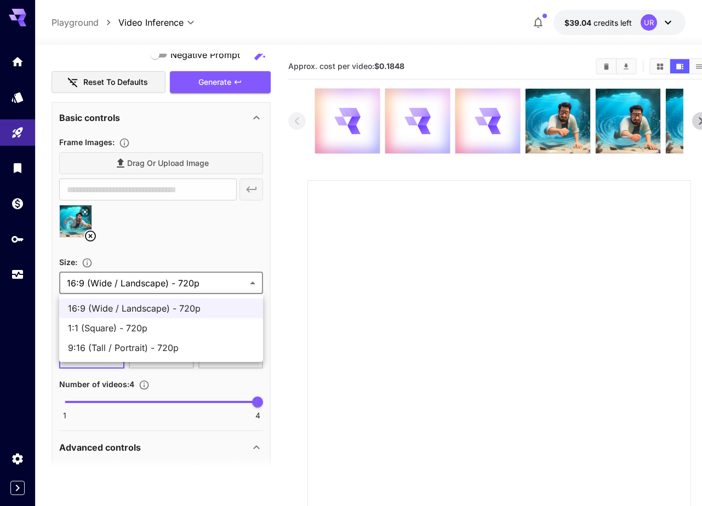
click at [220, 280] on body "**********" at bounding box center [351, 298] width 702 height 597
click at [227, 239] on div at bounding box center [351, 253] width 702 height 506
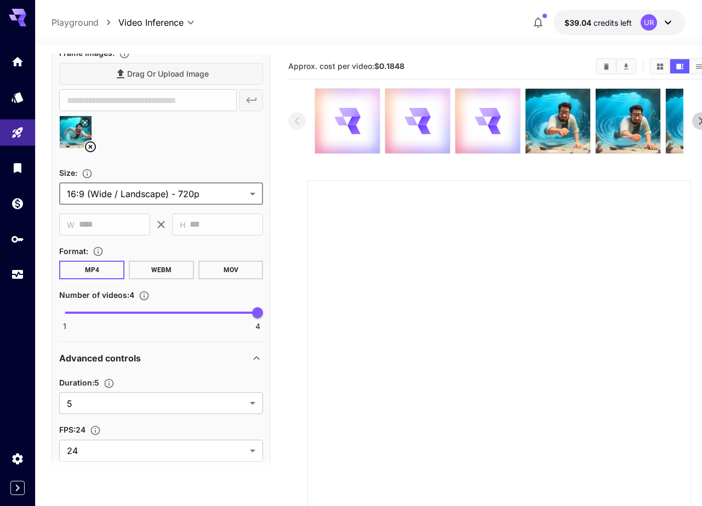
scroll to position [294, 0]
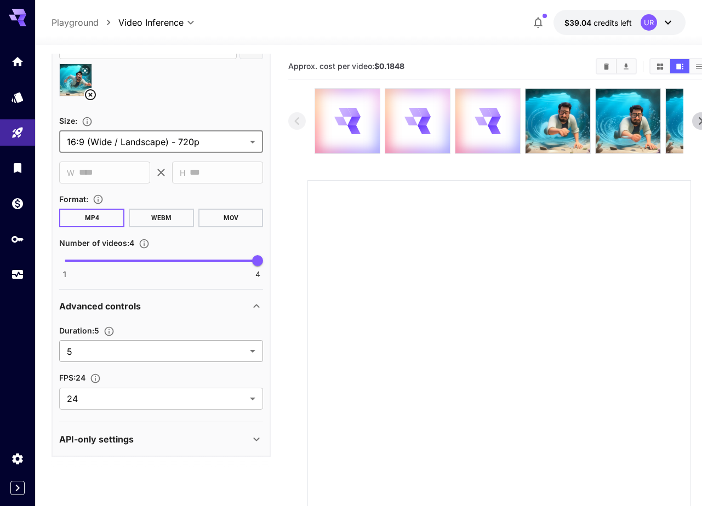
click at [182, 352] on body "**********" at bounding box center [351, 298] width 702 height 597
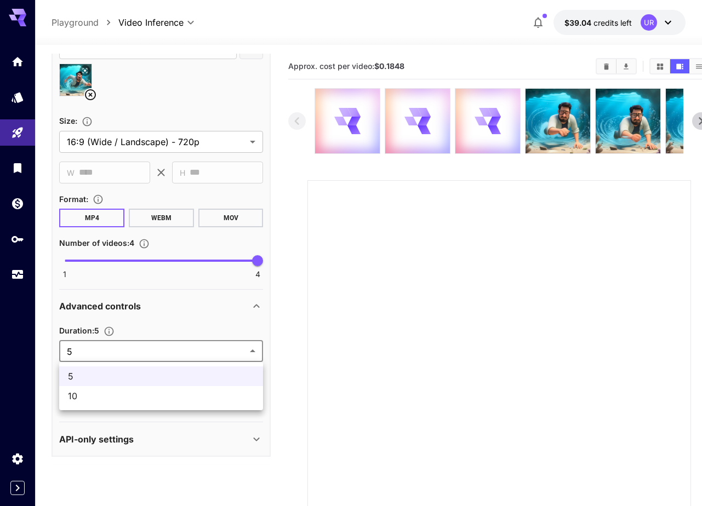
click at [182, 352] on div at bounding box center [351, 253] width 702 height 506
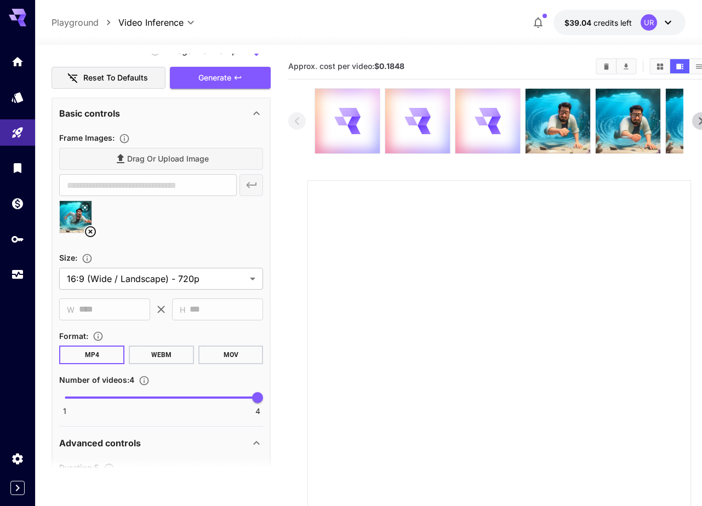
scroll to position [225, 0]
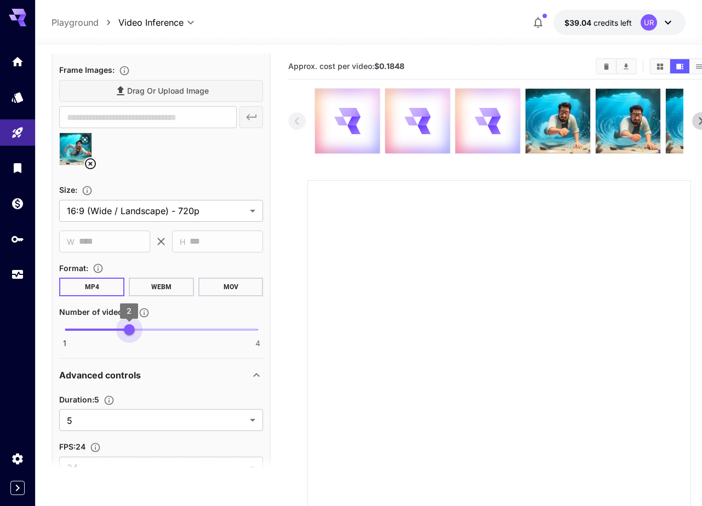
type input "*"
drag, startPoint x: 115, startPoint y: 330, endPoint x: 63, endPoint y: 331, distance: 52.0
click at [65, 331] on span "1 4 1" at bounding box center [161, 330] width 193 height 16
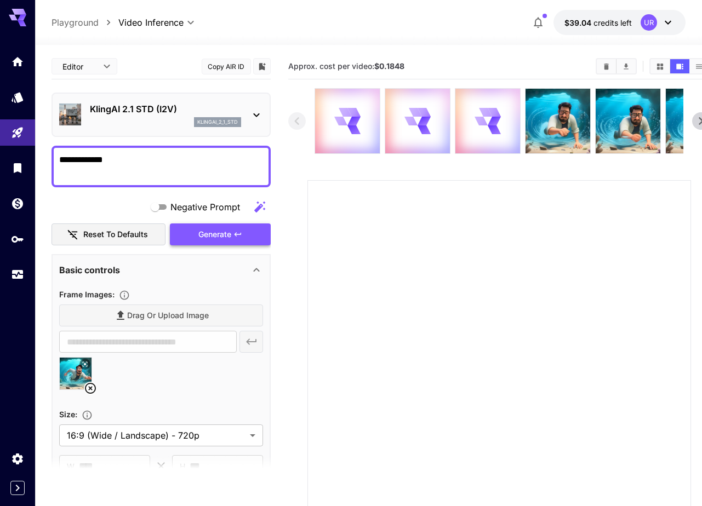
click at [217, 232] on div "Generate" at bounding box center [220, 234] width 101 height 22
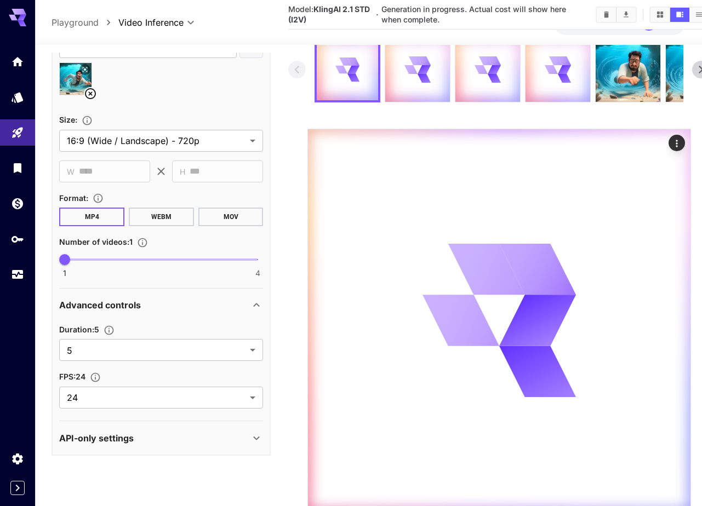
scroll to position [56, 0]
click at [191, 354] on body "**********" at bounding box center [351, 244] width 702 height 600
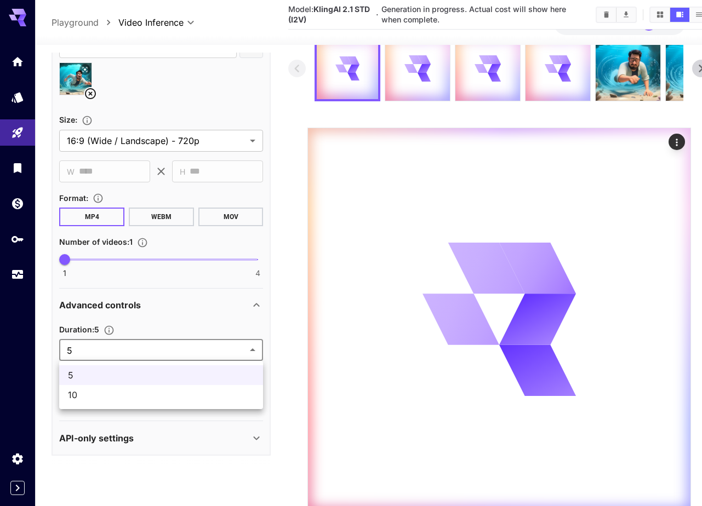
click at [157, 391] on span "10" at bounding box center [161, 394] width 186 height 13
type input "**"
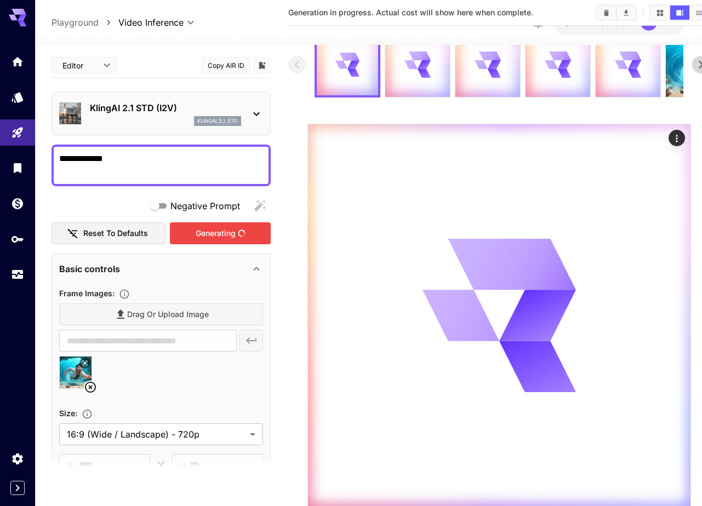
click at [227, 231] on div "Generating" at bounding box center [220, 233] width 101 height 22
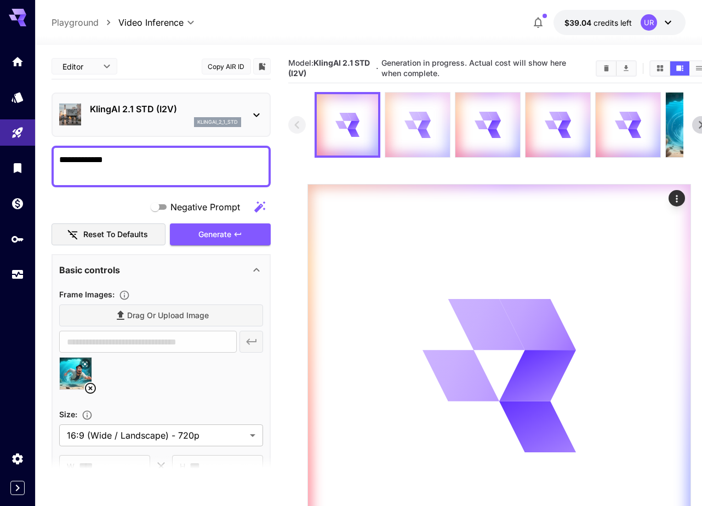
click at [399, 124] on div at bounding box center [417, 125] width 65 height 65
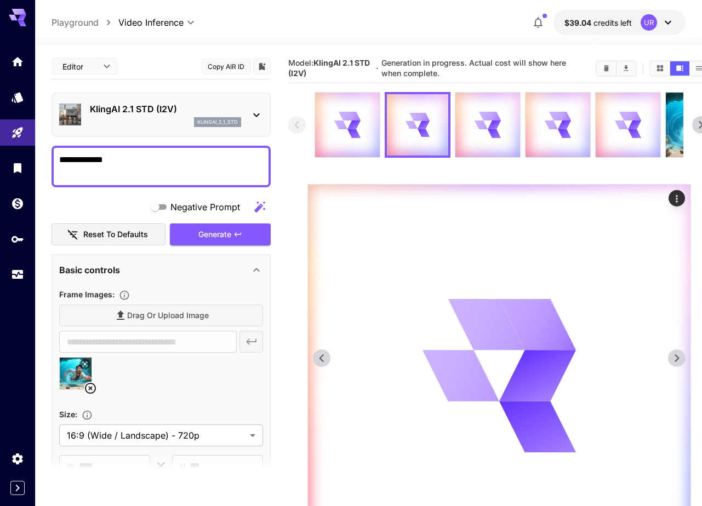
click at [684, 197] on button "Actions" at bounding box center [676, 198] width 16 height 16
click at [677, 200] on icon "Actions" at bounding box center [676, 198] width 11 height 11
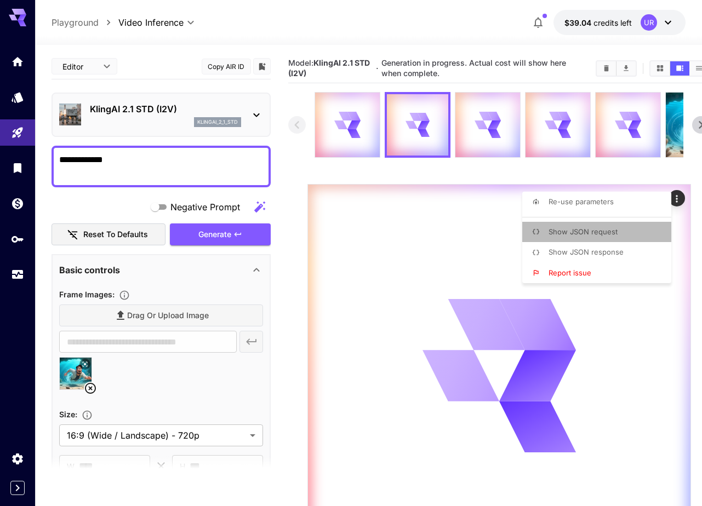
click at [623, 231] on li "Show JSON request" at bounding box center [600, 232] width 156 height 21
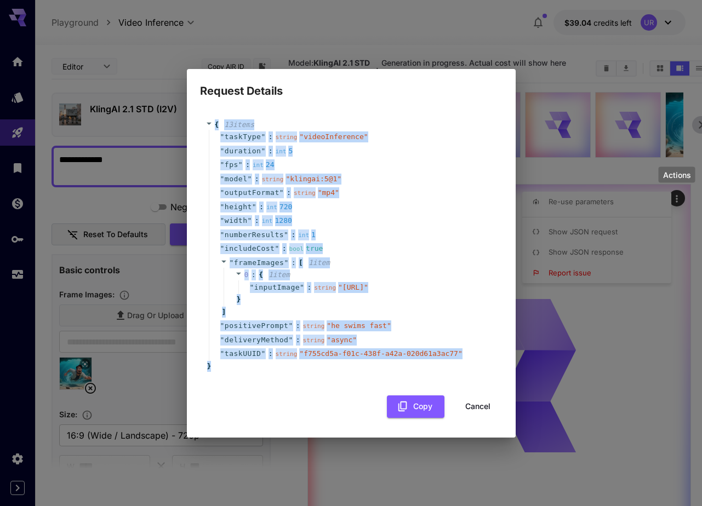
drag, startPoint x: 214, startPoint y: 110, endPoint x: 242, endPoint y: 385, distance: 275.9
click at [242, 383] on div "{ 13 item s " taskType " : string " videoInference " " duration " : int 5 " fps…" at bounding box center [351, 245] width 302 height 274
copy div "{ 13 item s " taskType " : string " videoInference " " duration " : int 5 " fps…"
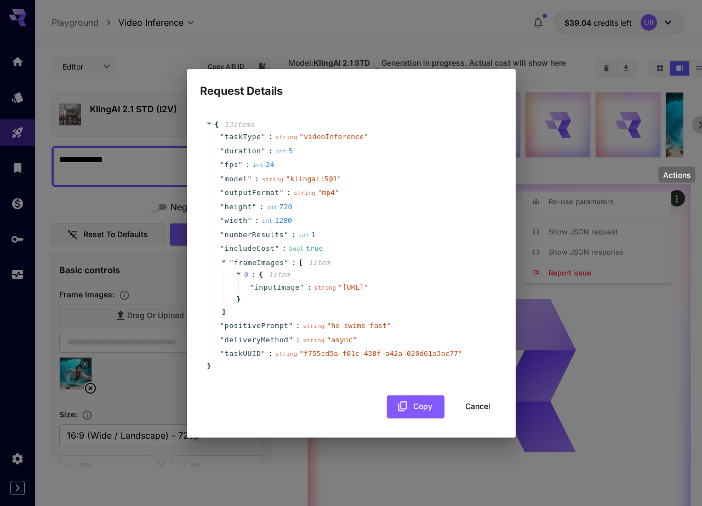
click at [416, 19] on div "Request Details { 13 item s " taskType " : string " videoInference " " duration…" at bounding box center [351, 253] width 702 height 506
click at [484, 412] on button "Cancel" at bounding box center [477, 406] width 49 height 22
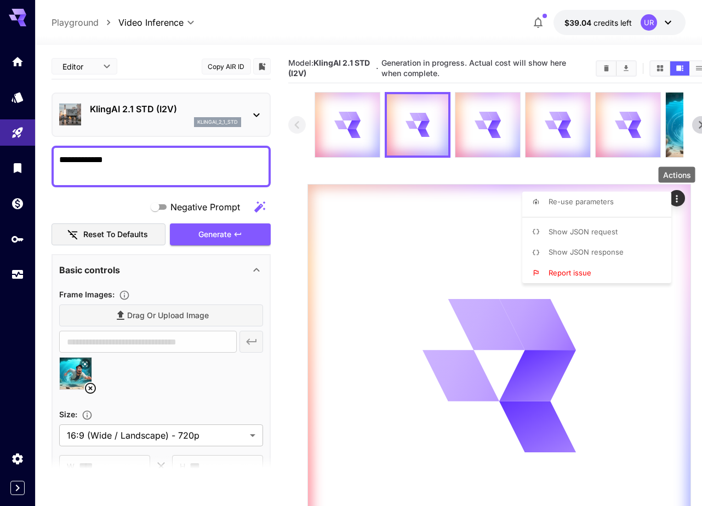
click at [341, 124] on div at bounding box center [351, 253] width 702 height 506
click at [353, 117] on icon at bounding box center [353, 116] width 13 height 9
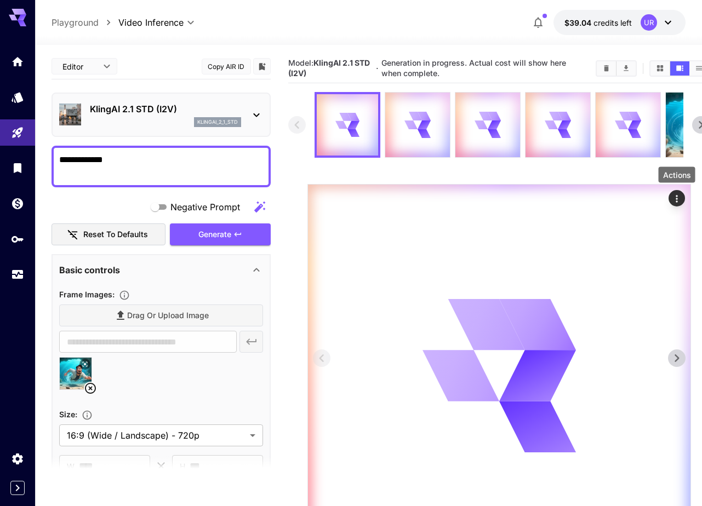
click at [678, 190] on button "Actions" at bounding box center [676, 198] width 16 height 16
click at [678, 196] on icon "Actions" at bounding box center [676, 198] width 11 height 11
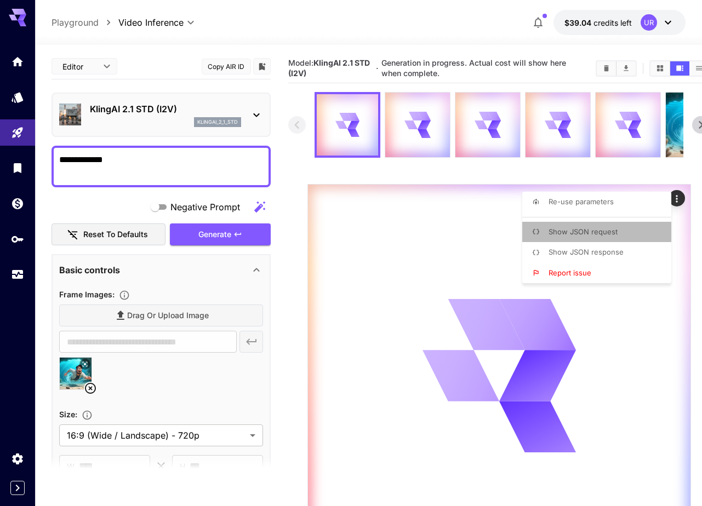
click at [587, 234] on span "Show JSON request" at bounding box center [582, 231] width 69 height 9
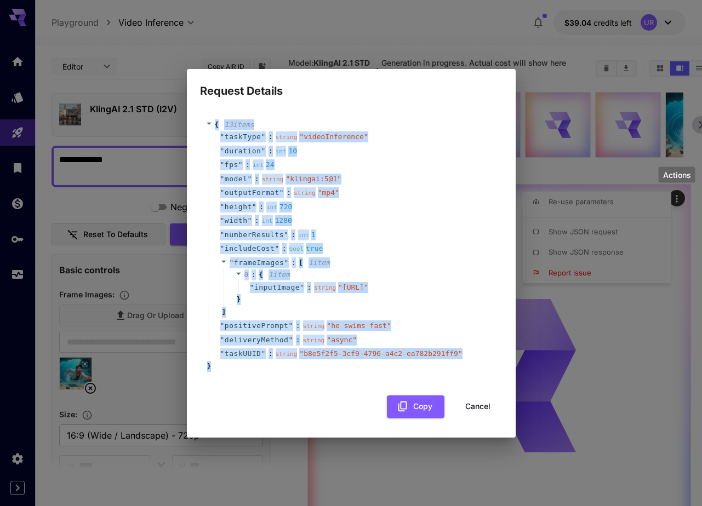
drag, startPoint x: 214, startPoint y: 110, endPoint x: 265, endPoint y: 404, distance: 298.4
click at [265, 404] on div "{ 13 item s " taskType " : string " videoInference " " duration " : int 10 " fp…" at bounding box center [351, 262] width 302 height 309
copy div "{ 13 item s " taskType " : string " videoInference " " duration " : int 10 " fp…"
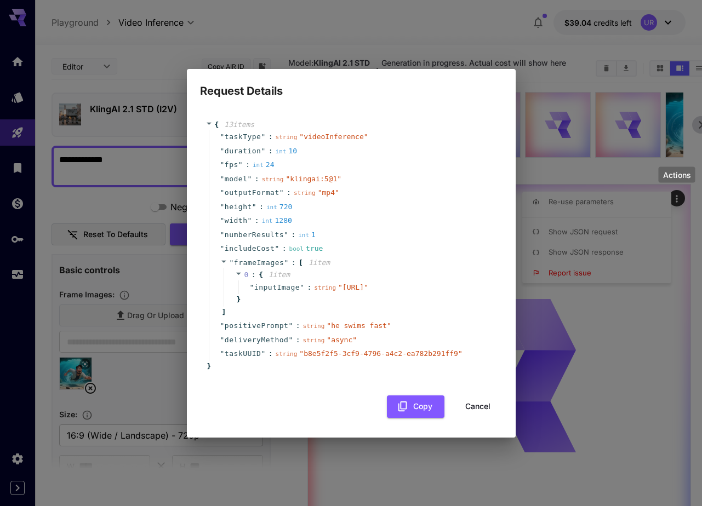
click at [463, 28] on div "Request Details { 13 item s " taskType " : string " videoInference " " duration…" at bounding box center [351, 253] width 702 height 506
click at [479, 427] on div "{ 13 item s " taskType " : string " videoInference " " duration " : int 10 " fp…" at bounding box center [351, 267] width 302 height 318
click at [479, 418] on button "Cancel" at bounding box center [477, 406] width 49 height 22
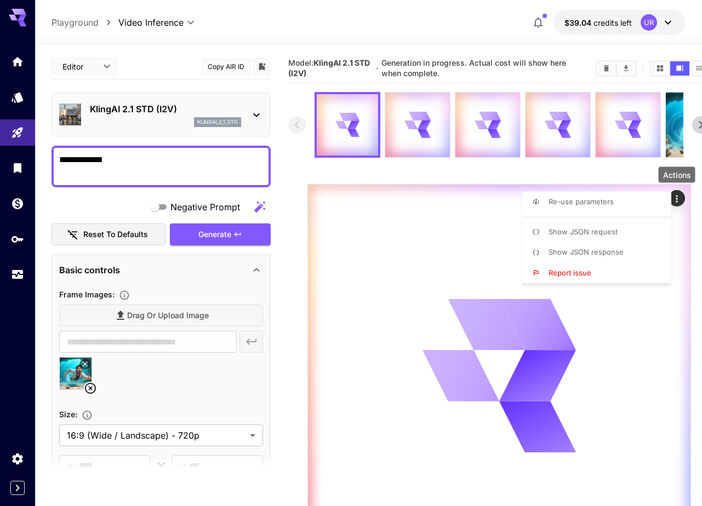
click at [618, 24] on div at bounding box center [351, 253] width 702 height 506
click at [658, 22] on div "UR" at bounding box center [657, 22] width 34 height 16
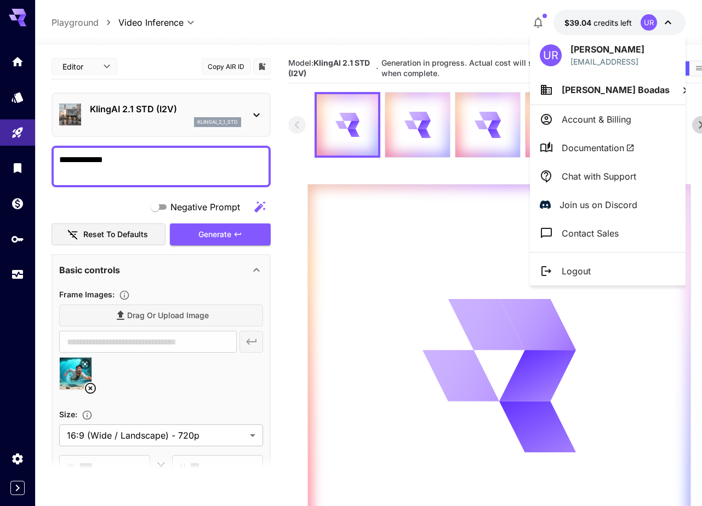
click at [660, 22] on div at bounding box center [351, 253] width 702 height 506
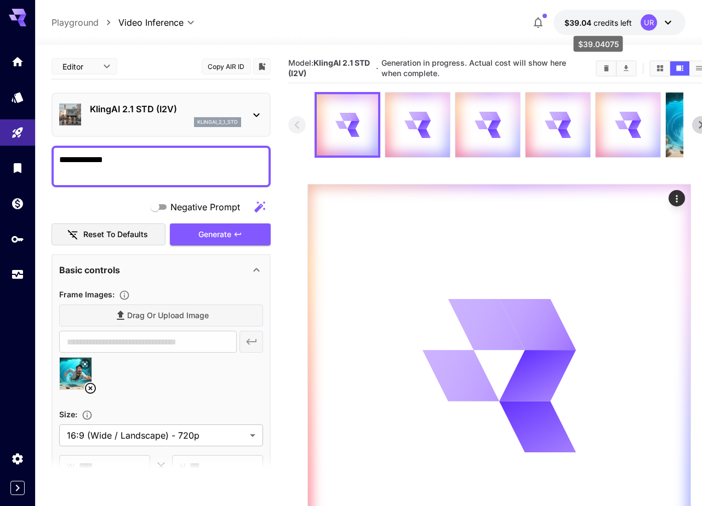
click at [587, 25] on span "$39.04" at bounding box center [578, 22] width 29 height 9
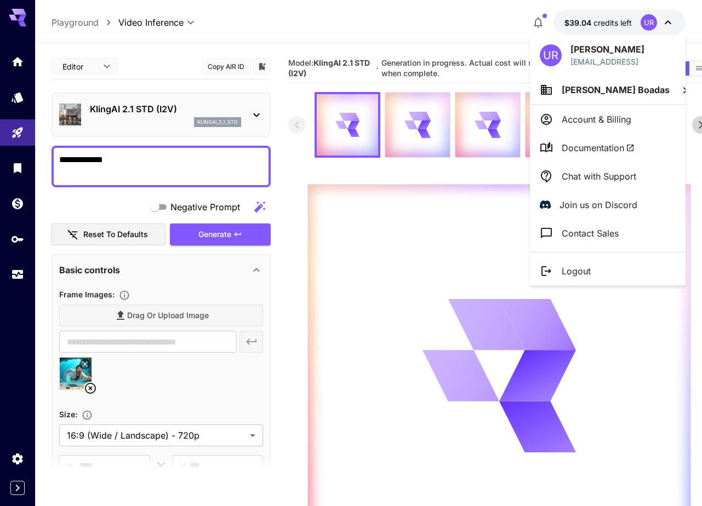
click at [3, 195] on div at bounding box center [351, 253] width 702 height 506
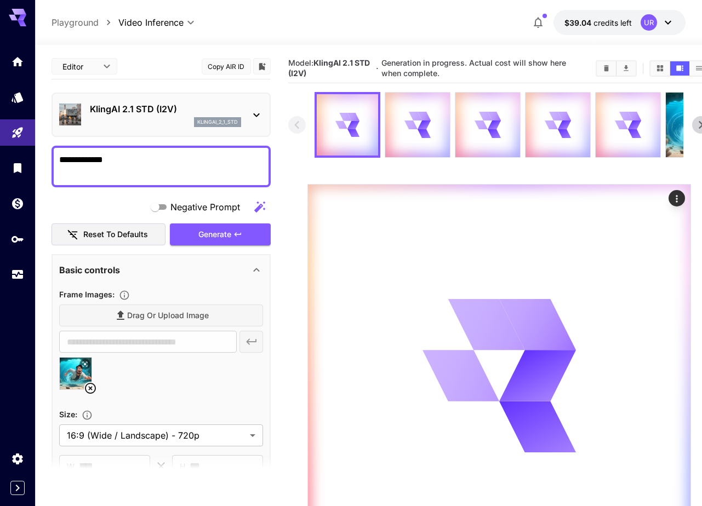
click at [22, 203] on div "UR [PERSON_NAME] [EMAIL_ADDRESS] [PERSON_NAME] Boadas Account & Billing Documen…" at bounding box center [87, 253] width 175 height 506
click at [20, 205] on icon "Wallet" at bounding box center [18, 200] width 13 height 13
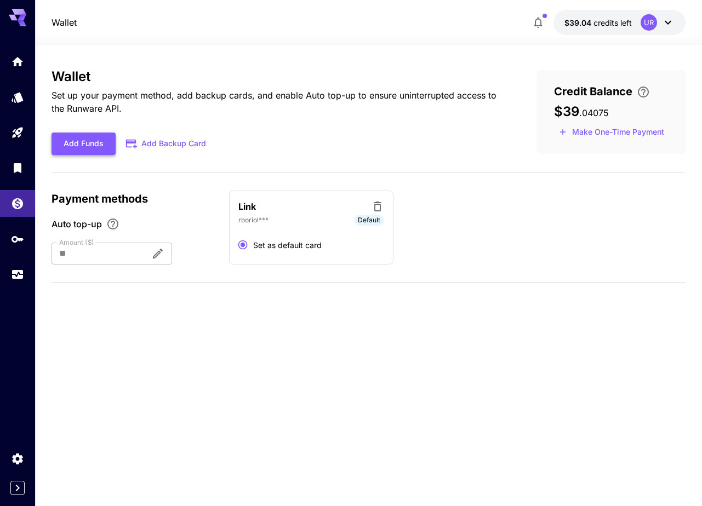
click at [95, 142] on button "Add Funds" at bounding box center [83, 144] width 64 height 22
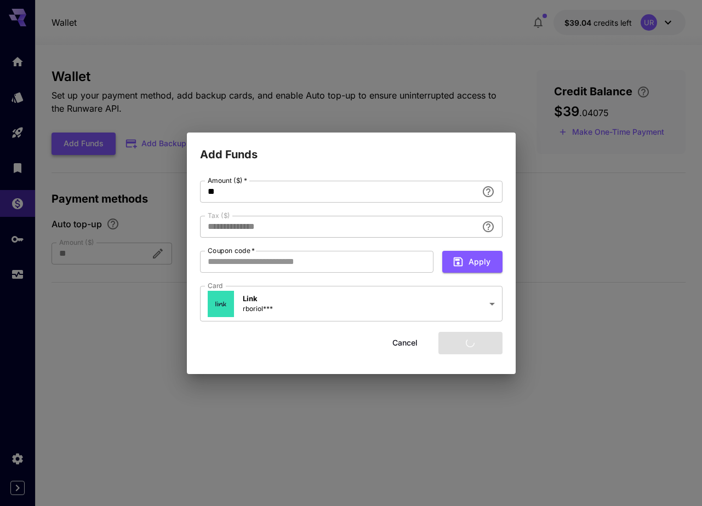
type input "****"
click at [322, 113] on div "**********" at bounding box center [351, 253] width 702 height 506
click at [418, 342] on button "Cancel" at bounding box center [404, 343] width 49 height 22
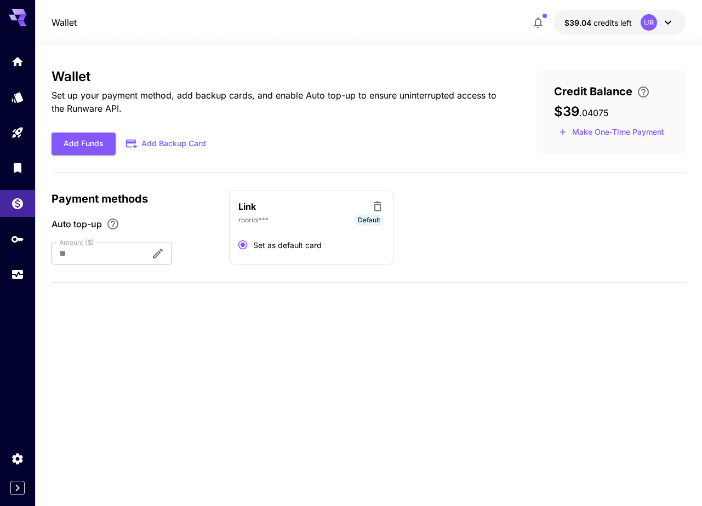
click at [610, 133] on button "Make One-Time Payment" at bounding box center [611, 132] width 115 height 17
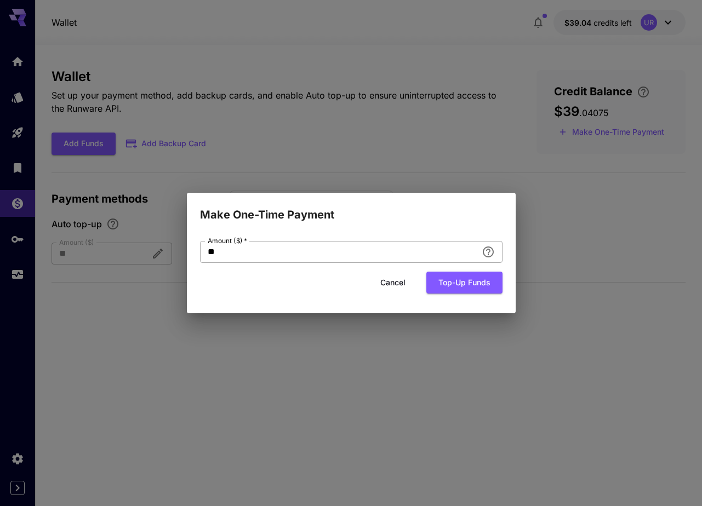
click at [370, 254] on input "**" at bounding box center [338, 252] width 277 height 22
click at [170, 162] on div "Make One-Time Payment Amount ($)   * ** Amount ($)   * Cancel Top-up funds" at bounding box center [351, 253] width 702 height 506
click at [99, 146] on div "Make One-Time Payment Amount ($)   * ** Amount ($)   * Cancel Top-up funds" at bounding box center [351, 253] width 702 height 506
click at [377, 275] on button "Cancel" at bounding box center [392, 283] width 49 height 22
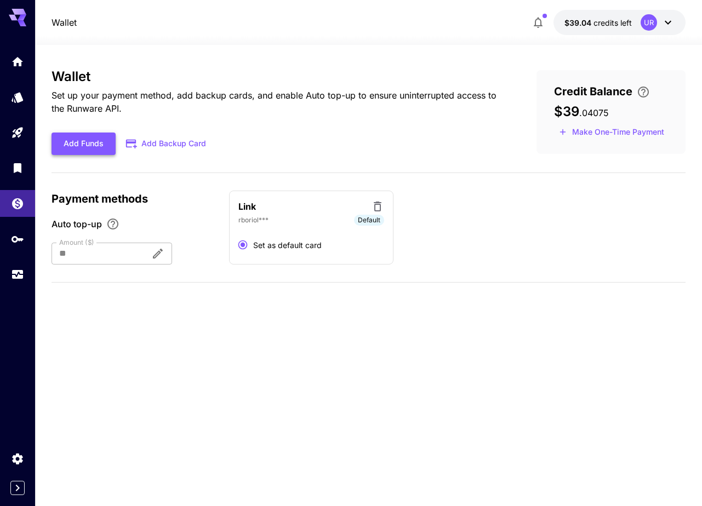
click at [85, 139] on button "Add Funds" at bounding box center [83, 144] width 64 height 22
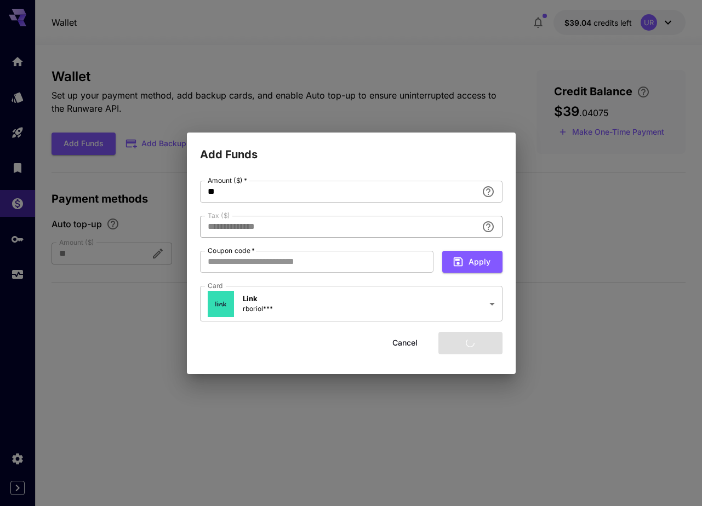
type input "****"
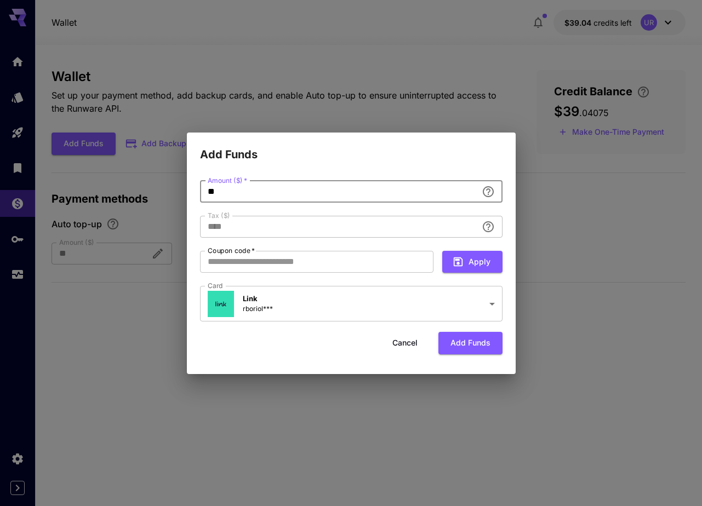
click at [223, 192] on input "**" at bounding box center [338, 192] width 277 height 22
type input "***"
type input "**********"
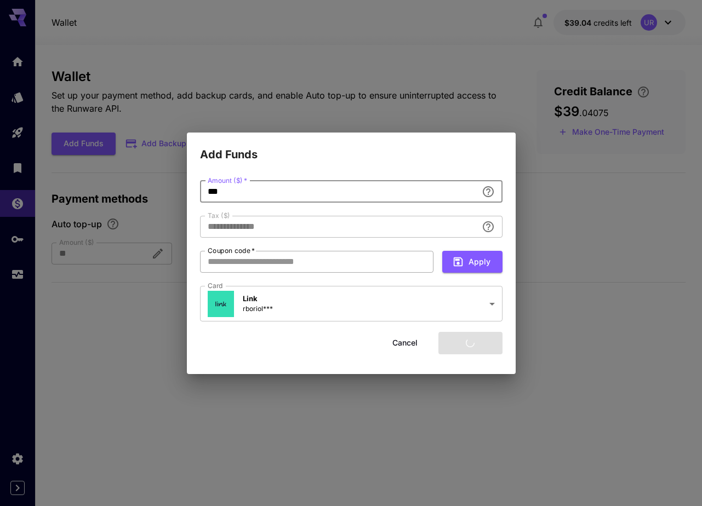
type input "***"
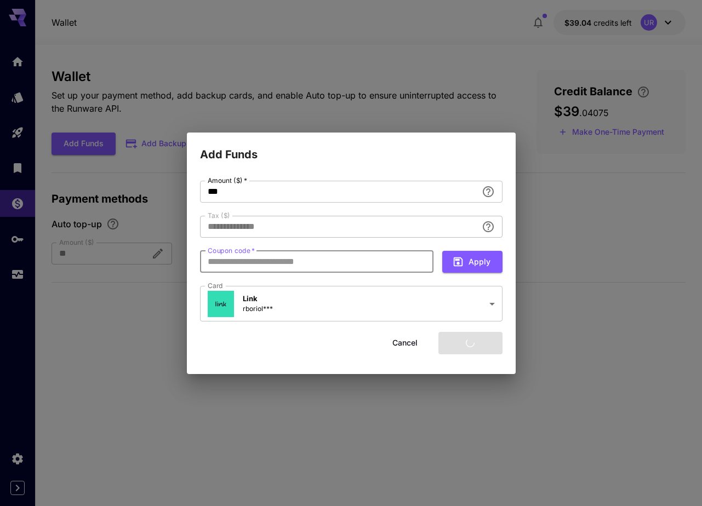
click at [300, 261] on input "Coupon code   *" at bounding box center [316, 262] width 233 height 22
type input "****"
click at [245, 257] on input "Coupon code   *" at bounding box center [316, 262] width 233 height 22
click at [470, 345] on button "Add funds" at bounding box center [470, 343] width 64 height 22
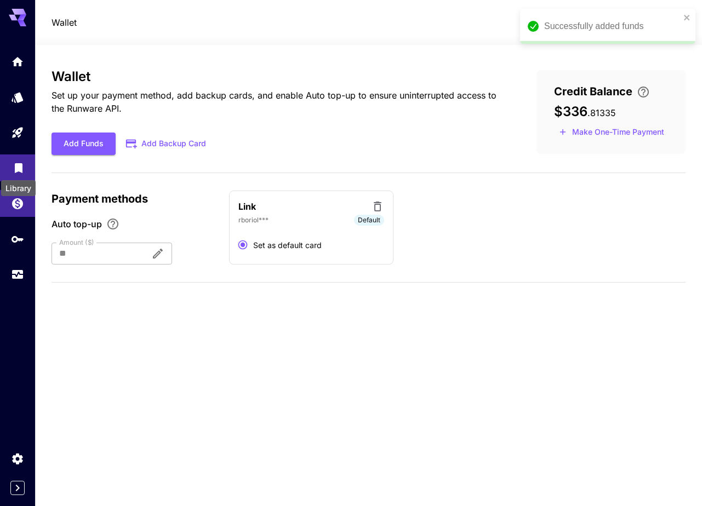
click at [18, 170] on icon "Library" at bounding box center [19, 165] width 8 height 10
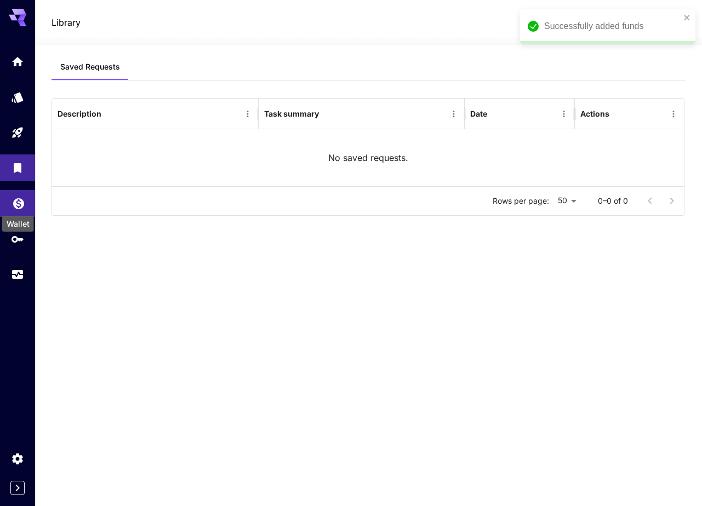
click at [16, 208] on div "Wallet" at bounding box center [18, 220] width 34 height 25
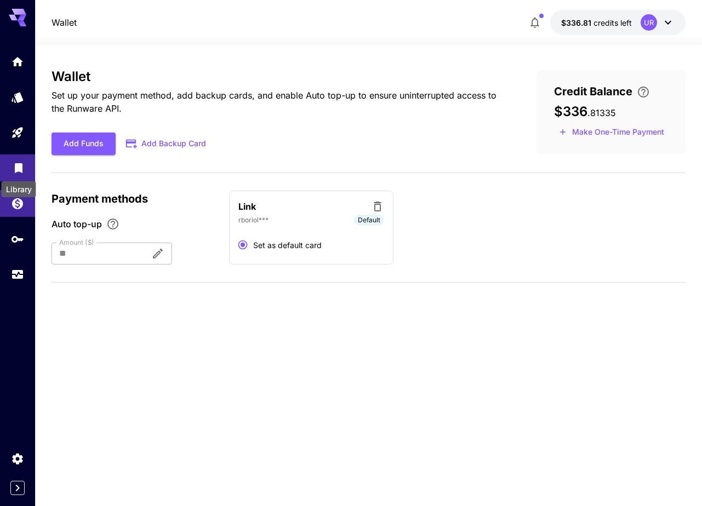
click at [23, 160] on link at bounding box center [17, 167] width 35 height 27
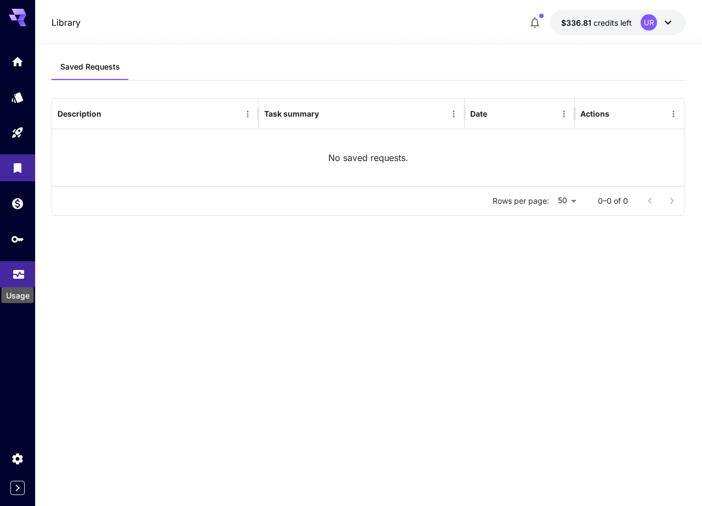
click at [13, 276] on icon "Usage" at bounding box center [18, 272] width 11 height 5
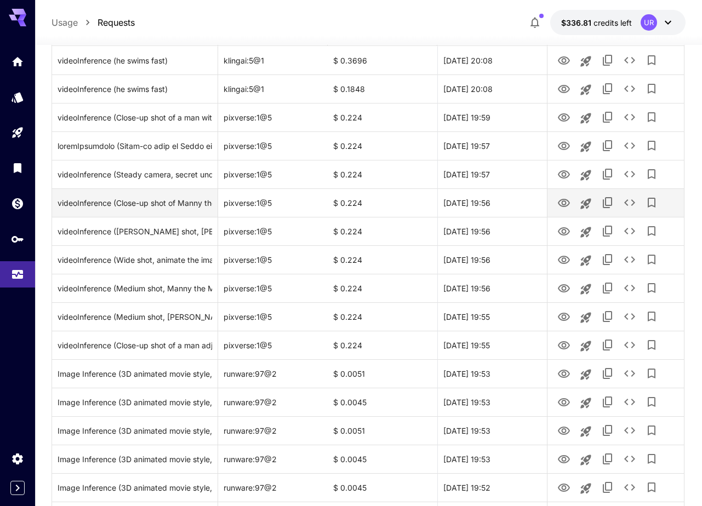
scroll to position [166, 0]
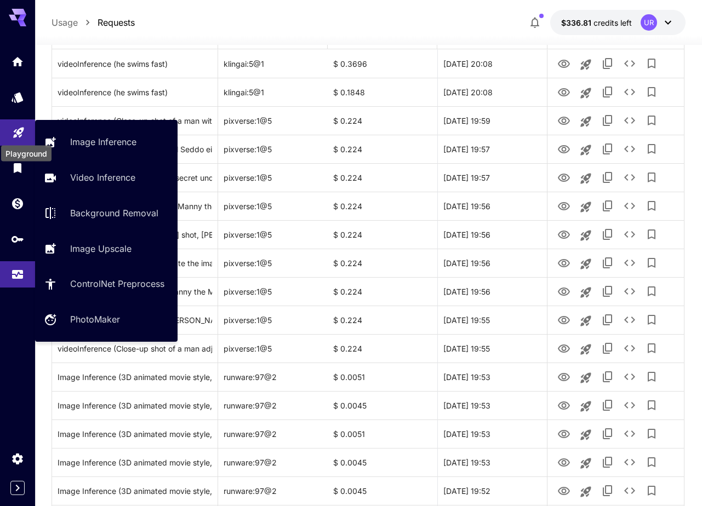
click at [17, 133] on icon "Playground" at bounding box center [18, 129] width 10 height 10
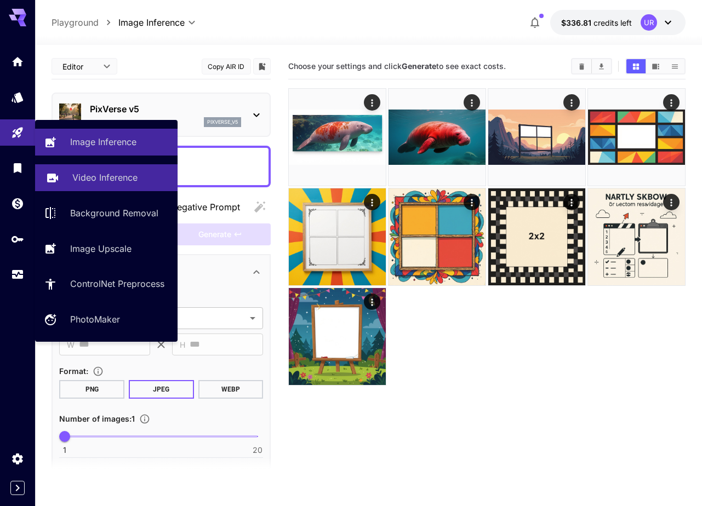
click at [67, 176] on link "Video Inference" at bounding box center [106, 177] width 142 height 27
type input "**********"
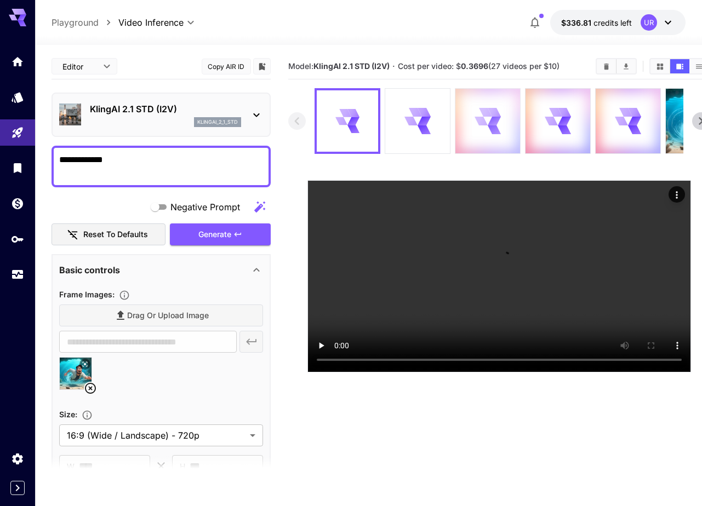
scroll to position [0, 8]
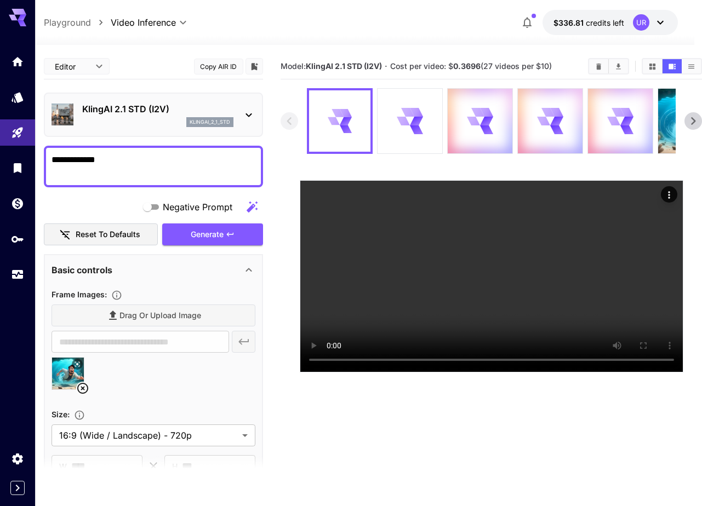
click at [695, 121] on icon at bounding box center [693, 121] width 4 height 8
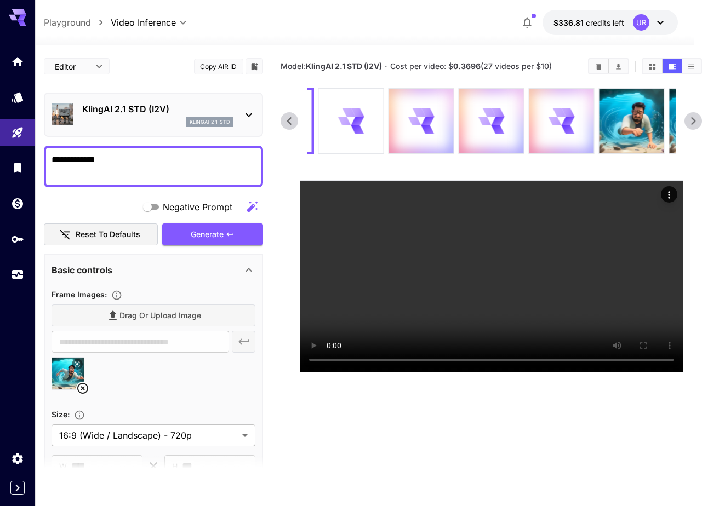
click at [695, 121] on icon at bounding box center [693, 121] width 4 height 8
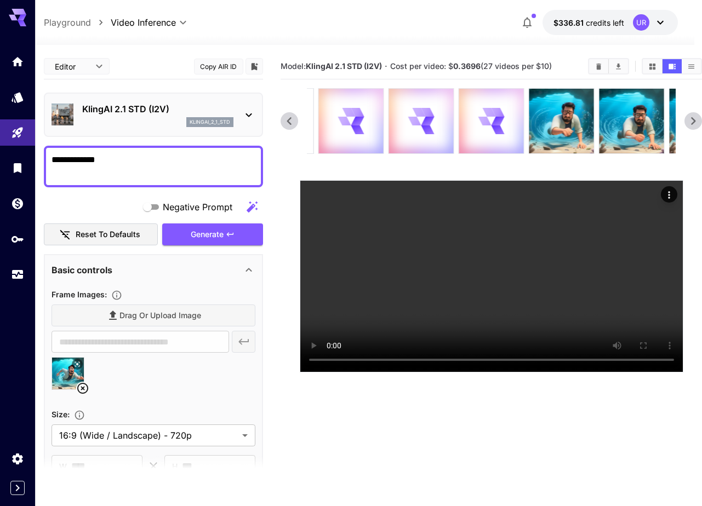
click at [695, 121] on icon at bounding box center [693, 121] width 4 height 8
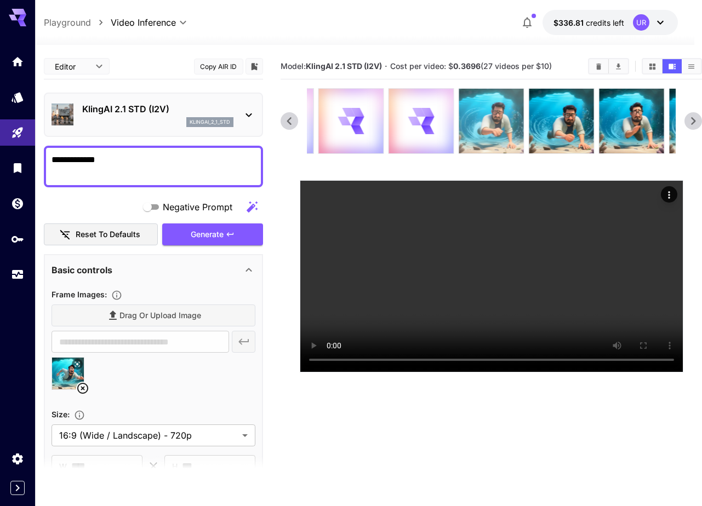
click at [497, 118] on img at bounding box center [491, 121] width 65 height 65
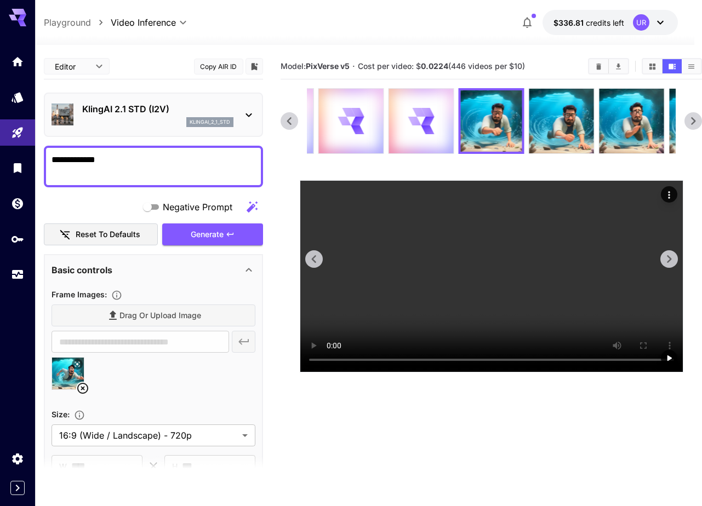
click at [664, 191] on icon "Actions" at bounding box center [668, 195] width 11 height 11
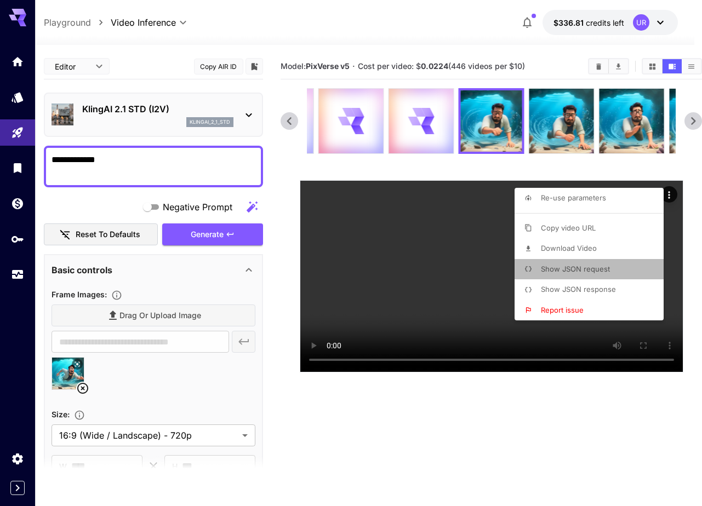
click at [597, 269] on span "Show JSON request" at bounding box center [575, 269] width 69 height 9
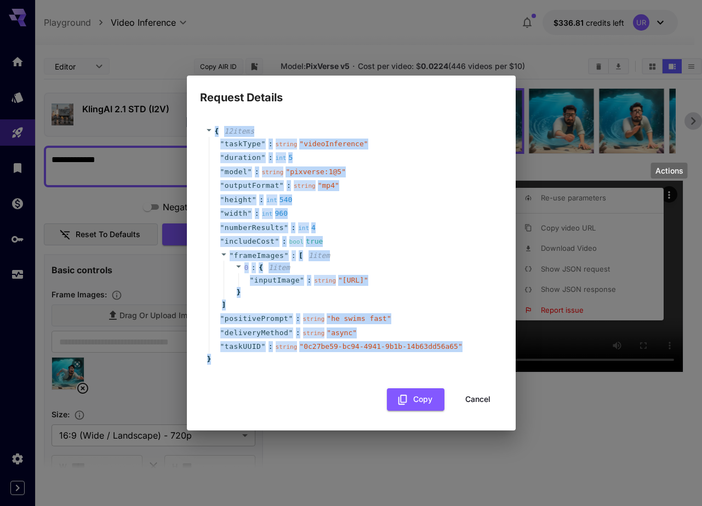
drag, startPoint x: 225, startPoint y: 369, endPoint x: 199, endPoint y: 114, distance: 255.9
click at [200, 115] on div "{ 12 item s " taskType " : string " videoInference " " duration " : int 5 " mod…" at bounding box center [351, 245] width 302 height 260
copy div "{ 12 item s " taskType " : string " videoInference " " duration " : int 5 " mod…"
click at [147, 323] on div "Request Details { 12 item s " taskType " : string " videoInference " " duration…" at bounding box center [351, 253] width 702 height 506
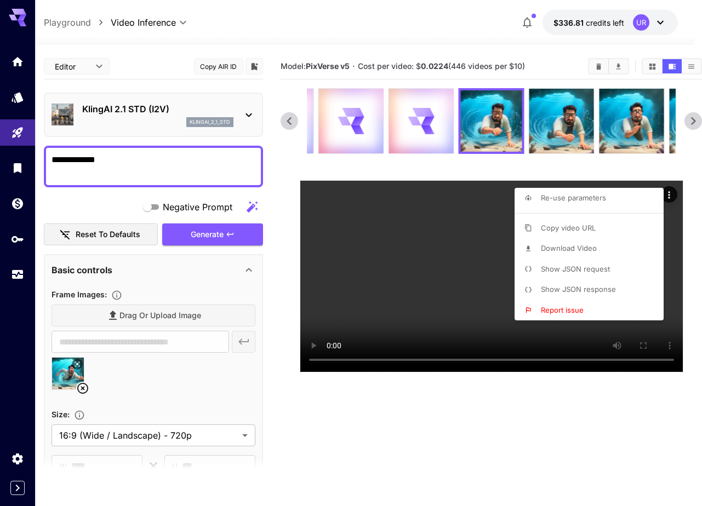
click at [6, 277] on div at bounding box center [351, 253] width 702 height 506
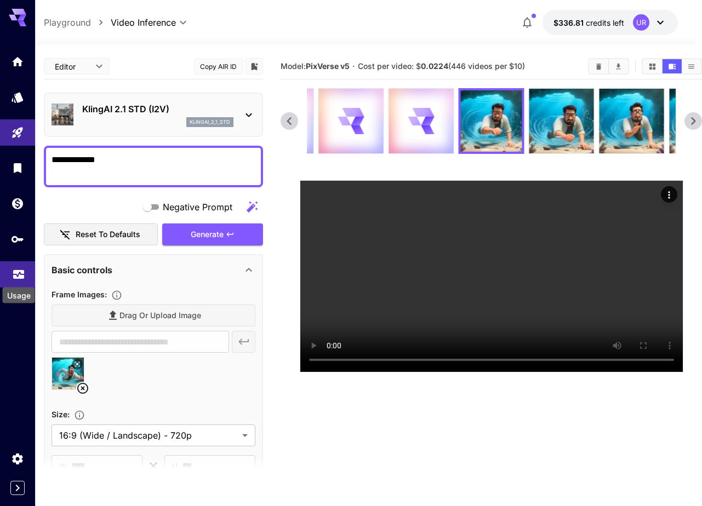
click at [21, 280] on div "Usage" at bounding box center [19, 292] width 35 height 25
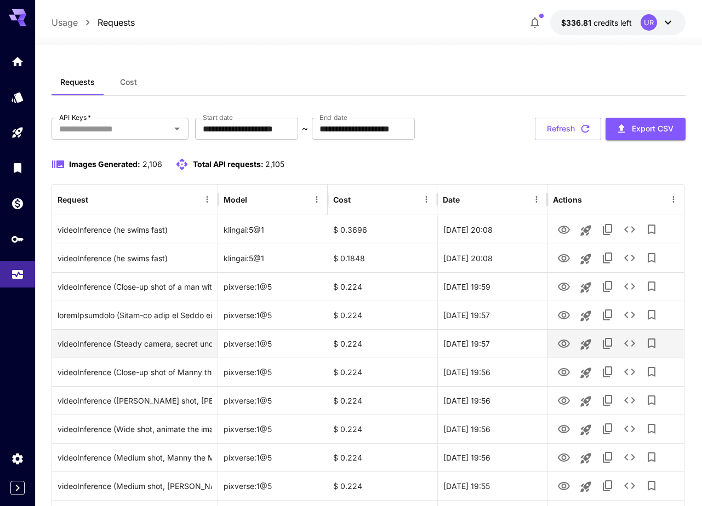
scroll to position [14, 0]
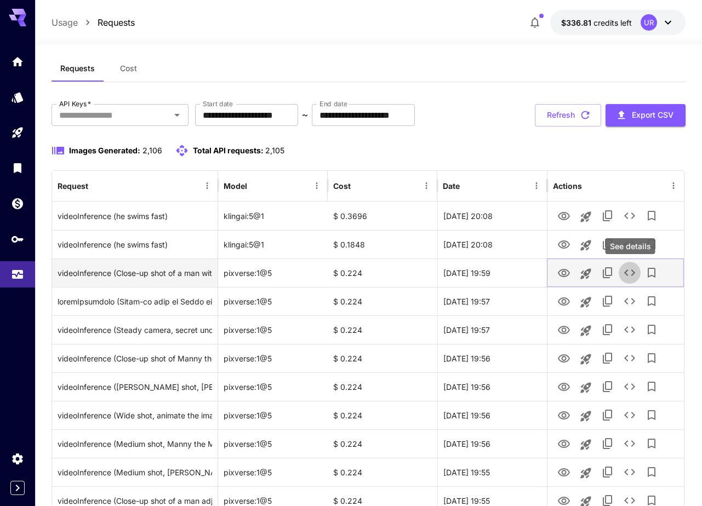
click at [631, 274] on icon "See details" at bounding box center [629, 272] width 13 height 13
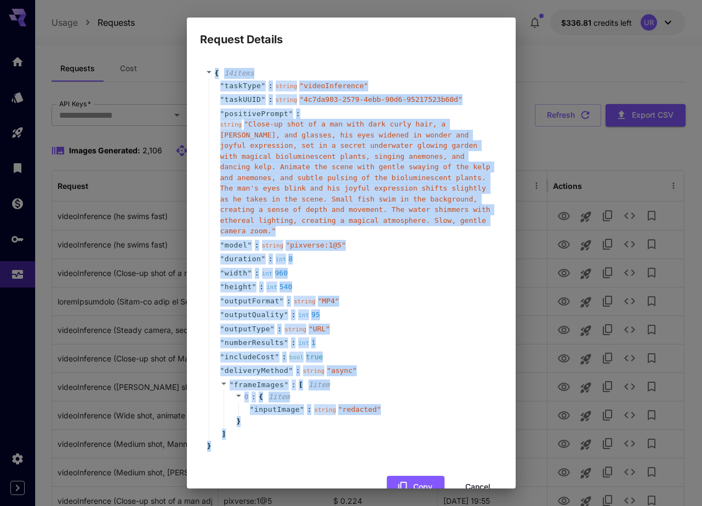
drag, startPoint x: 215, startPoint y: 85, endPoint x: 288, endPoint y: 443, distance: 364.9
click at [288, 443] on div "{ 14 item s " taskType " : string " videoInference " " taskUUID " : string " 4c…" at bounding box center [351, 260] width 302 height 406
copy div "{ 14 item s " taskType " : string " videoInference " " taskUUID " : string " 4c…"
click at [53, 329] on div "Request Details { 14 item s " taskType " : string " videoInference " " taskUUID…" at bounding box center [351, 253] width 702 height 506
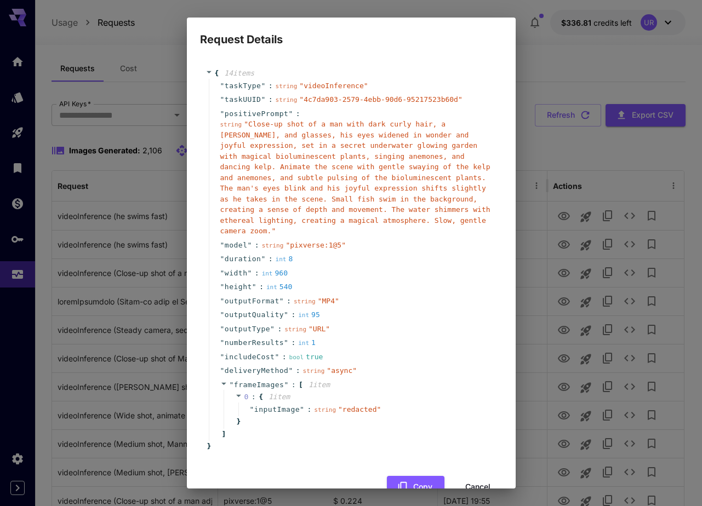
click at [107, 327] on div "Request Details { 14 item s " taskType " : string " videoInference " " taskUUID…" at bounding box center [351, 253] width 702 height 506
click at [469, 485] on button "Cancel" at bounding box center [477, 487] width 49 height 22
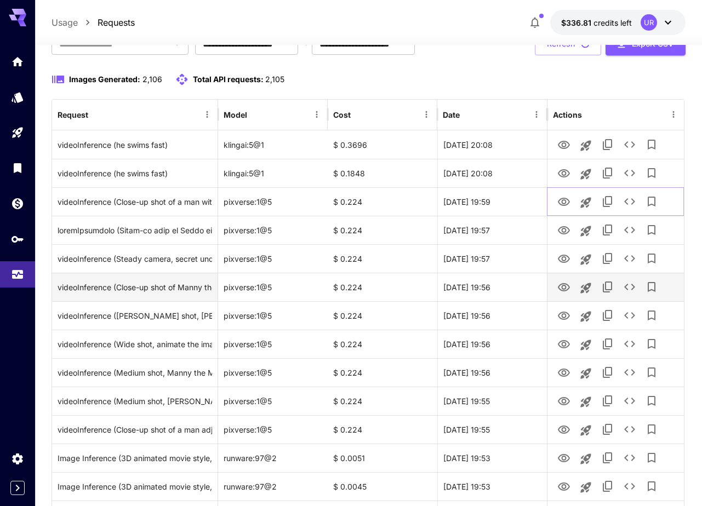
scroll to position [89, 0]
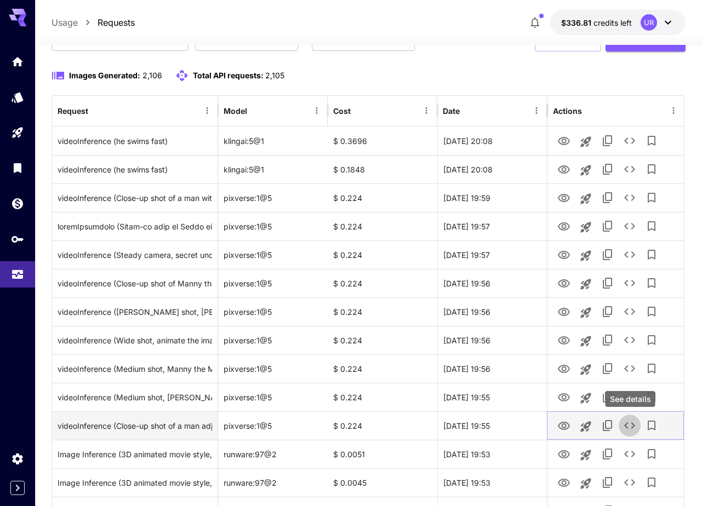
click at [627, 425] on icon "See details" at bounding box center [629, 425] width 13 height 13
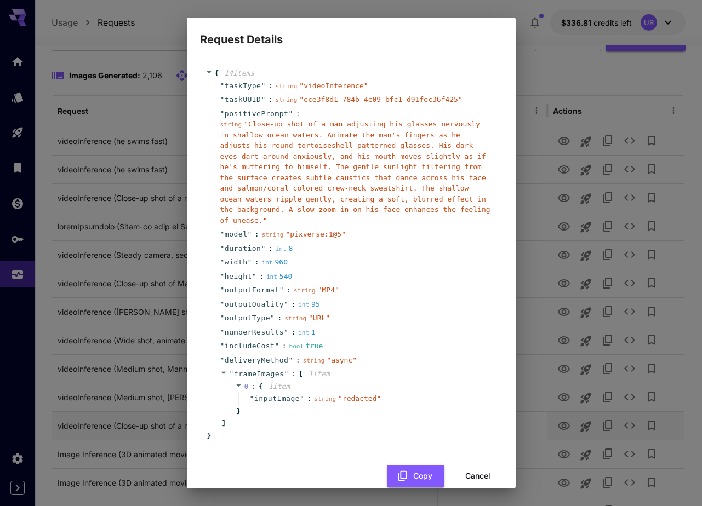
click at [627, 425] on div "Request Details { 14 item s " taskType " : string " videoInference " " taskUUID…" at bounding box center [351, 253] width 702 height 506
click at [626, 411] on div "Request Details { 14 item s " taskType " : string " videoInference " " taskUUID…" at bounding box center [351, 253] width 702 height 506
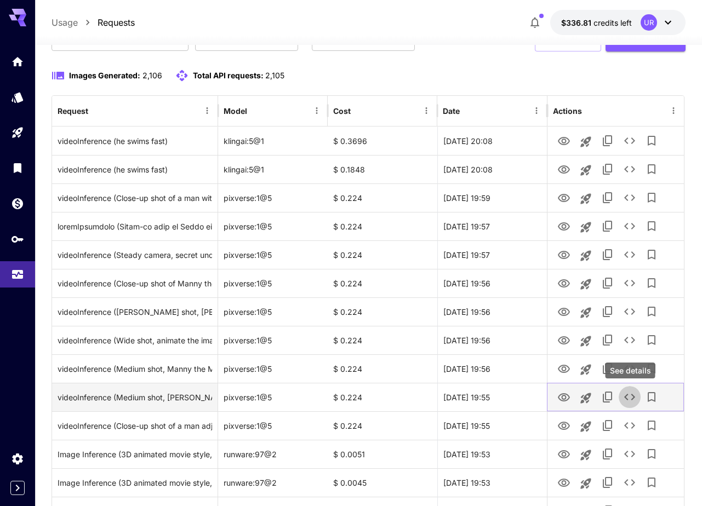
click at [627, 398] on icon "See details" at bounding box center [629, 397] width 13 height 13
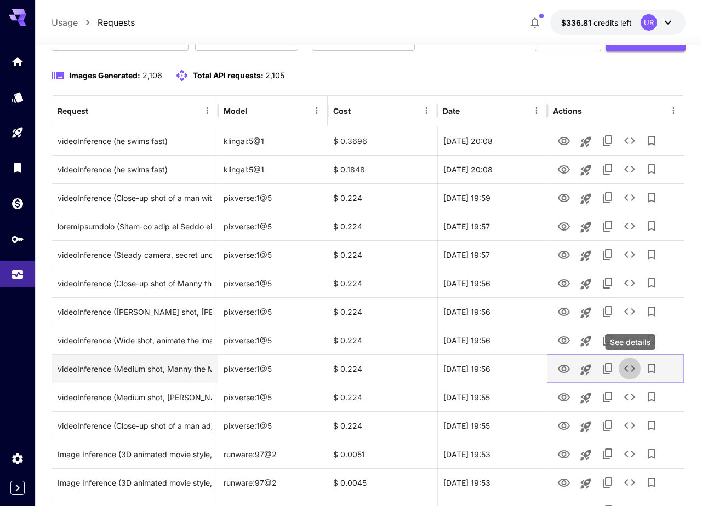
click at [628, 365] on icon "See details" at bounding box center [629, 368] width 13 height 13
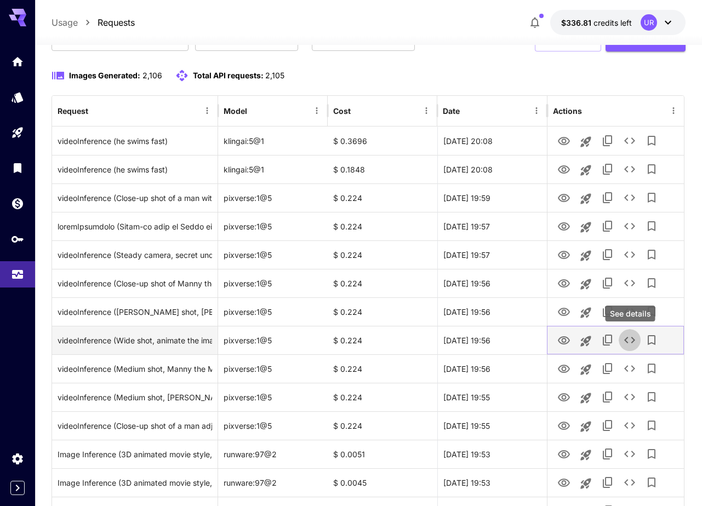
click at [626, 336] on icon "See details" at bounding box center [629, 340] width 13 height 13
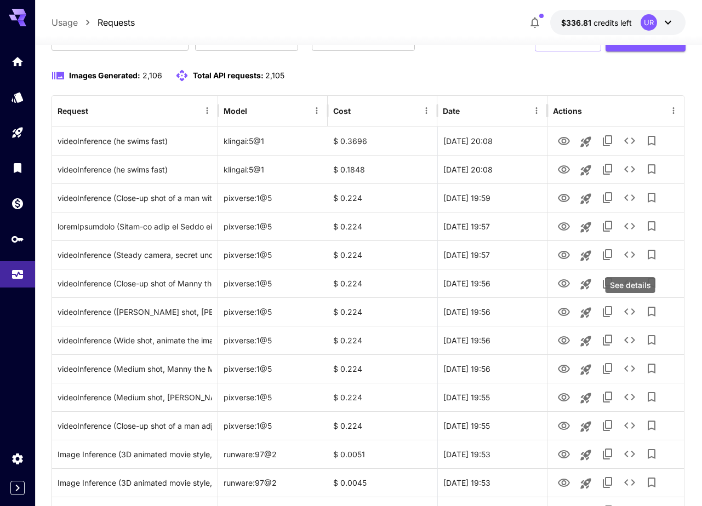
click at [632, 309] on icon "See details" at bounding box center [629, 311] width 11 height 7
click at [83, 184] on div "Image Inference Video Inference Background Removal Image Upscale ControlNet Pre…" at bounding box center [88, 182] width 107 height 115
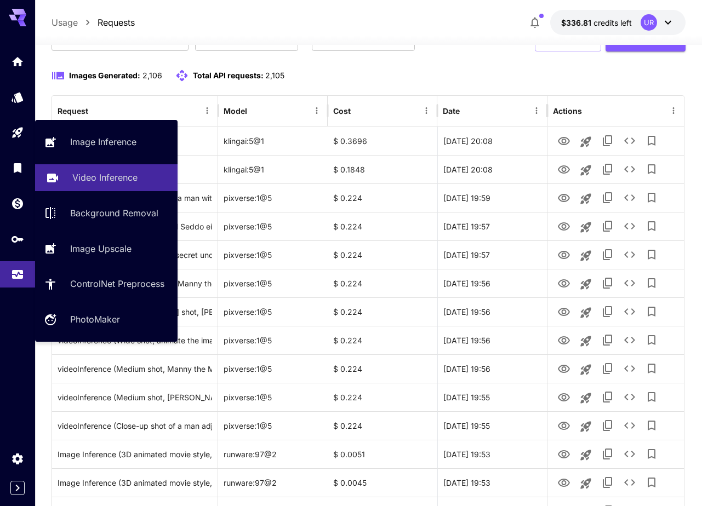
click at [65, 171] on link "Video Inference" at bounding box center [106, 177] width 142 height 27
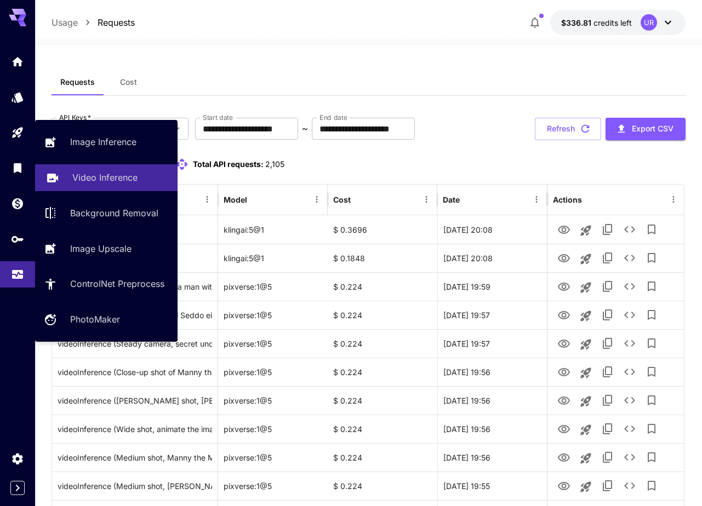
click at [74, 179] on p "Video Inference" at bounding box center [104, 177] width 65 height 13
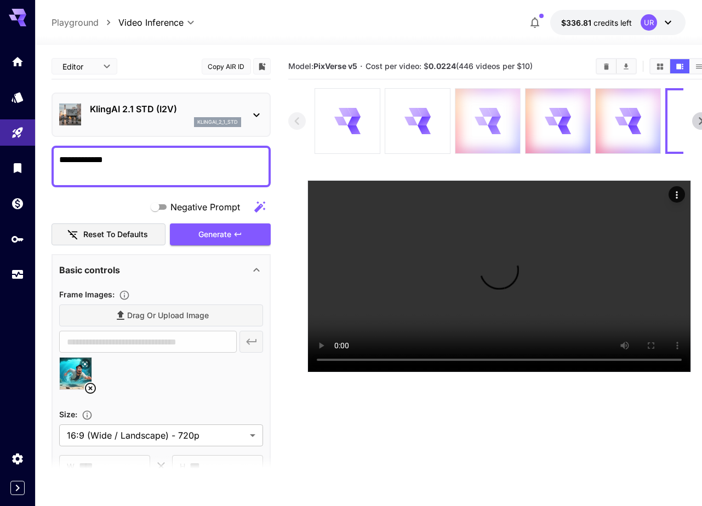
scroll to position [0, 8]
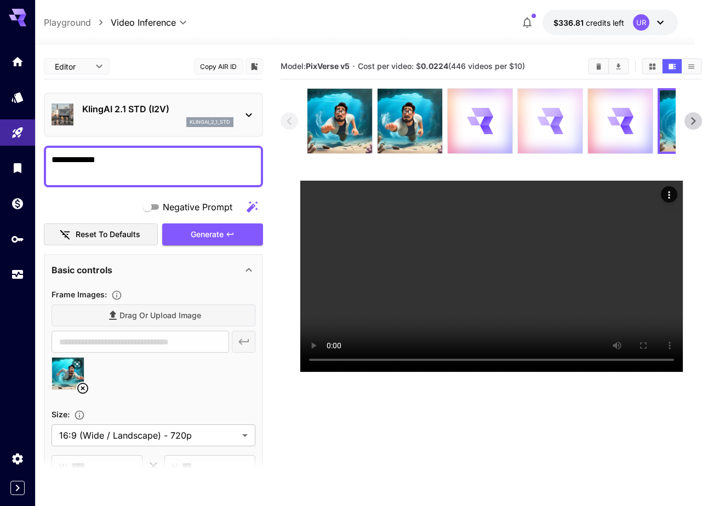
click at [549, 131] on icon at bounding box center [550, 121] width 26 height 26
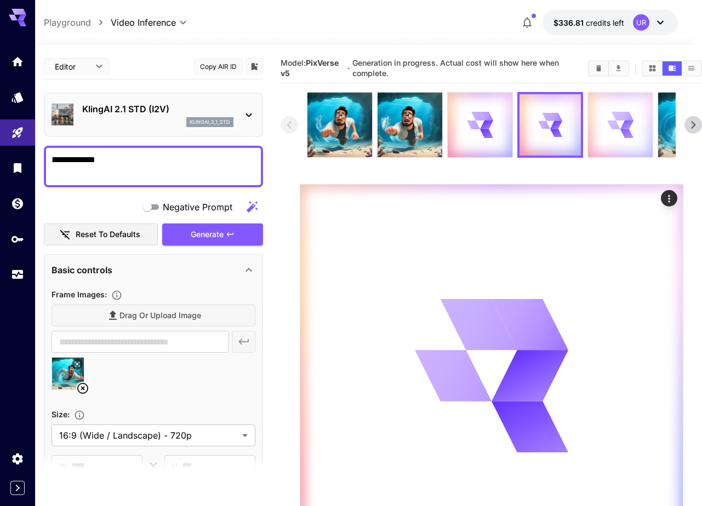
click at [612, 136] on icon at bounding box center [620, 125] width 26 height 26
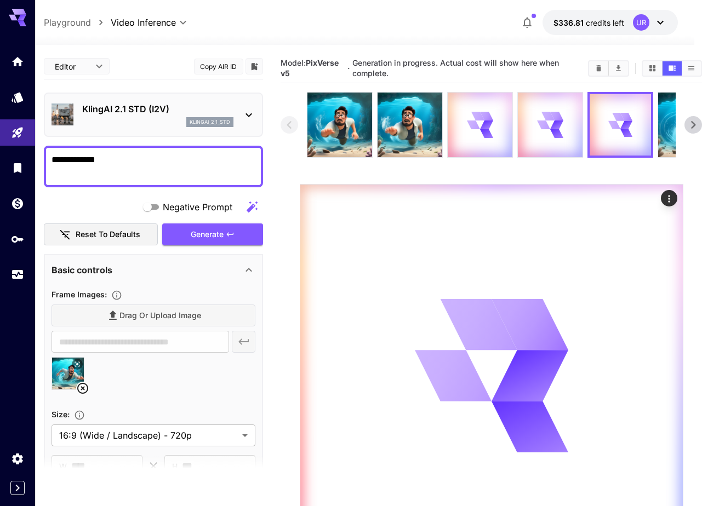
click at [695, 131] on icon at bounding box center [693, 125] width 16 height 16
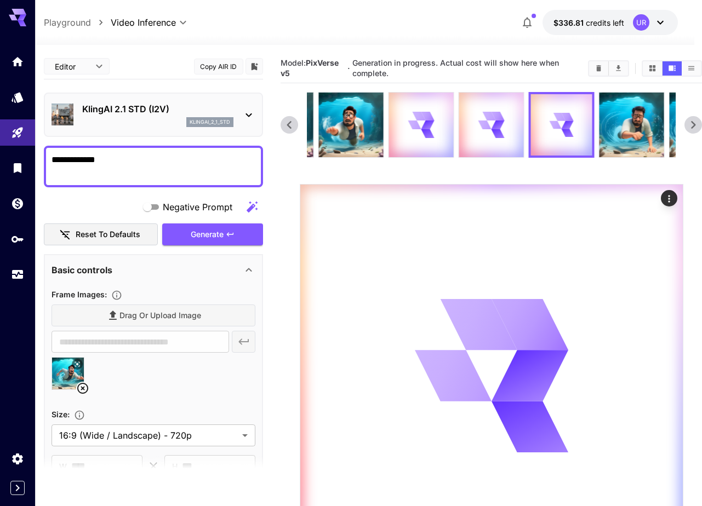
click at [695, 131] on icon at bounding box center [693, 125] width 16 height 16
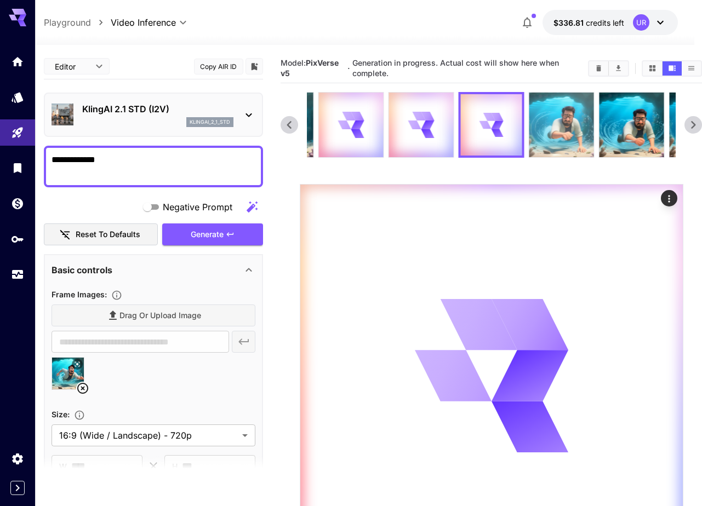
click at [555, 125] on img at bounding box center [561, 125] width 65 height 65
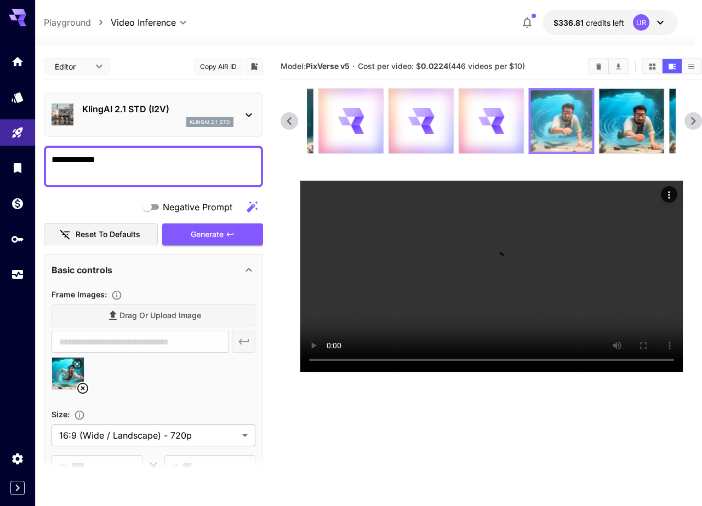
click at [586, 134] on img at bounding box center [561, 120] width 61 height 61
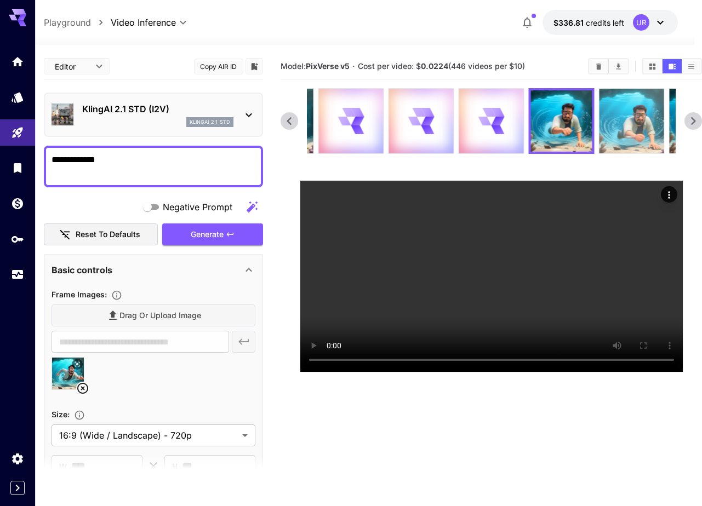
click at [618, 129] on img at bounding box center [631, 121] width 65 height 65
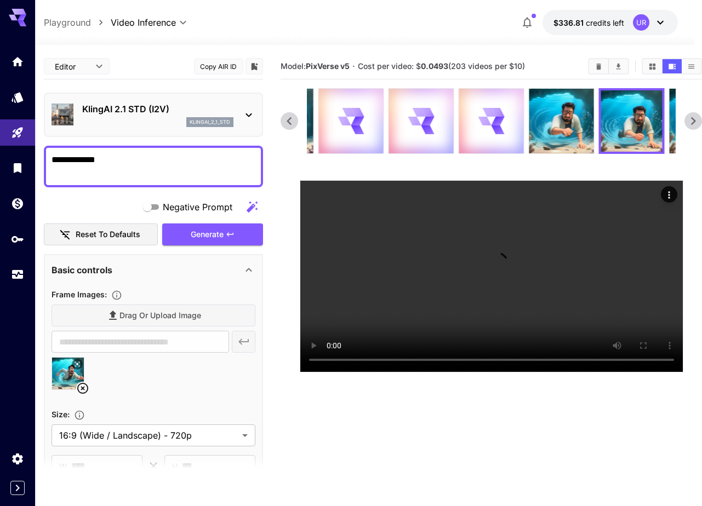
click at [375, 66] on span "Cost per video: $ 0.0493 (203 videos per $10)" at bounding box center [441, 65] width 167 height 9
drag, startPoint x: 279, startPoint y: 62, endPoint x: 533, endPoint y: 64, distance: 254.2
click at [533, 64] on main "**********" at bounding box center [360, 311] width 633 height 515
copy section "Model: PixVerse v5 · Cost per video: $ 0.0493 (203 videos per $10)"
click at [670, 195] on icon "Actions" at bounding box center [668, 195] width 11 height 11
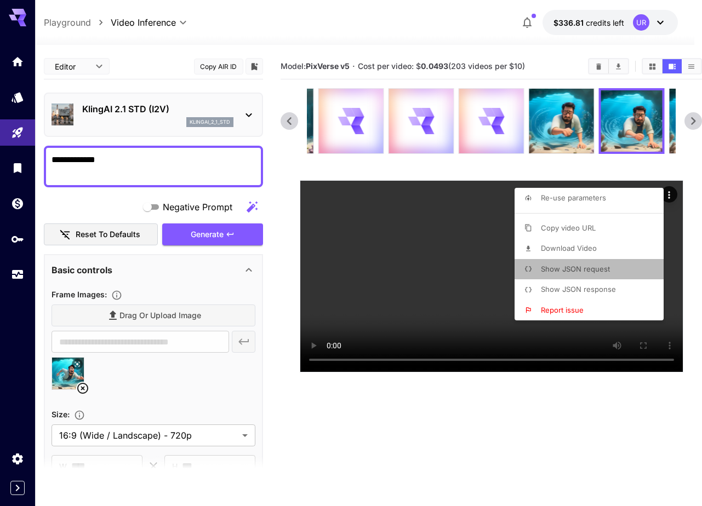
click at [577, 270] on span "Show JSON request" at bounding box center [575, 269] width 69 height 9
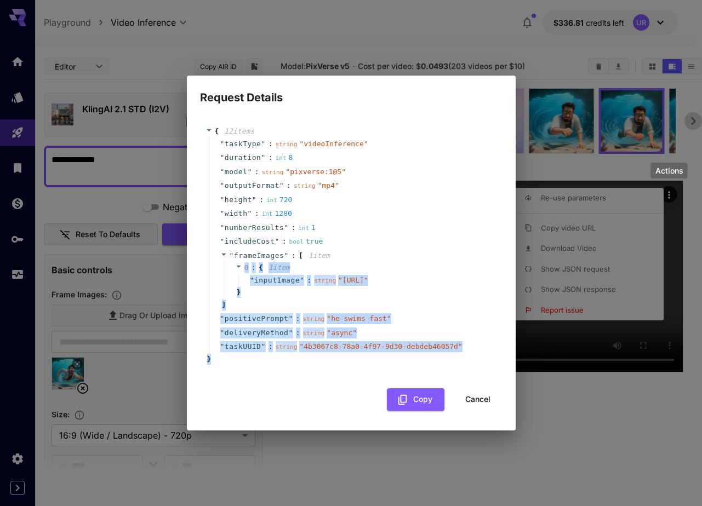
drag, startPoint x: 240, startPoint y: 368, endPoint x: 217, endPoint y: 250, distance: 119.5
click at [217, 250] on div "{ 12 item s " taskType " : string " videoInference " " duration " : int 8 " mod…" at bounding box center [350, 245] width 291 height 238
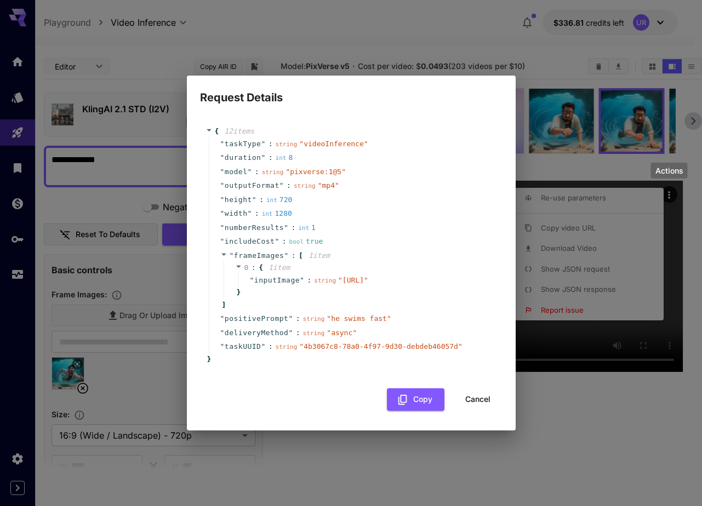
click at [261, 452] on div "Request Details { 12 item s " taskType " : string " videoInference " " duration…" at bounding box center [351, 253] width 702 height 506
click at [284, 460] on div "Request Details { 12 item s " taskType " : string " videoInference " " duration…" at bounding box center [351, 253] width 702 height 506
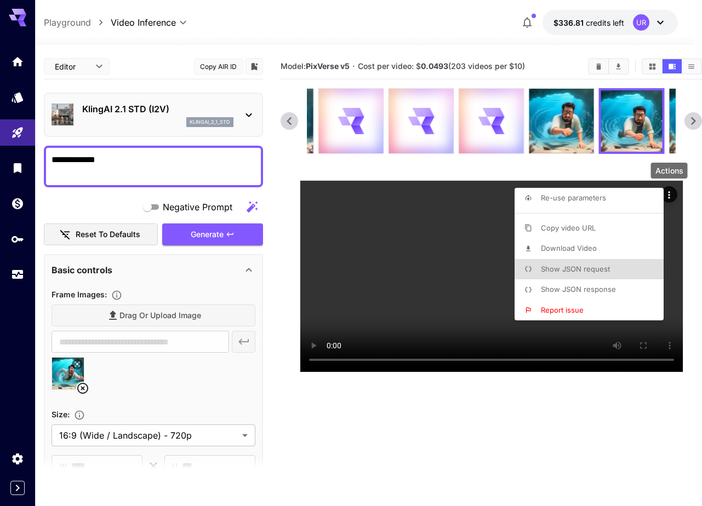
click at [590, 112] on div at bounding box center [351, 253] width 702 height 506
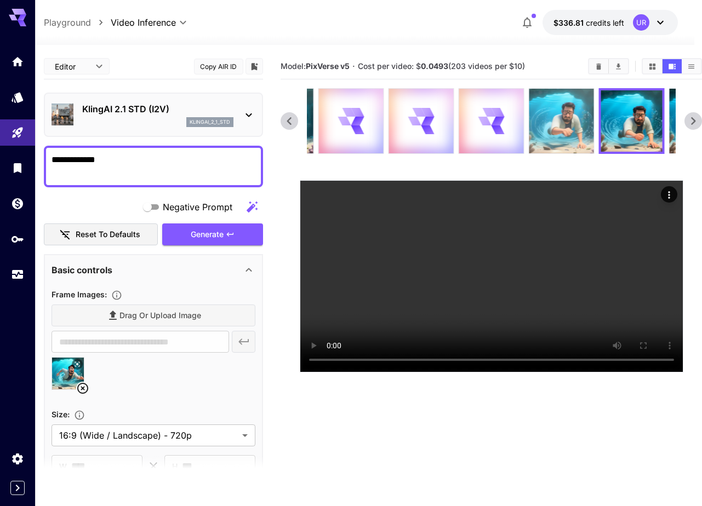
click at [572, 118] on img at bounding box center [561, 121] width 65 height 65
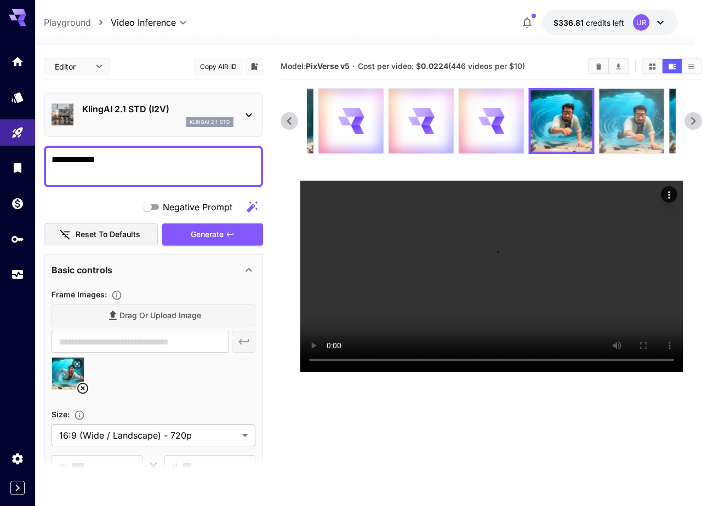
click at [624, 119] on img at bounding box center [631, 121] width 65 height 65
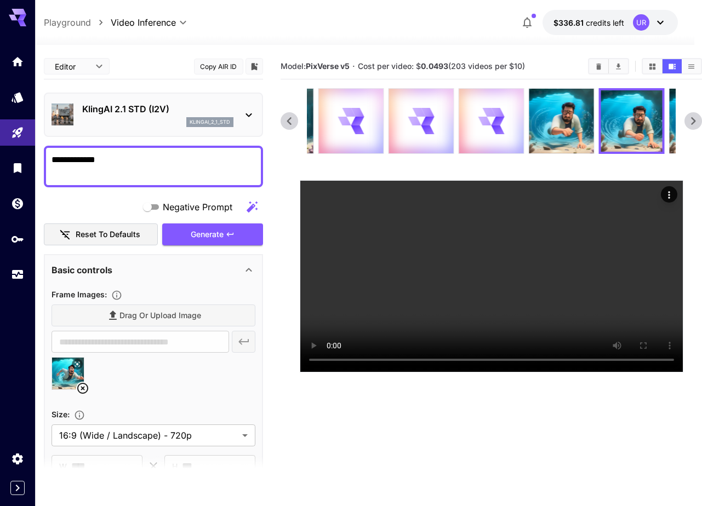
click at [689, 119] on icon at bounding box center [693, 121] width 16 height 16
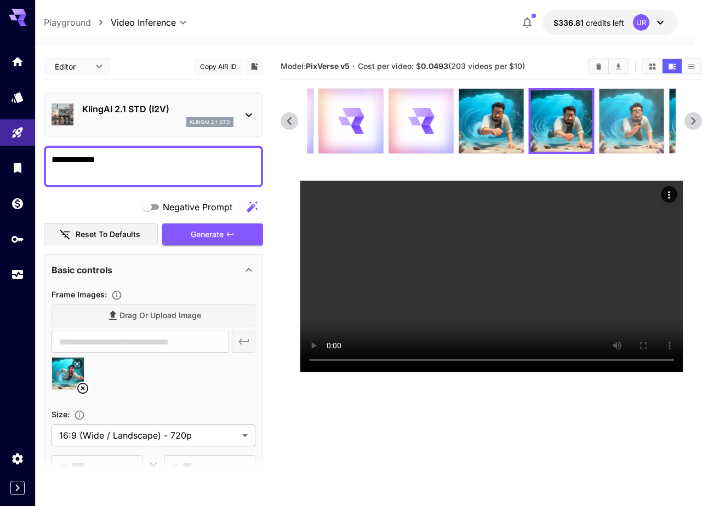
click at [623, 120] on img at bounding box center [631, 121] width 65 height 65
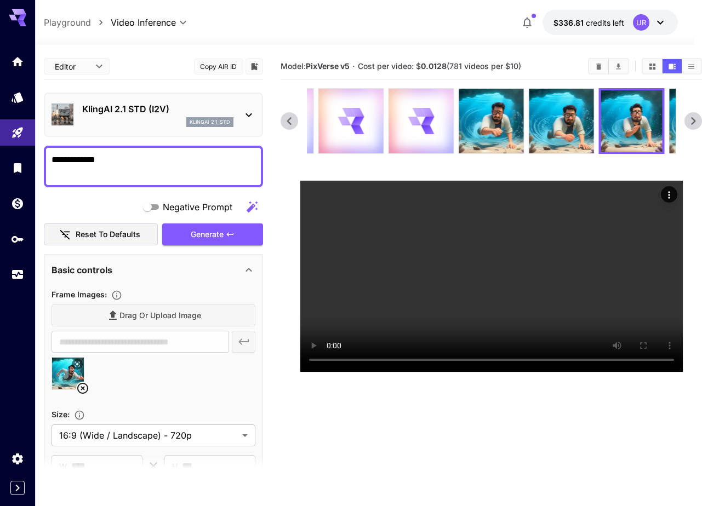
click at [693, 123] on icon at bounding box center [693, 121] width 4 height 8
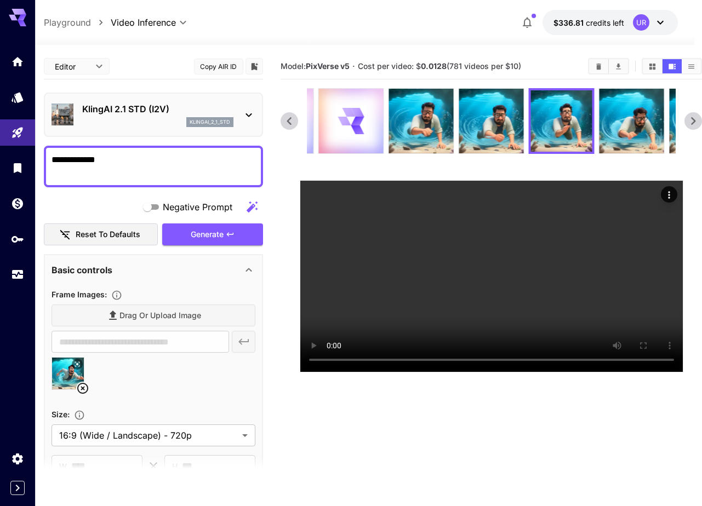
click at [693, 123] on icon at bounding box center [693, 121] width 4 height 8
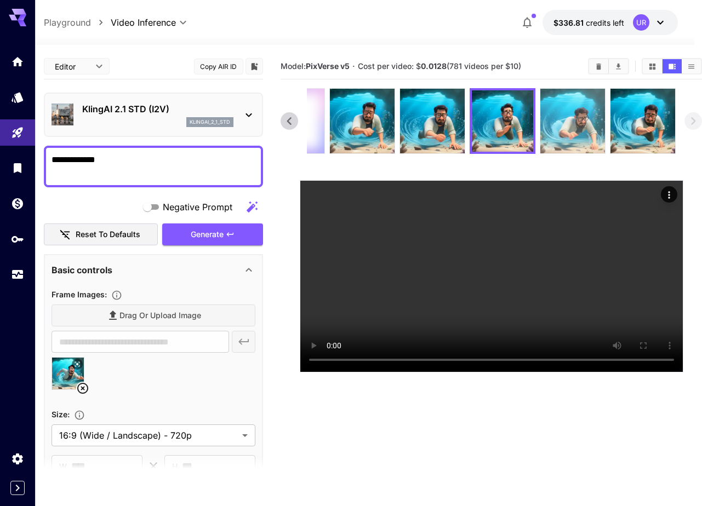
click at [560, 119] on img at bounding box center [572, 121] width 65 height 65
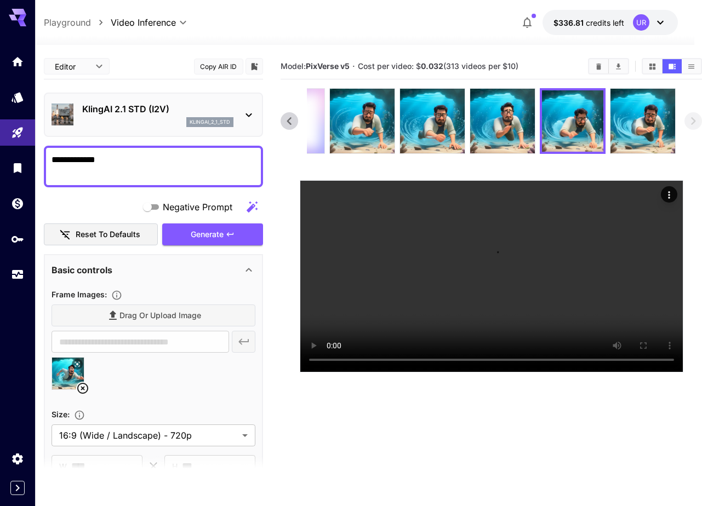
click at [469, 65] on span "Cost per video: $ 0.032 (313 videos per $10)" at bounding box center [438, 65] width 160 height 9
copy span "Cost per video: $ 0.032 (313 videos per $10)"
click at [668, 194] on icon "Actions" at bounding box center [668, 195] width 11 height 11
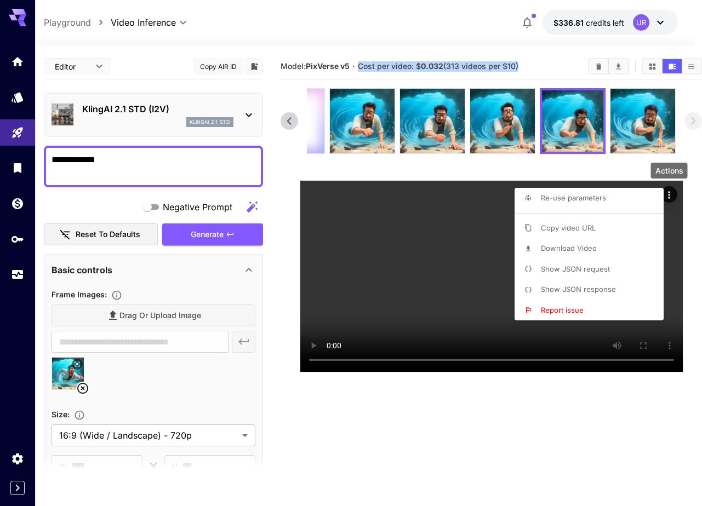
click at [578, 266] on span "Show JSON request" at bounding box center [575, 269] width 69 height 9
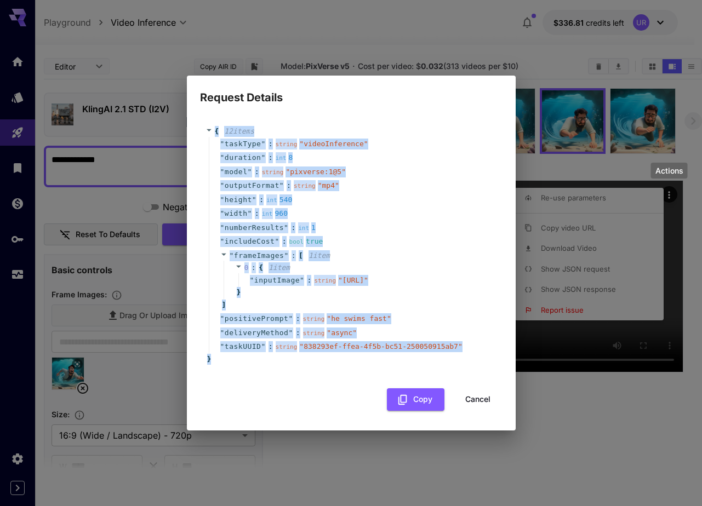
drag, startPoint x: 226, startPoint y: 370, endPoint x: 207, endPoint y: 108, distance: 262.6
click at [207, 115] on div "{ 12 item s " taskType " : string " videoInference " " duration " : int 8 " mod…" at bounding box center [351, 245] width 302 height 260
copy div "{ 12 item s " taskType " : string " videoInference " " duration " : int 8 " mod…"
click at [410, 411] on button "Copy" at bounding box center [416, 399] width 58 height 22
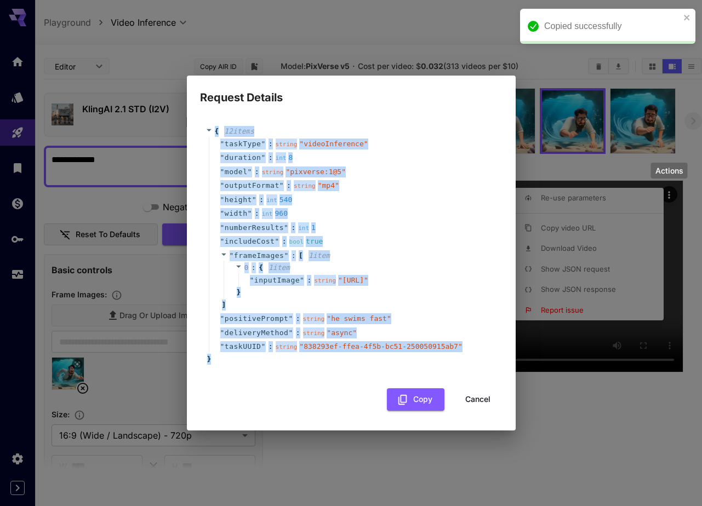
click at [58, 295] on div "Request Details { 12 item s " taskType " : string " videoInference " " duration…" at bounding box center [351, 253] width 702 height 506
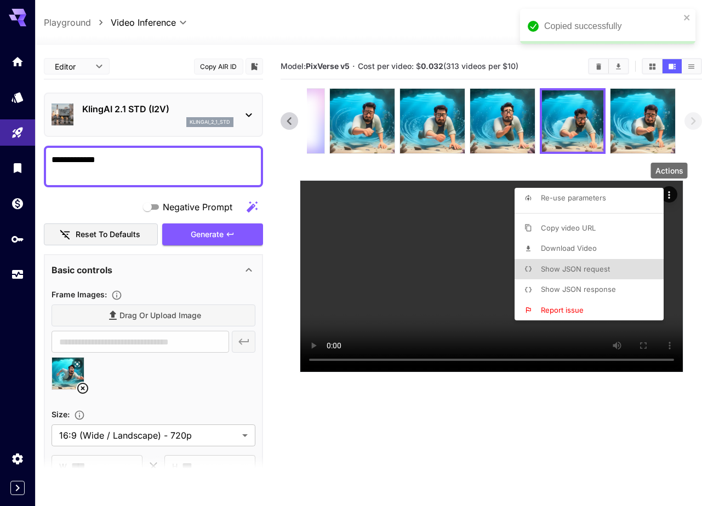
click at [20, 277] on div at bounding box center [351, 253] width 702 height 506
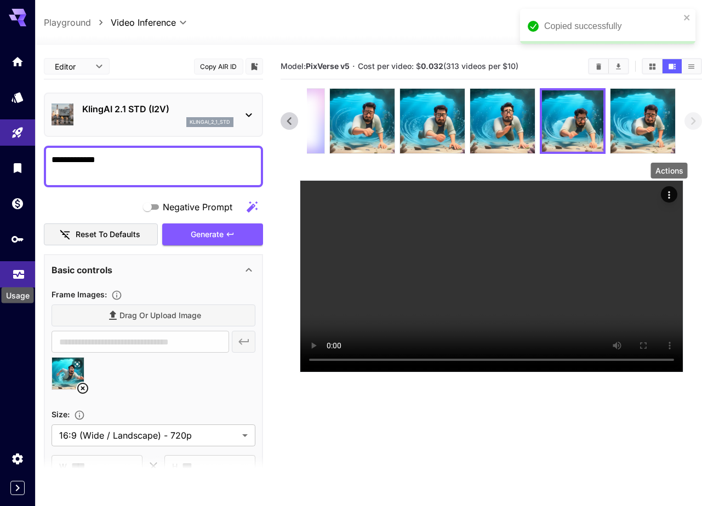
click at [13, 276] on icon "Usage" at bounding box center [18, 273] width 11 height 5
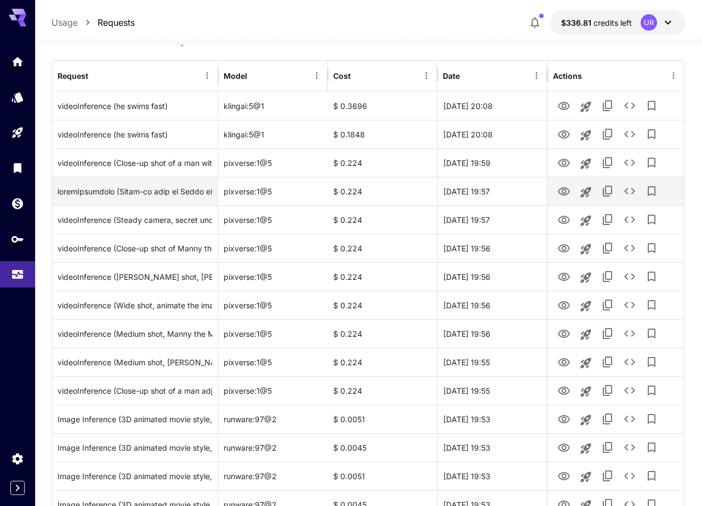
scroll to position [130, 0]
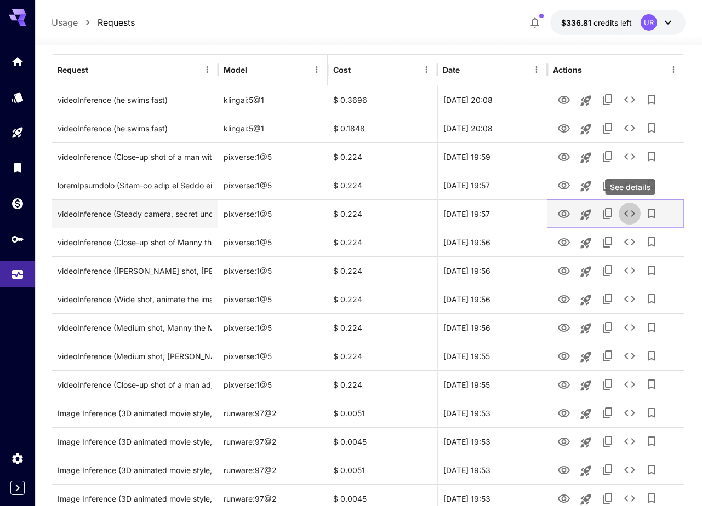
click at [627, 213] on icon "See details" at bounding box center [629, 213] width 13 height 13
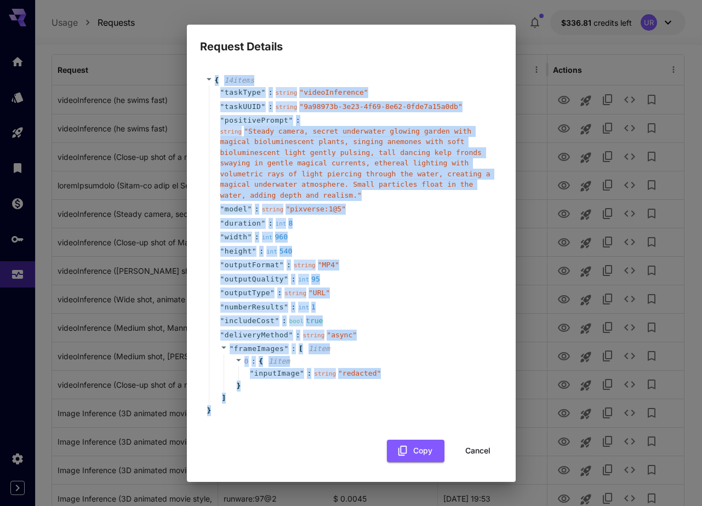
drag, startPoint x: 222, startPoint y: 413, endPoint x: 213, endPoint y: 78, distance: 335.3
click at [213, 78] on div "{ 14 item s " taskType " : string " videoInference " " taskUUID " : string " 9a…" at bounding box center [350, 245] width 291 height 341
copy div "{ 14 item s " taskType " : string " videoInference " " taskUUID " : string " 9a…"
click at [193, 305] on div "{ 14 item s " taskType " : string " videoInference " " taskUUID " : string " 9a…" at bounding box center [351, 268] width 329 height 427
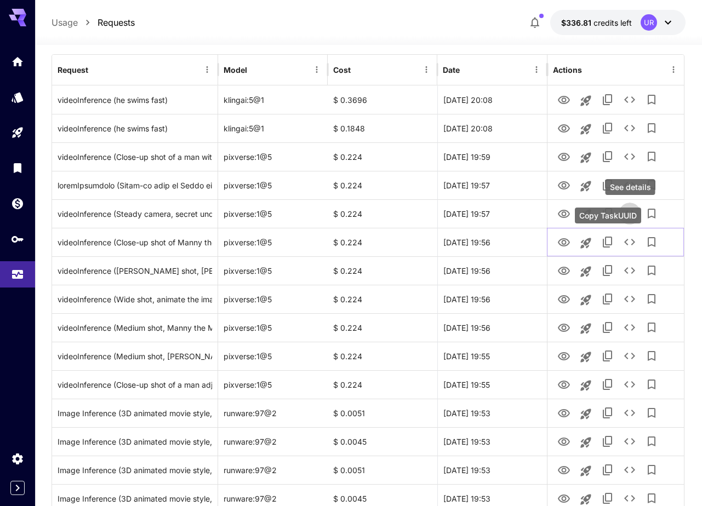
click at [627, 214] on div "Copy TaskUUID" at bounding box center [608, 216] width 66 height 16
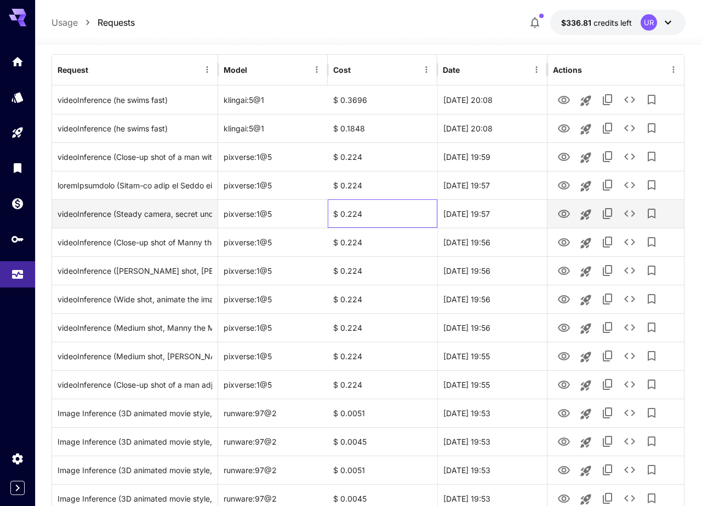
click at [344, 213] on div "$ 0.224" at bounding box center [383, 213] width 110 height 28
copy div "$ 0.224"
click at [632, 211] on icon "See details" at bounding box center [629, 213] width 11 height 7
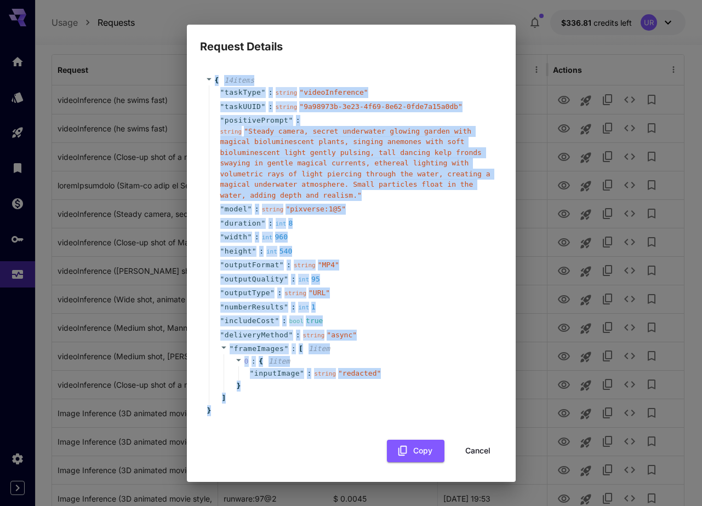
drag, startPoint x: 228, startPoint y: 406, endPoint x: 211, endPoint y: 77, distance: 329.6
click at [211, 77] on div "{ 14 item s " taskType " : string " videoInference " " taskUUID " : string " 9a…" at bounding box center [350, 245] width 291 height 341
copy div "{ 14 item s " taskType " : string " videoInference " " taskUUID " : string " 9a…"
click at [402, 449] on icon "button" at bounding box center [403, 451] width 12 height 12
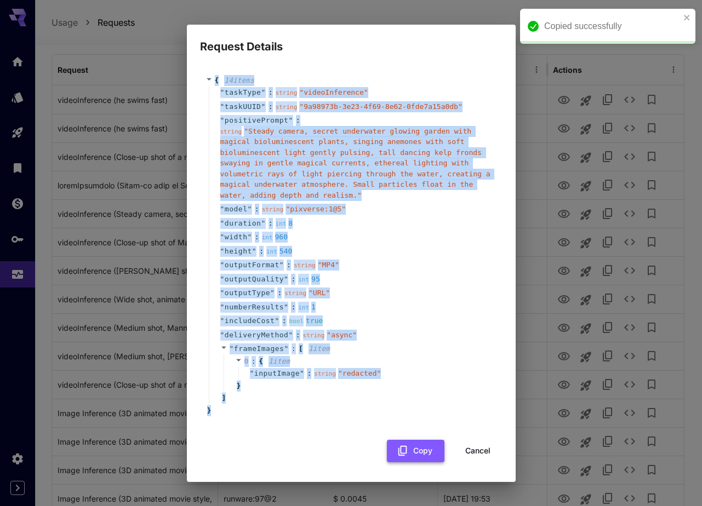
click at [402, 449] on icon "button" at bounding box center [403, 451] width 12 height 12
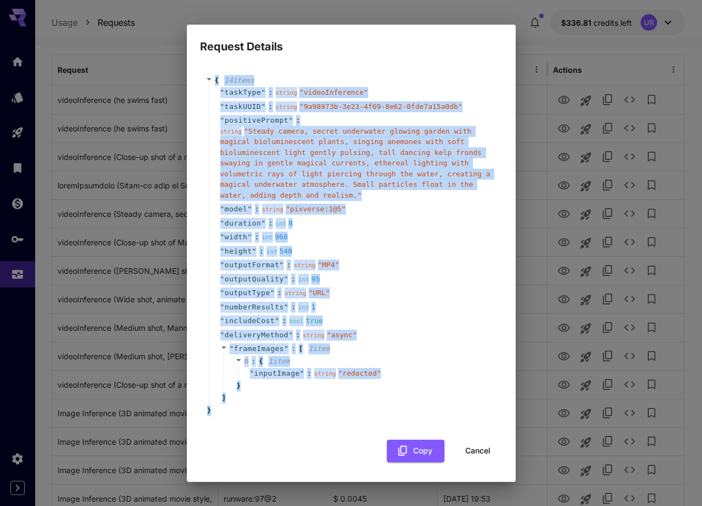
click at [69, 276] on div "Request Details { 14 item s " taskType " : string " videoInference " " taskUUID…" at bounding box center [351, 253] width 702 height 506
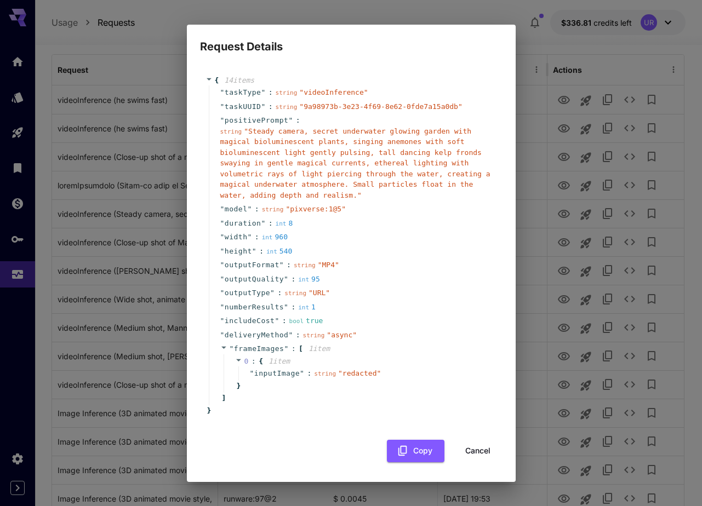
click at [55, 150] on div "Request Details { 14 item s " taskType " : string " videoInference " " taskUUID…" at bounding box center [351, 253] width 702 height 506
click at [79, 270] on div "Request Details { 14 item s " taskType " : string " videoInference " " taskUUID…" at bounding box center [351, 253] width 702 height 506
click at [476, 453] on button "Cancel" at bounding box center [477, 451] width 49 height 22
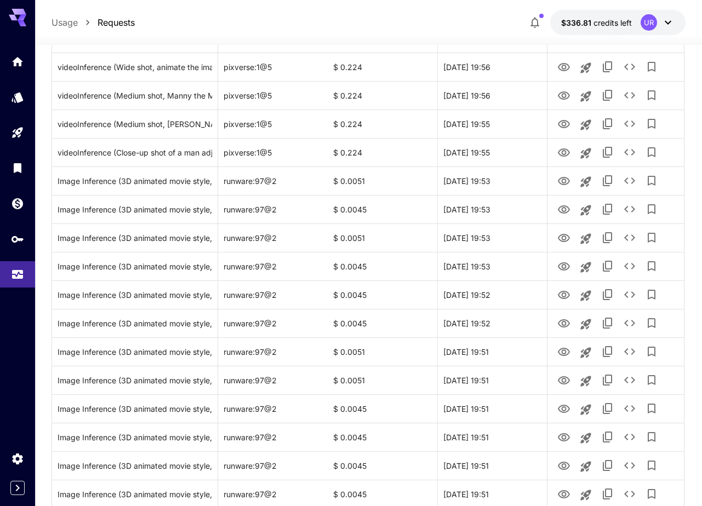
scroll to position [0, 0]
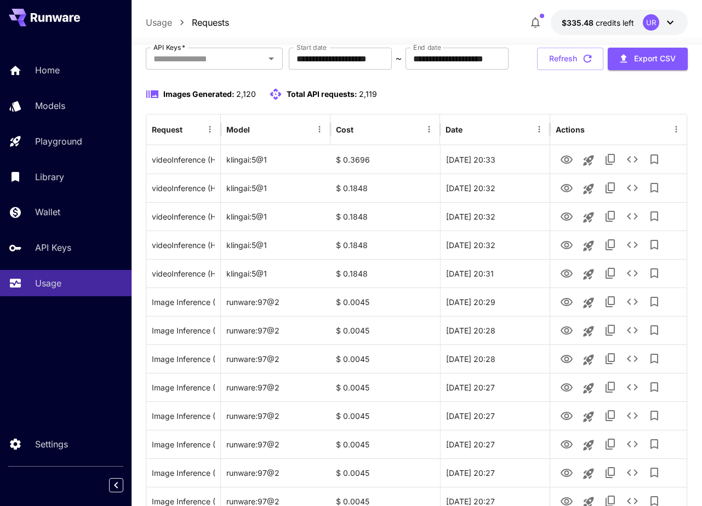
scroll to position [111, 0]
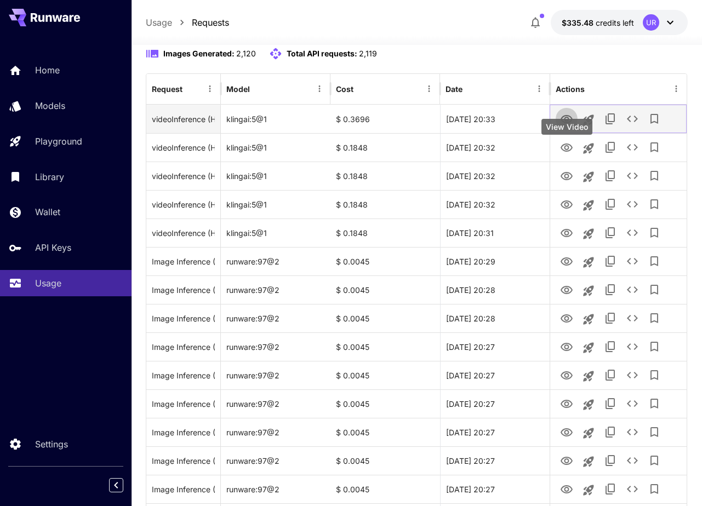
click at [566, 123] on icon "View Video" at bounding box center [566, 119] width 12 height 8
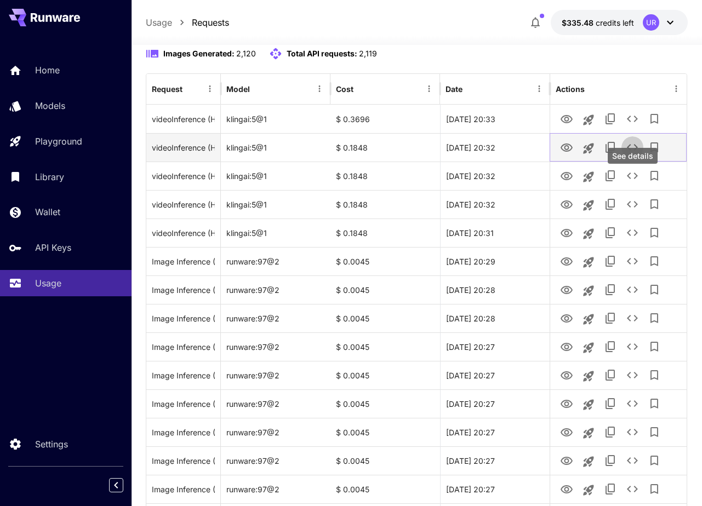
click at [623, 158] on button "See details" at bounding box center [632, 147] width 22 height 22
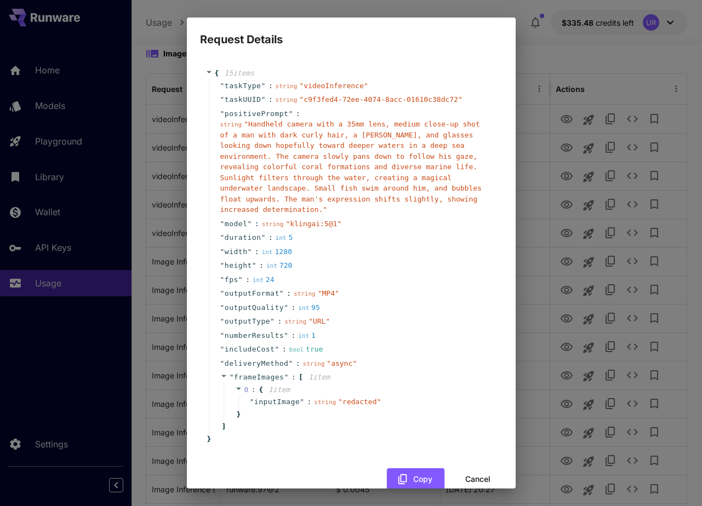
click at [623, 184] on div "Request Details { 15 item s " taskType " : string " videoInference " " taskUUID…" at bounding box center [351, 253] width 702 height 506
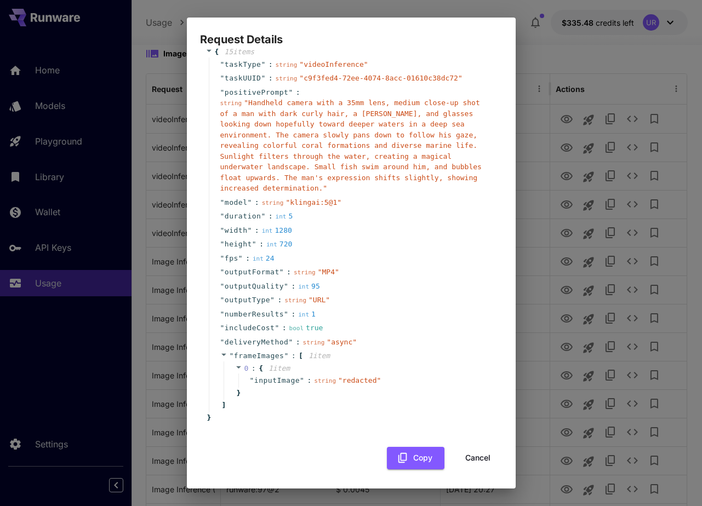
click at [582, 371] on div "Request Details { 15 item s " taskType " : string " videoInference " " taskUUID…" at bounding box center [351, 253] width 702 height 506
click at [481, 458] on button "Cancel" at bounding box center [477, 458] width 49 height 22
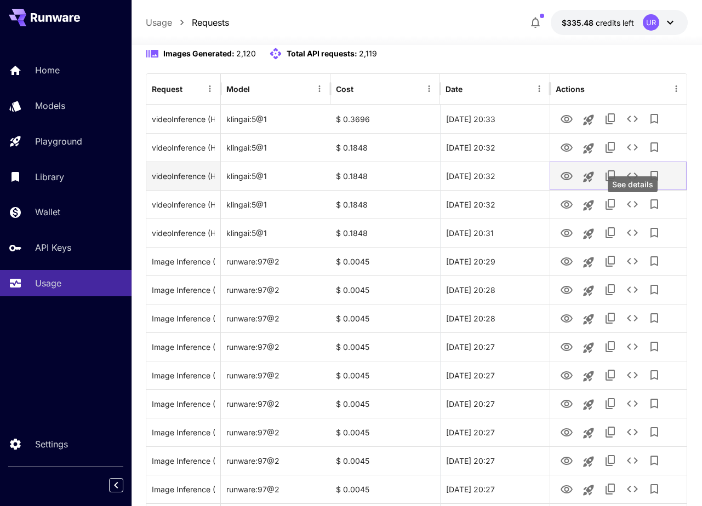
click at [635, 182] on icon "See details" at bounding box center [632, 175] width 13 height 13
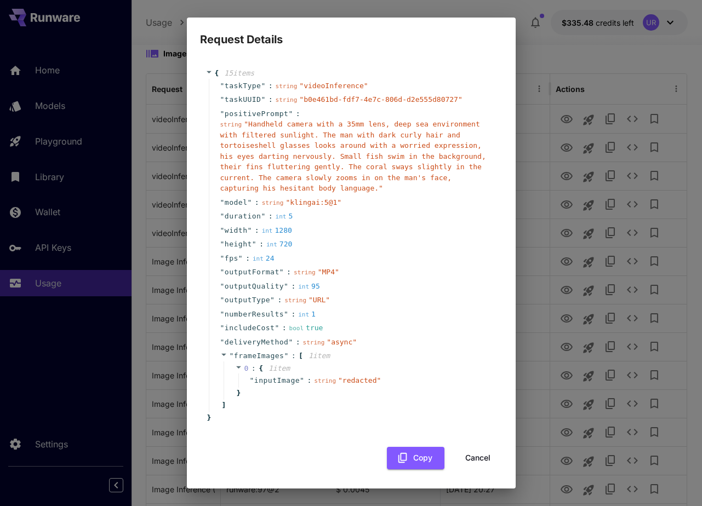
scroll to position [0, 0]
click at [469, 455] on button "Cancel" at bounding box center [477, 458] width 49 height 22
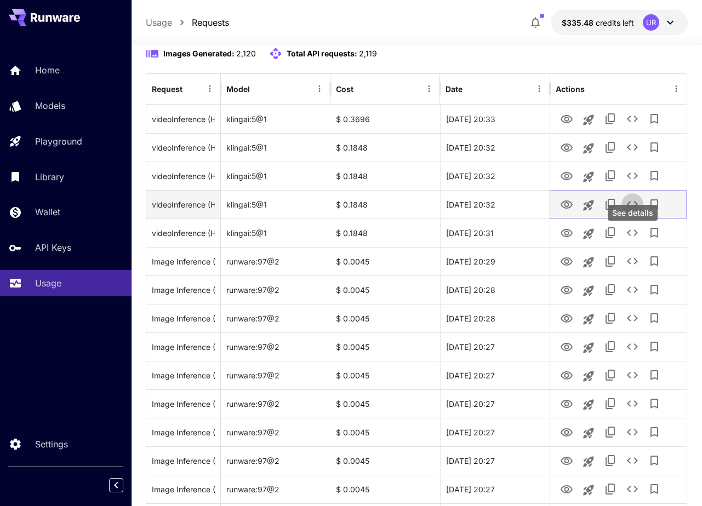
click at [633, 211] on icon "See details" at bounding box center [632, 204] width 13 height 13
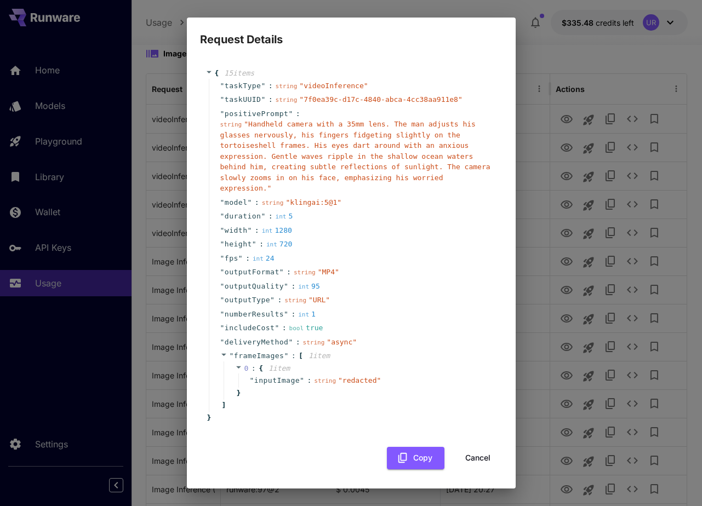
click at [486, 459] on button "Cancel" at bounding box center [477, 458] width 49 height 22
